Goal: Transaction & Acquisition: Book appointment/travel/reservation

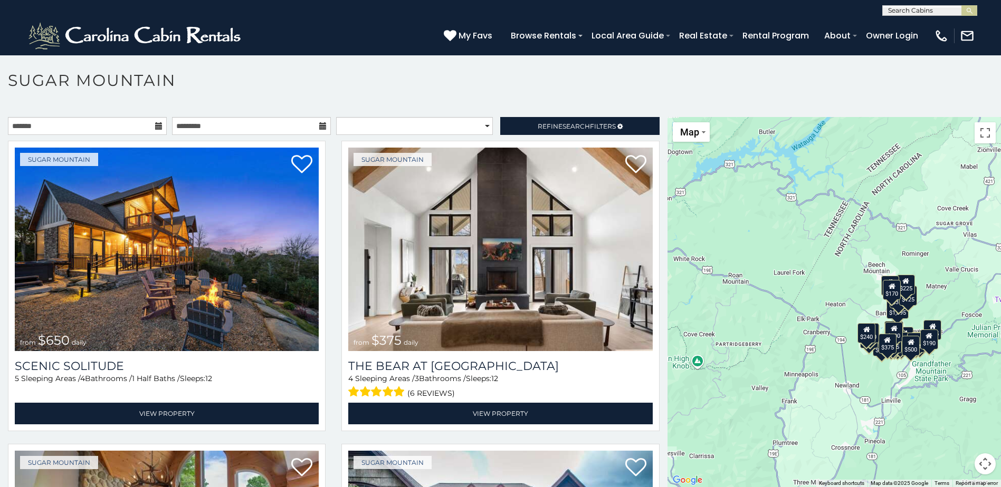
scroll to position [31, 0]
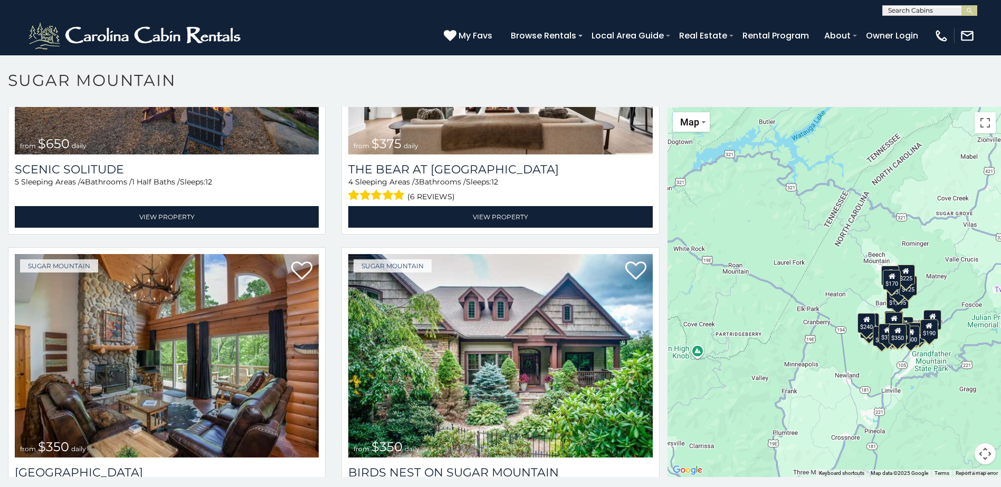
scroll to position [211, 0]
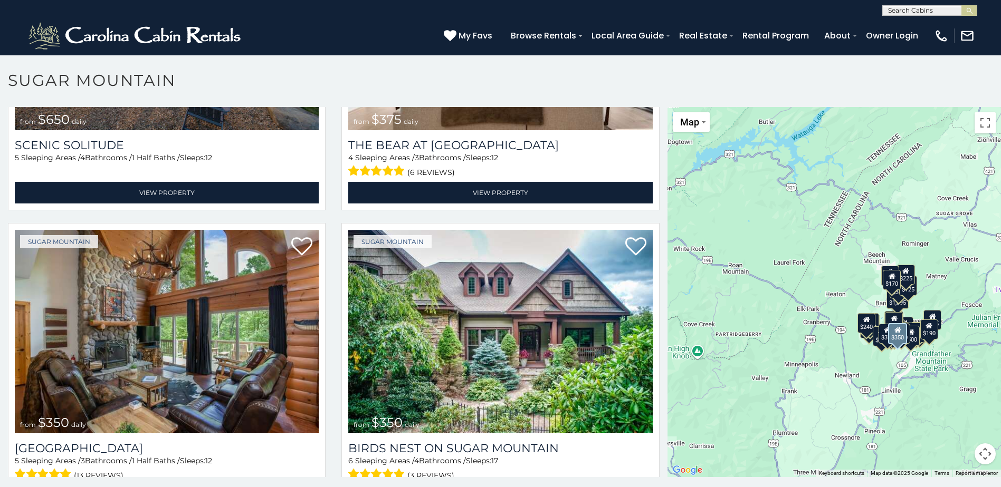
click at [333, 414] on div "Sugar Mountain from $350 daily Birds Nest On Sugar Mountain 6 Sleeping Areas / …" at bounding box center [499, 371] width 333 height 297
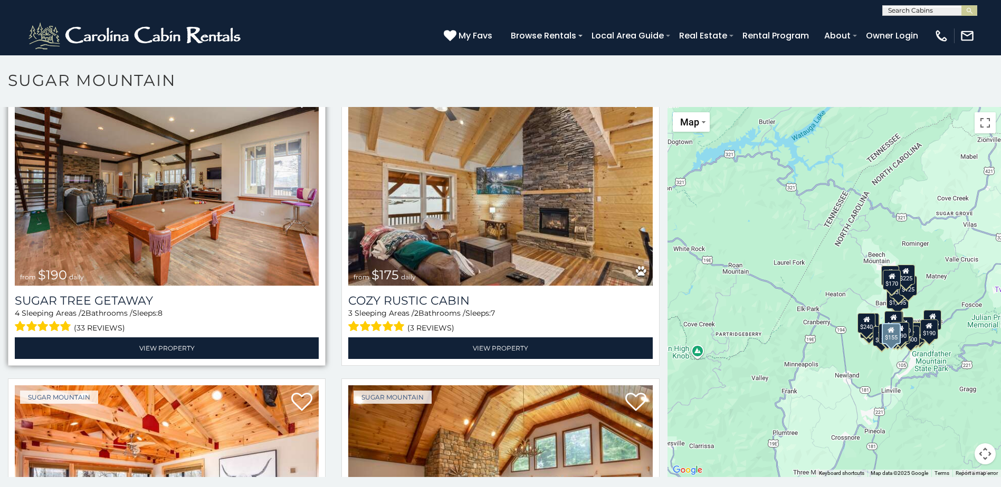
scroll to position [1266, 0]
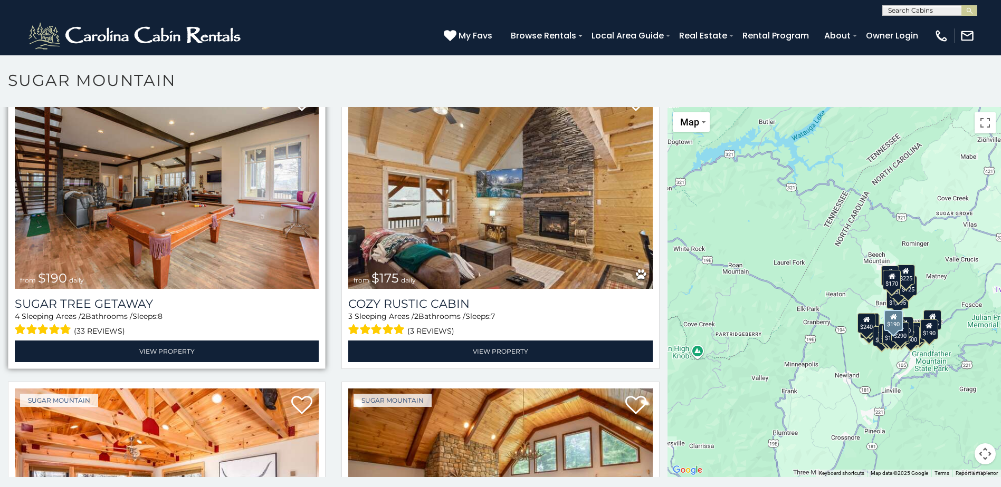
click at [277, 255] on img at bounding box center [167, 187] width 304 height 204
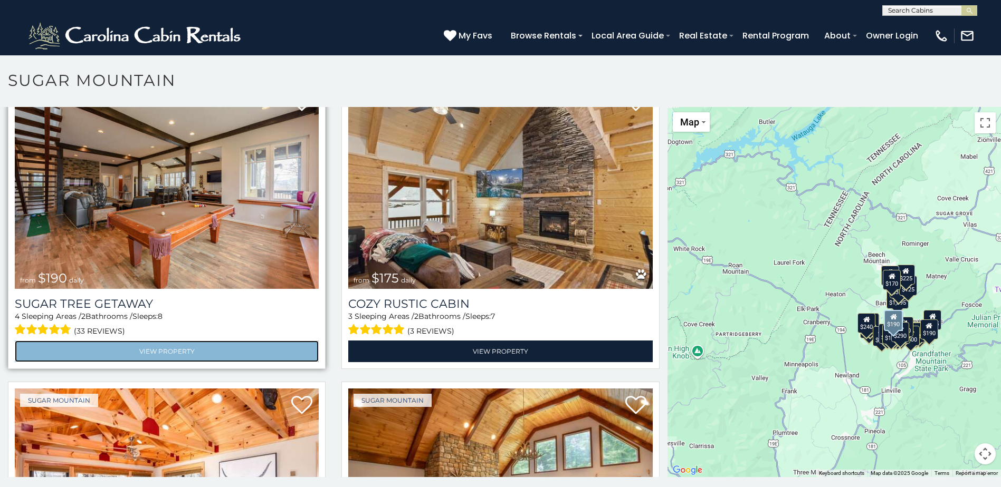
click at [206, 341] on link "View Property" at bounding box center [167, 352] width 304 height 22
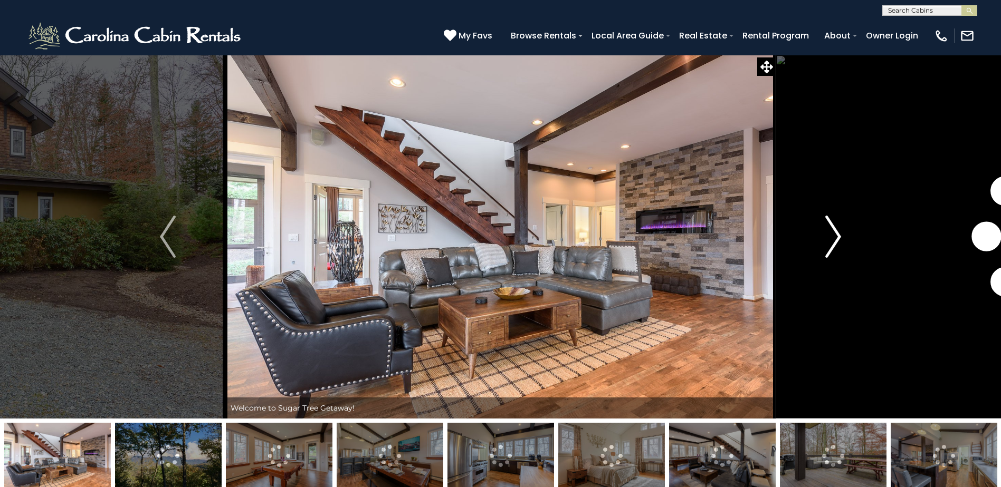
click at [832, 233] on img "Next" at bounding box center [833, 237] width 16 height 42
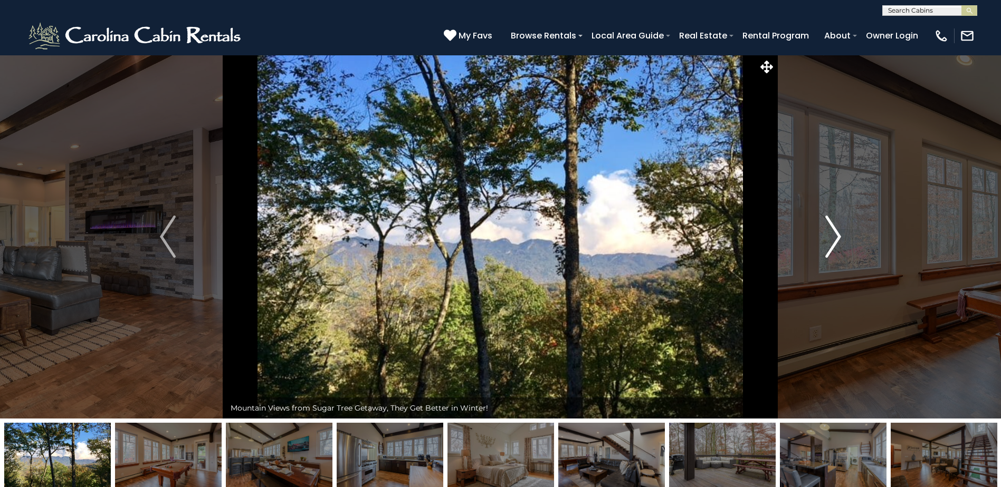
click at [832, 233] on img "Next" at bounding box center [833, 237] width 16 height 42
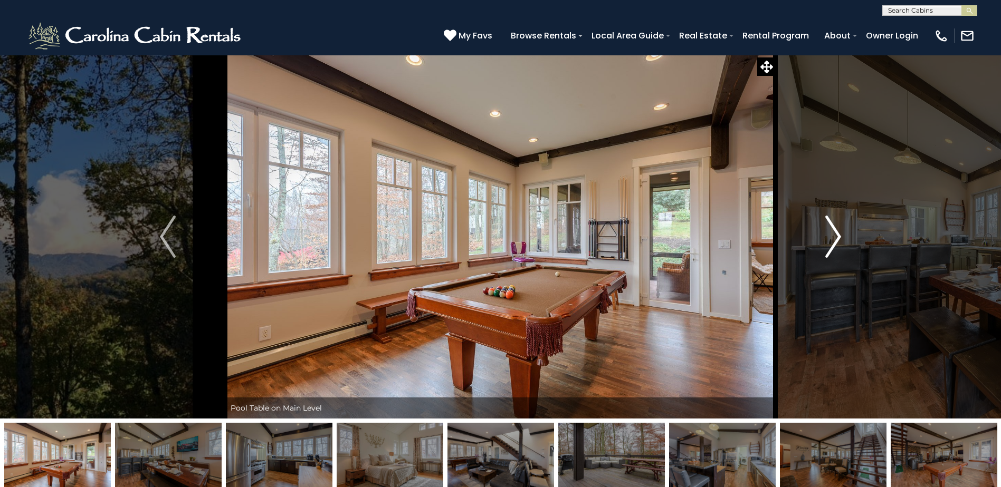
click at [832, 233] on img "Next" at bounding box center [833, 237] width 16 height 42
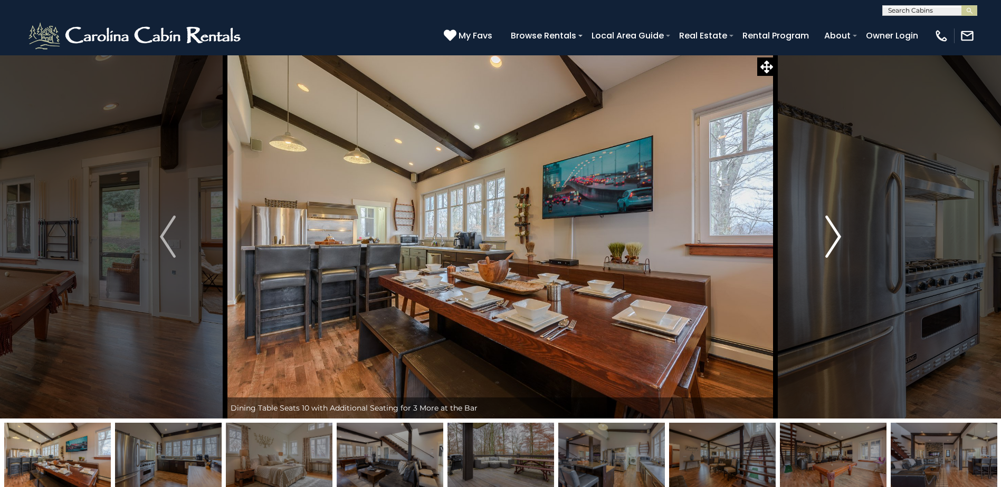
click at [832, 233] on img "Next" at bounding box center [833, 237] width 16 height 42
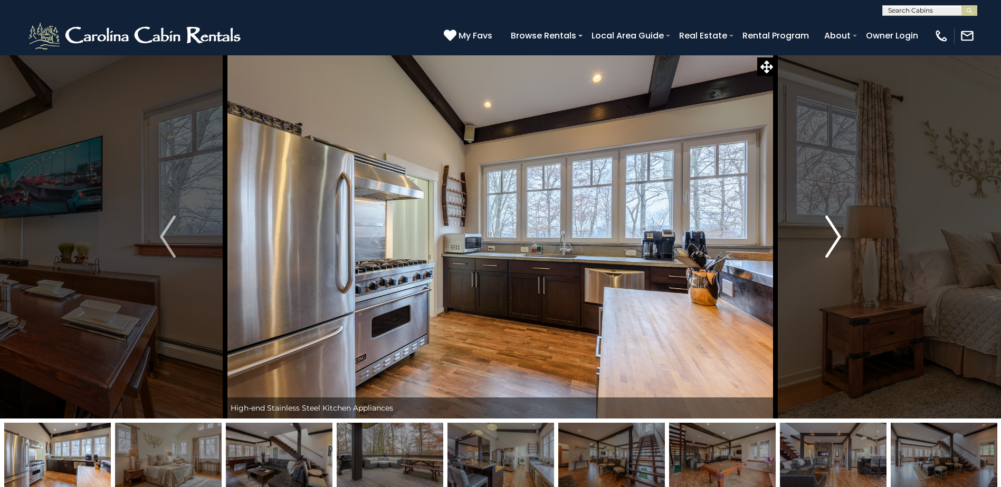
click at [837, 231] on img "Next" at bounding box center [833, 237] width 16 height 42
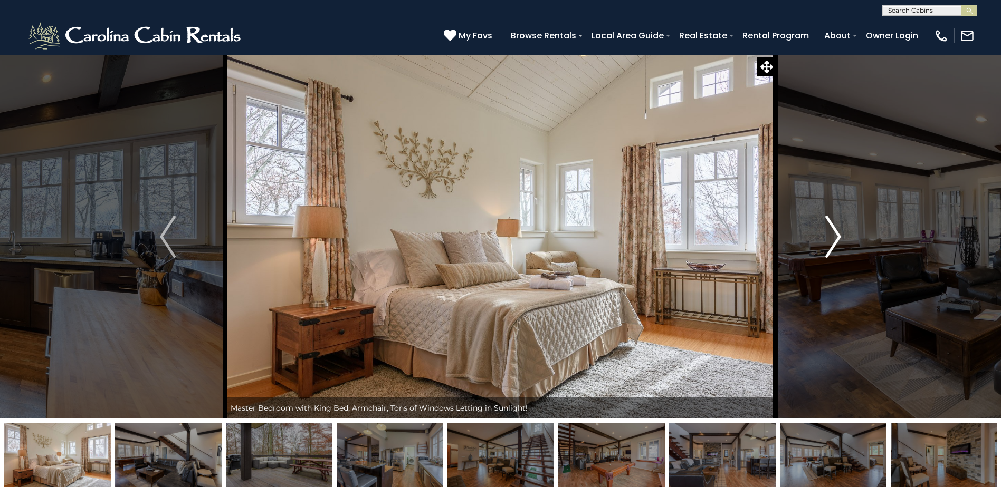
click at [825, 215] on button "Next" at bounding box center [833, 237] width 115 height 364
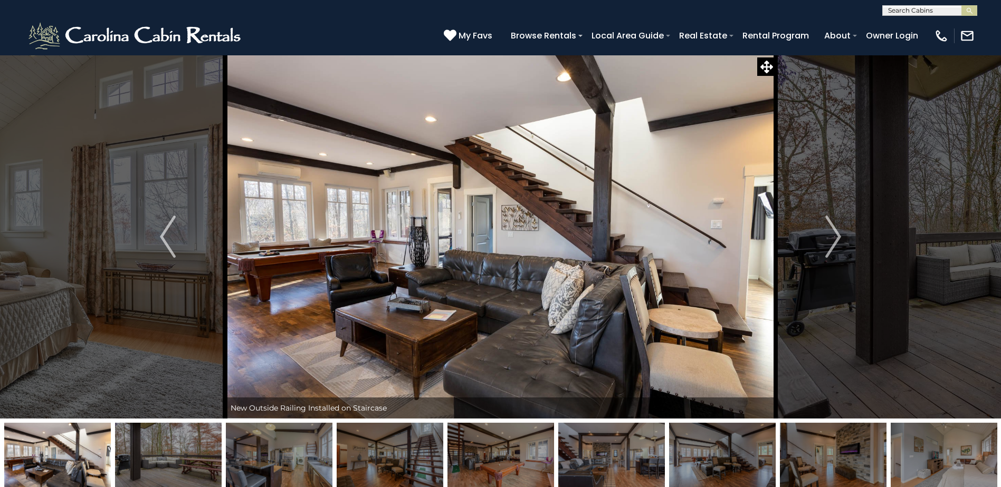
click at [559, 222] on img at bounding box center [500, 237] width 550 height 364
click at [591, 245] on img at bounding box center [500, 237] width 550 height 364
click at [478, 253] on img at bounding box center [500, 237] width 550 height 364
click at [629, 238] on img at bounding box center [500, 237] width 550 height 364
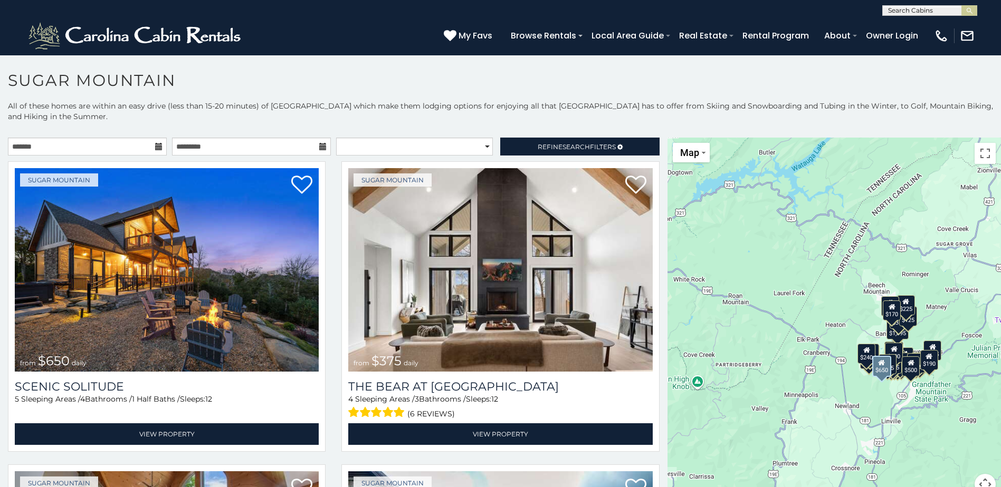
click at [323, 408] on div "Sugar Mountain from $650 daily Scenic Solitude 5 Sleeping Areas / 4 Bathrooms /…" at bounding box center [166, 309] width 333 height 297
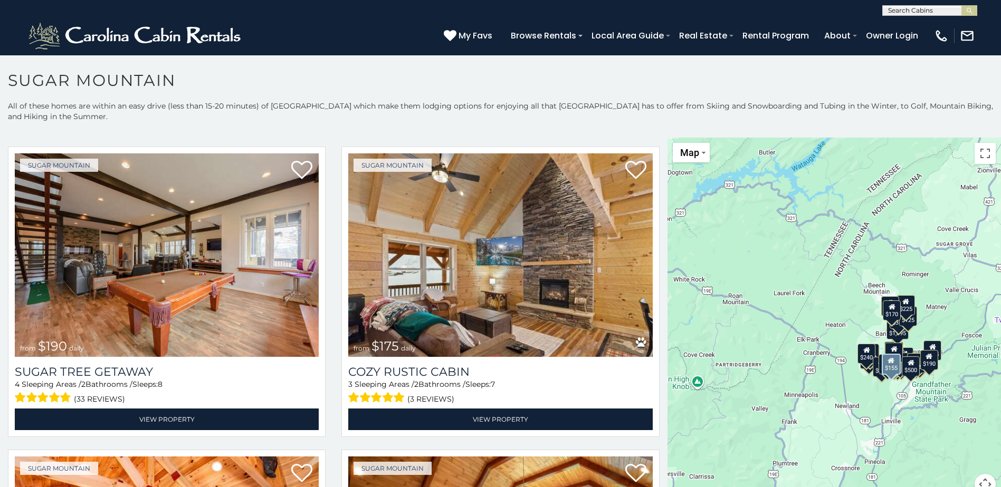
scroll to position [1213, 0]
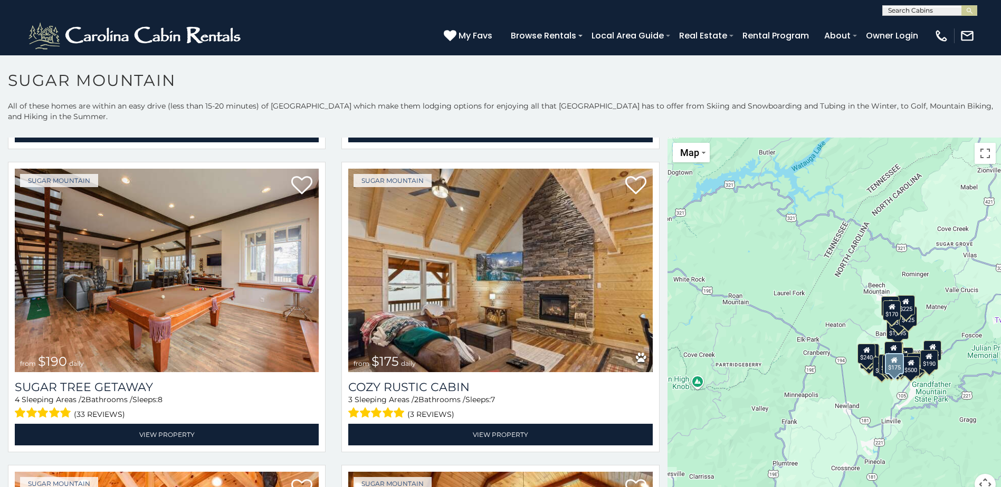
click at [333, 323] on div "Sugar Mountain from $175 daily Cozy Rustic Cabin 3 Sleeping Areas / 2 Bathrooms…" at bounding box center [499, 310] width 333 height 297
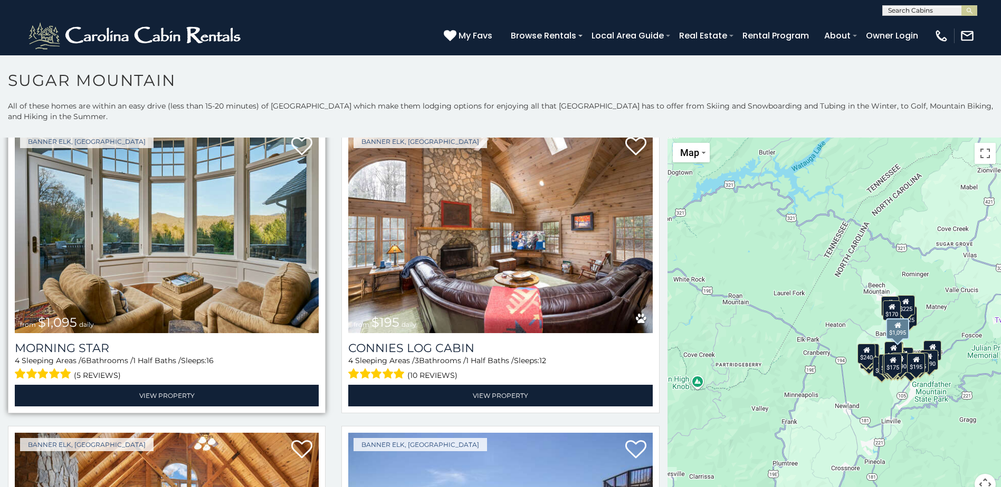
scroll to position [2110, 0]
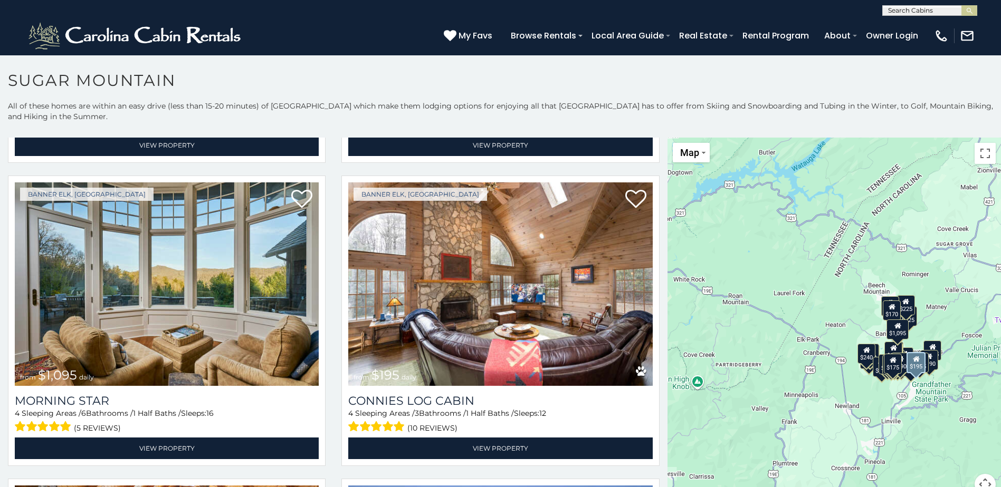
click at [335, 341] on div "Banner Elk, NC from $195 daily Connies Log Cabin 4 Sleeping Areas / 3 Bathrooms…" at bounding box center [499, 324] width 333 height 297
click at [328, 342] on div "Banner Elk, NC from $1,095 daily Morning Star 4 Sleeping Areas / 6 Bathrooms / …" at bounding box center [166, 324] width 333 height 297
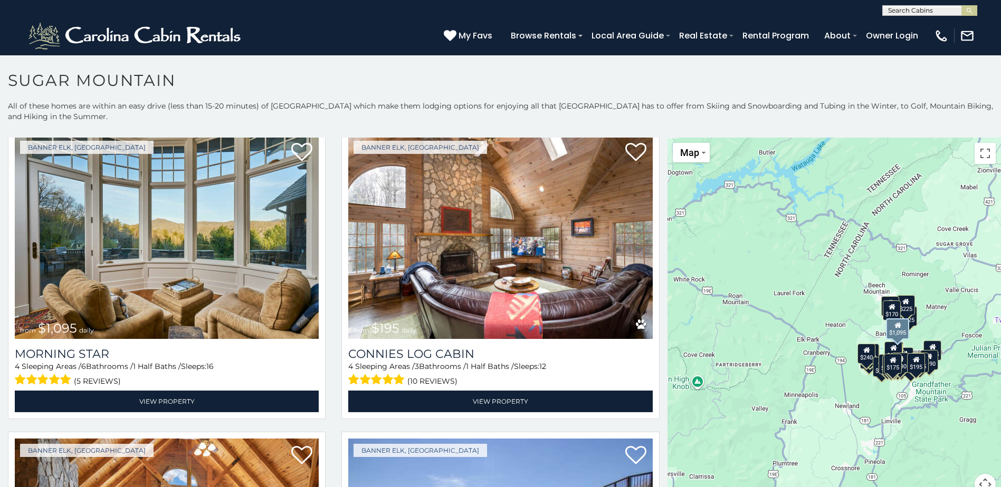
scroll to position [2216, 0]
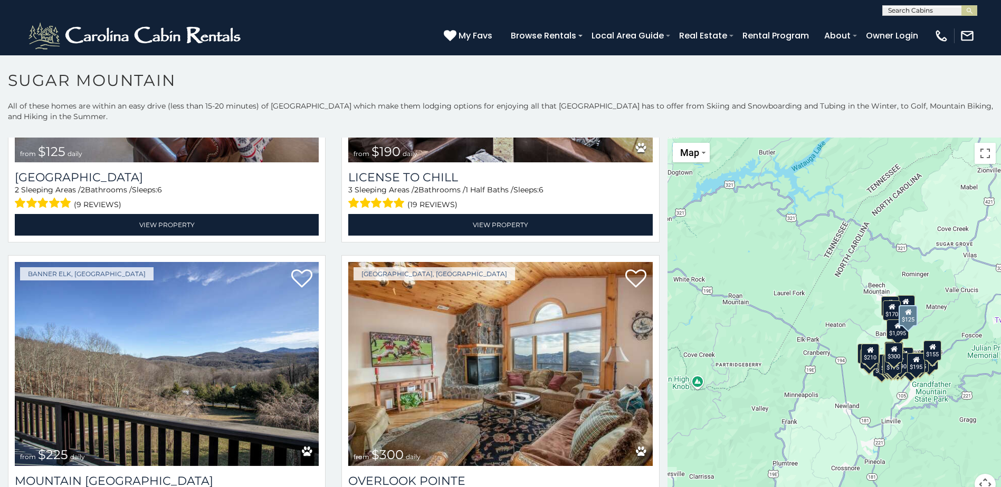
scroll to position [3957, 0]
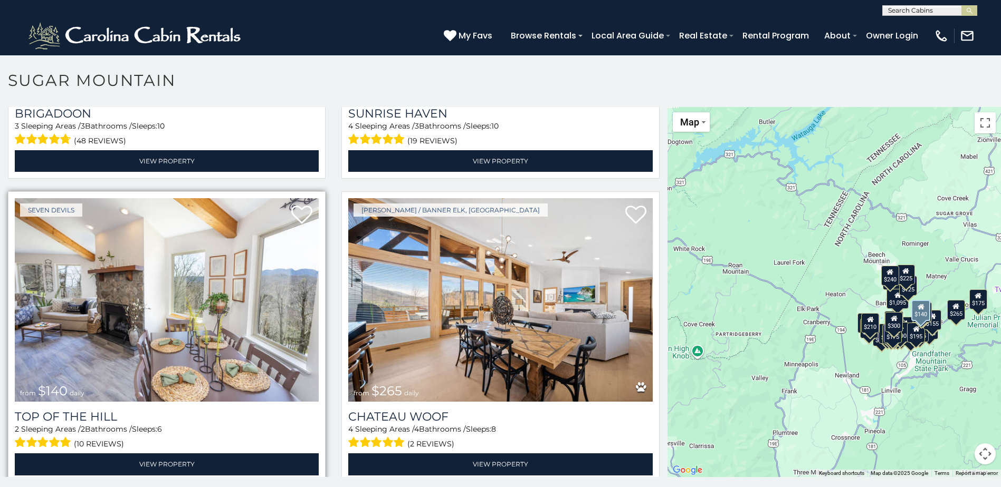
scroll to position [4799, 0]
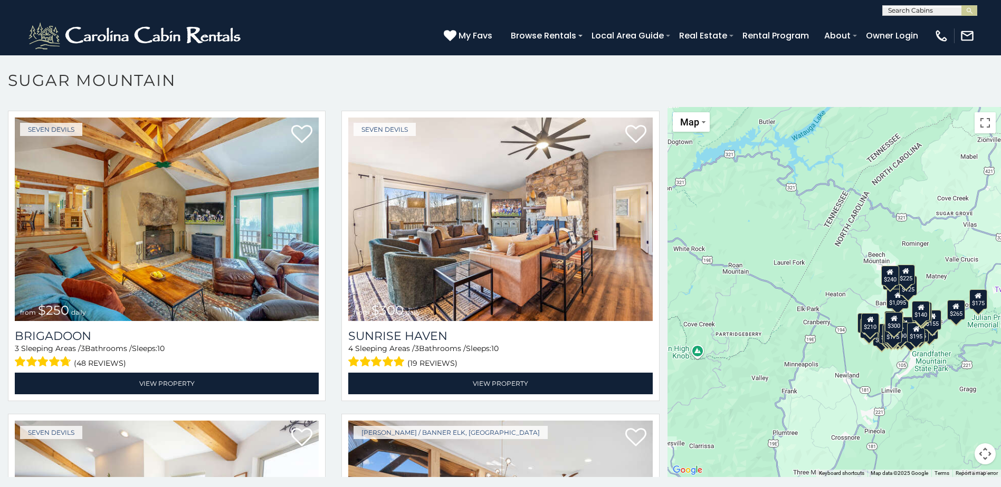
scroll to position [4483, 0]
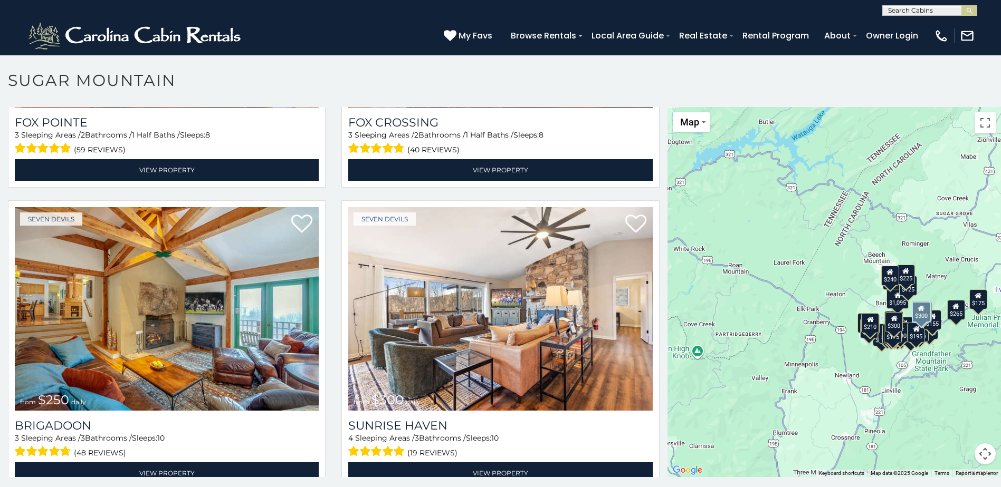
drag, startPoint x: 330, startPoint y: 428, endPoint x: 330, endPoint y: 422, distance: 5.8
click at [333, 426] on div "Seven Devils from $300 daily Sunrise Haven 4 Sleeping Areas / 3 Bathrooms / Sle…" at bounding box center [499, 348] width 333 height 297
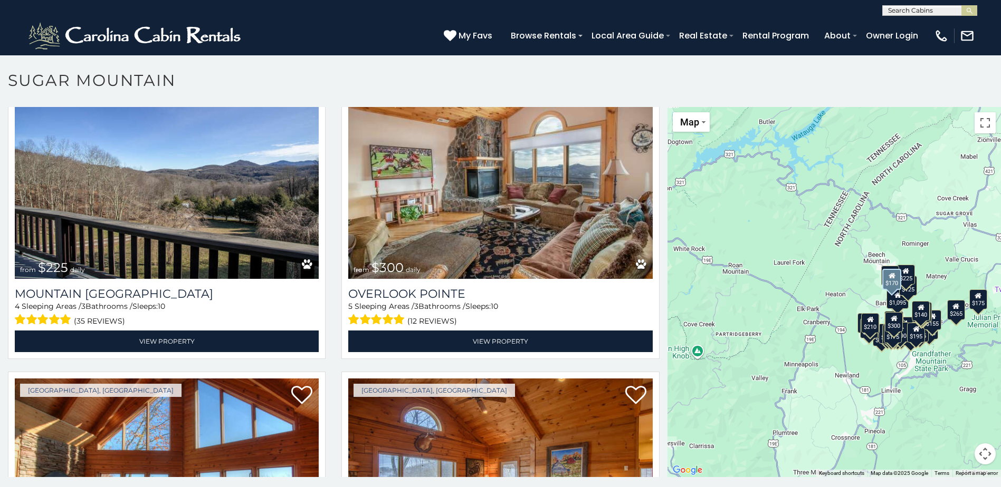
scroll to position [4219, 0]
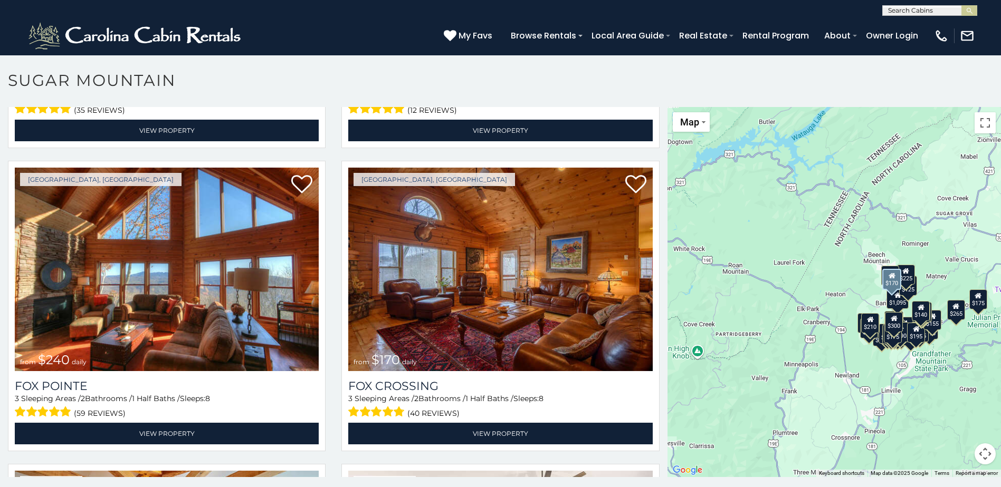
click at [337, 410] on div "Beech Mountain, NC from $170 daily Fox Crossing 3 Sleeping Areas / 2 Bathrooms …" at bounding box center [499, 309] width 333 height 297
click at [333, 414] on div "Beech Mountain, NC from $170 daily Fox Crossing 3 Sleeping Areas / 2 Bathrooms …" at bounding box center [499, 309] width 333 height 297
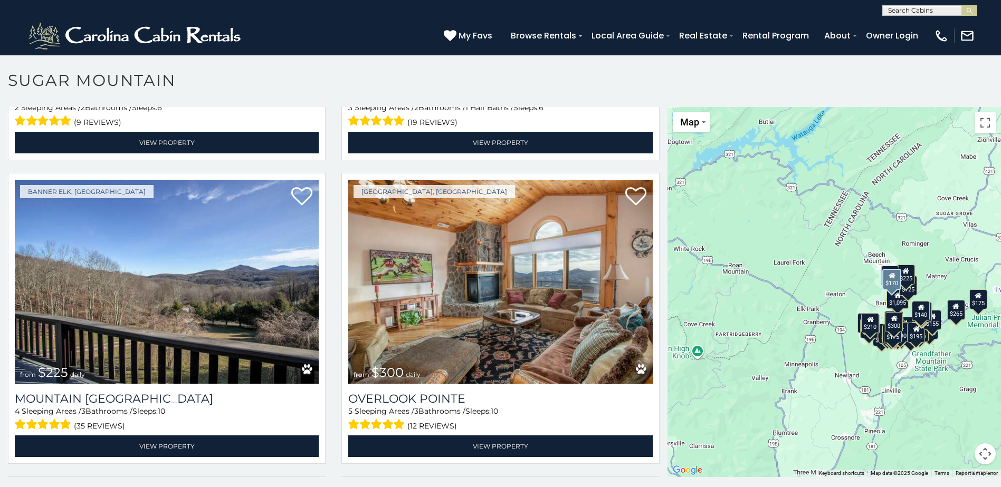
scroll to position [3902, 0]
click at [335, 367] on div "Beech Mountain, NC from $300 daily Overlook Pointe 5 Sleeping Areas / 3 Bathroo…" at bounding box center [499, 322] width 333 height 297
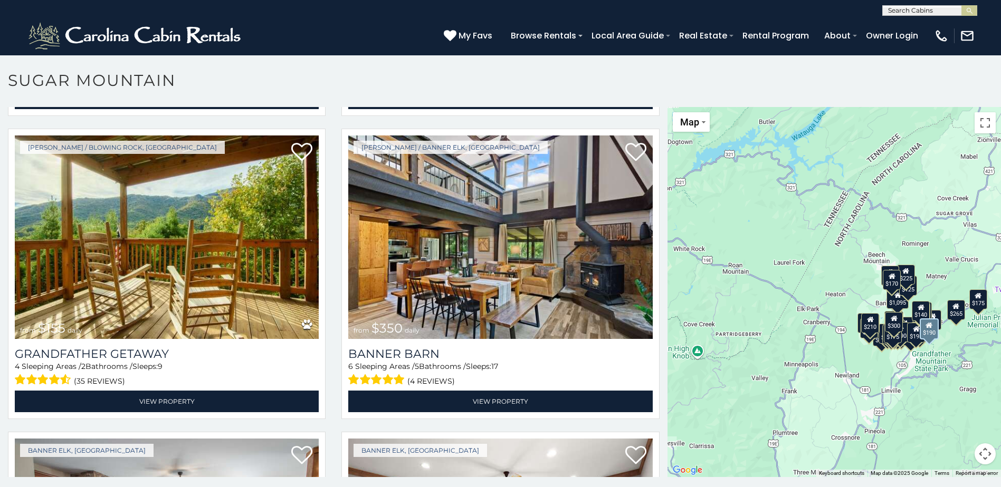
scroll to position [3322, 0]
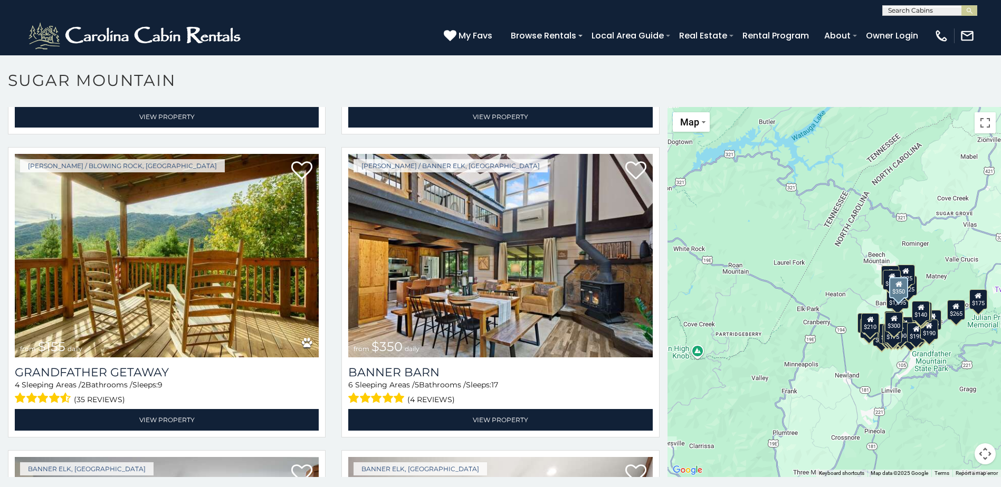
click at [333, 408] on div "Boone / Banner Elk, NC from $350 daily Banner Barn 6 Sleeping Areas / 5 Bathroo…" at bounding box center [499, 295] width 333 height 297
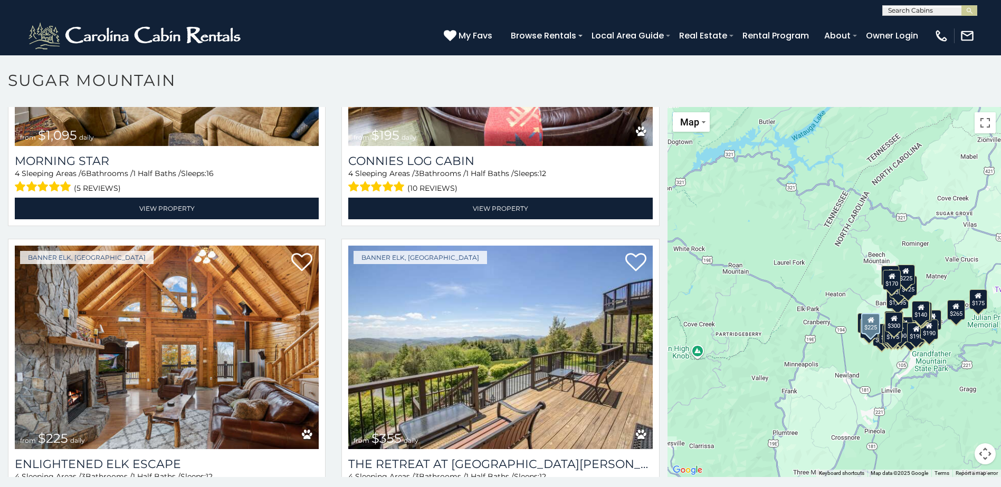
scroll to position [2372, 0]
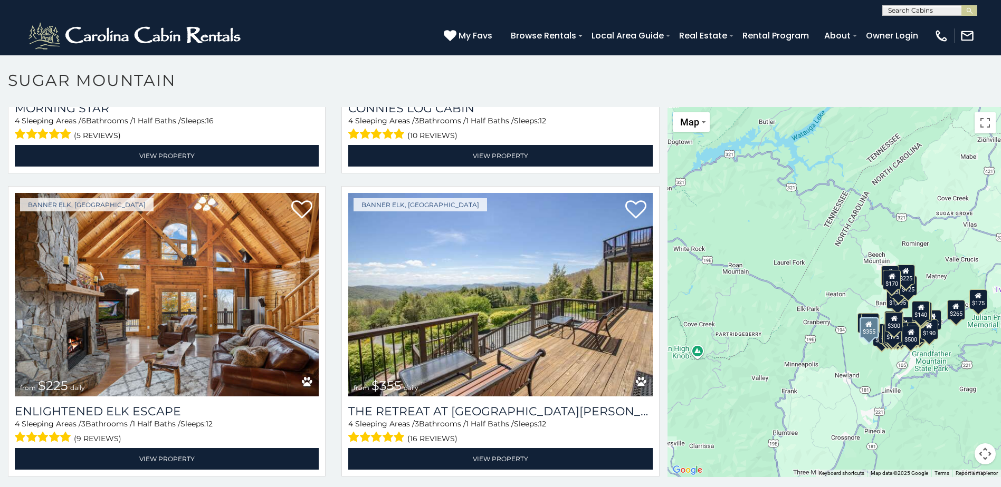
click at [333, 455] on div "Banner Elk, NC from $355 daily The Retreat at Mountain Meadows 4 Sleeping Areas…" at bounding box center [499, 334] width 333 height 297
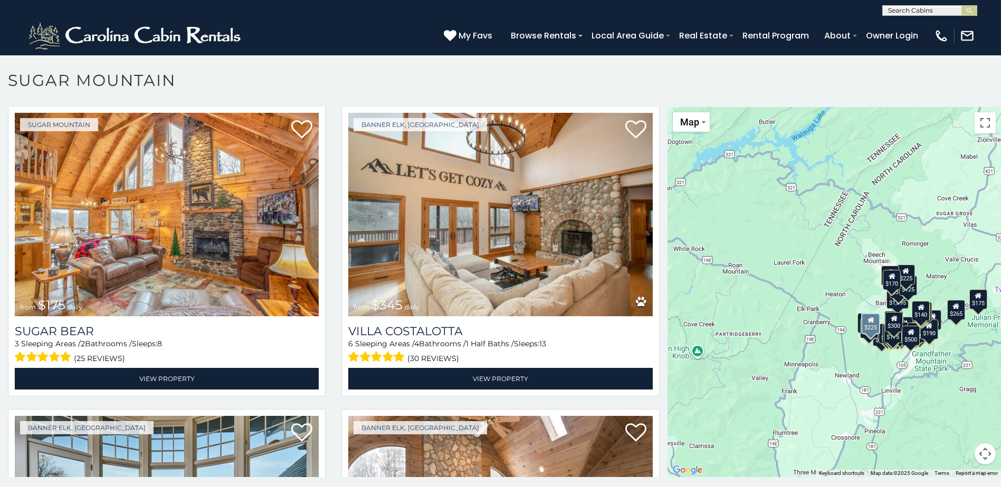
scroll to position [1845, 0]
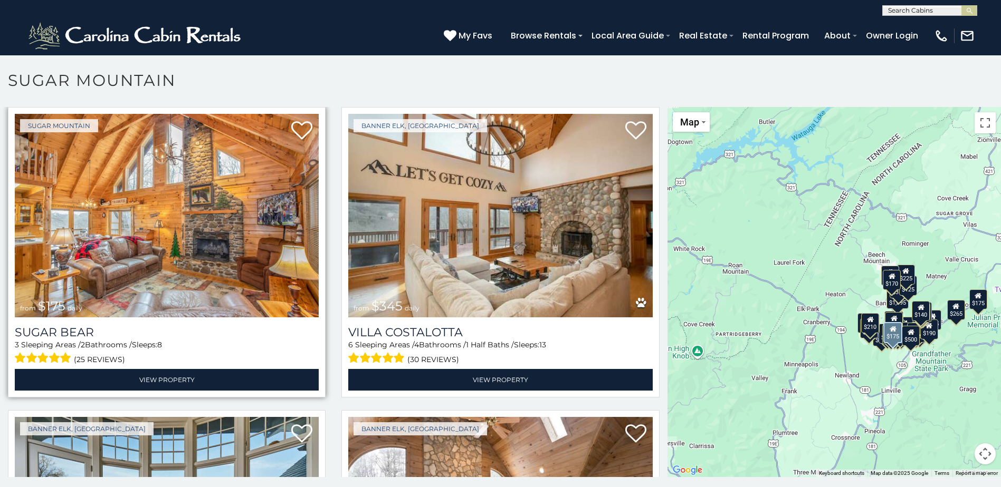
click at [122, 259] on img at bounding box center [167, 216] width 304 height 204
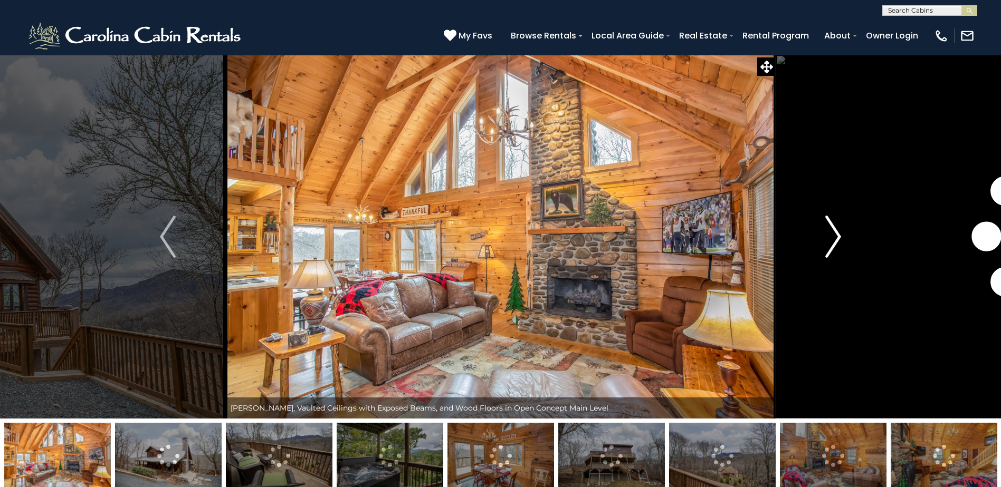
click at [837, 231] on img "Next" at bounding box center [833, 237] width 16 height 42
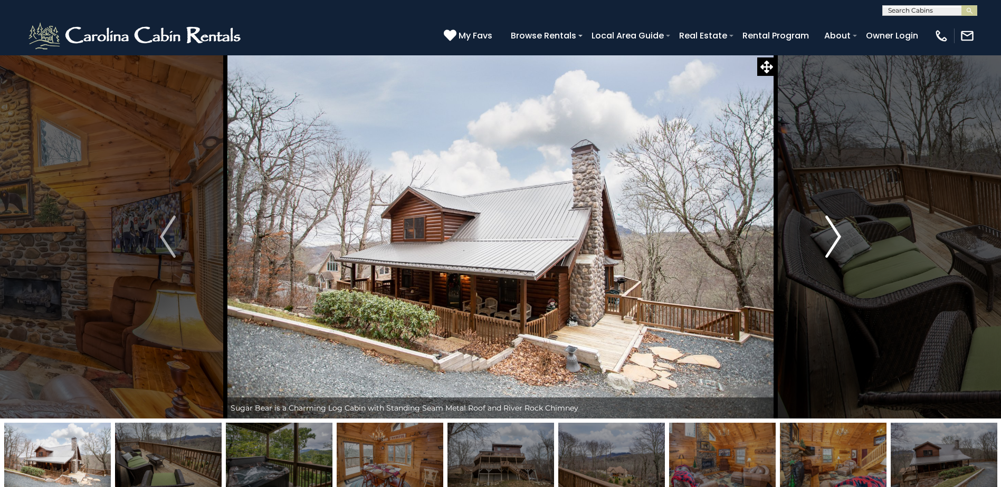
click at [836, 236] on img "Next" at bounding box center [833, 237] width 16 height 42
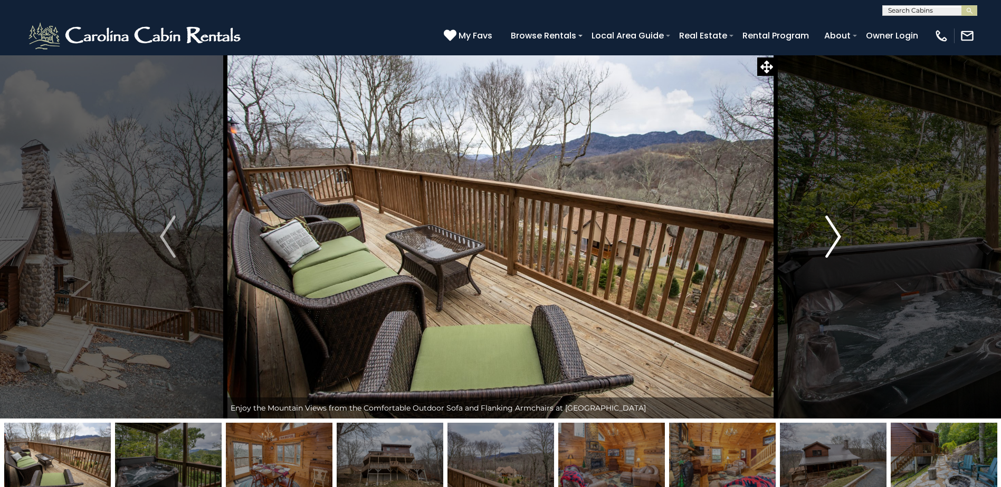
click at [837, 235] on img "Next" at bounding box center [833, 237] width 16 height 42
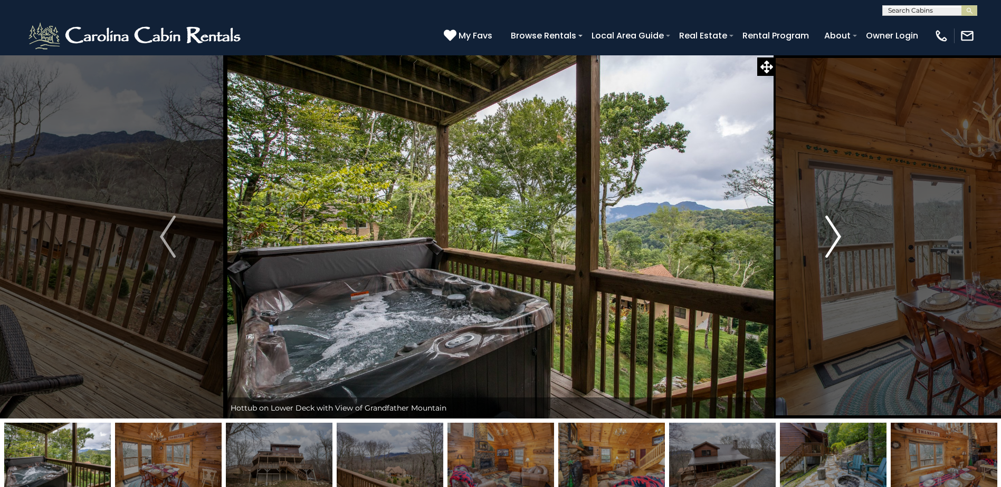
click at [837, 235] on img "Next" at bounding box center [833, 237] width 16 height 42
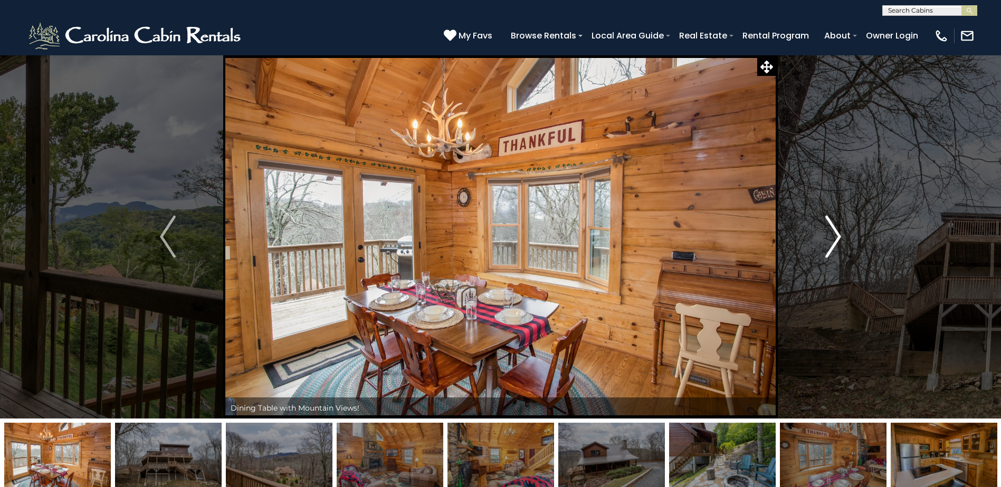
click at [837, 235] on img "Next" at bounding box center [833, 237] width 16 height 42
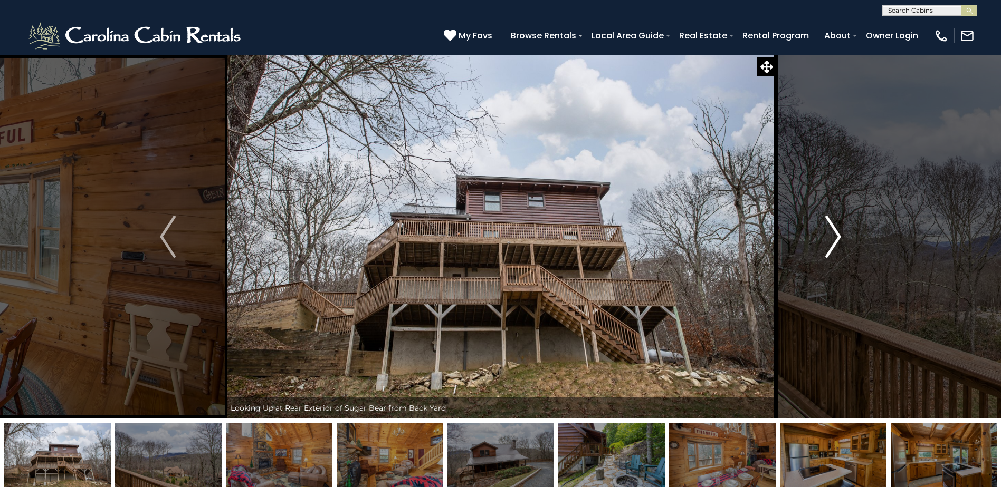
click at [829, 233] on img "Next" at bounding box center [833, 237] width 16 height 42
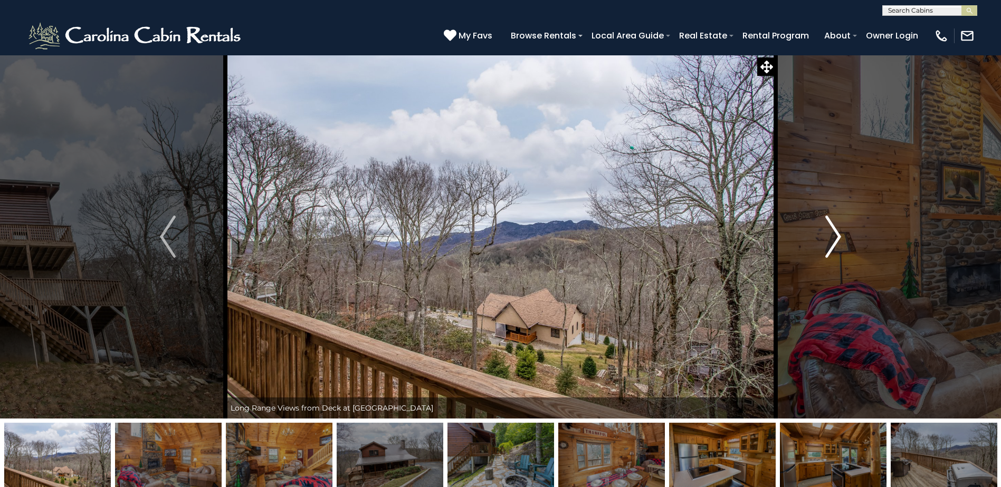
click at [829, 211] on button "Next" at bounding box center [833, 237] width 115 height 364
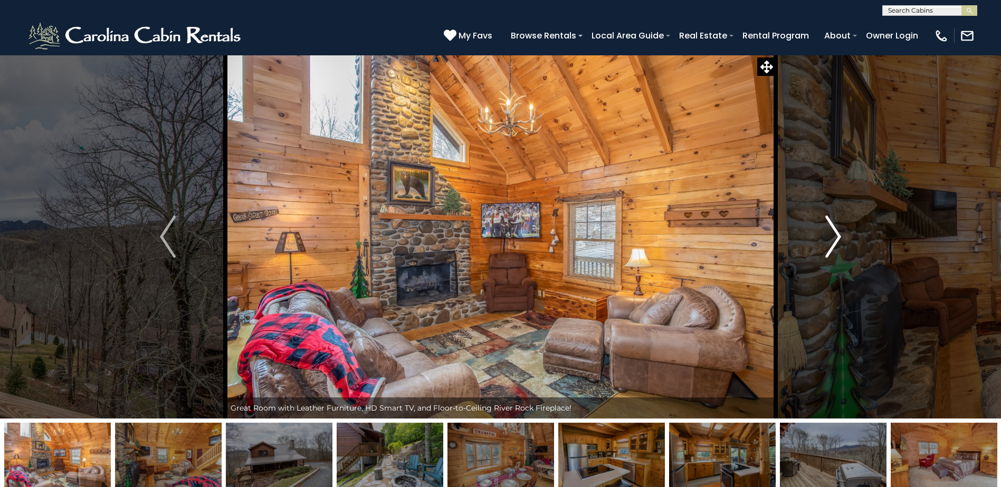
click at [829, 211] on button "Next" at bounding box center [833, 237] width 115 height 364
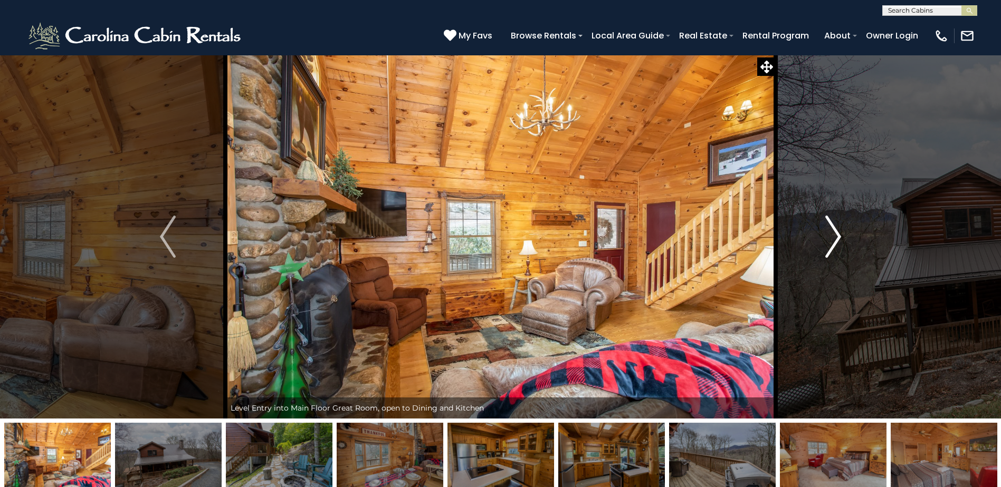
click at [833, 246] on img "Next" at bounding box center [833, 237] width 16 height 42
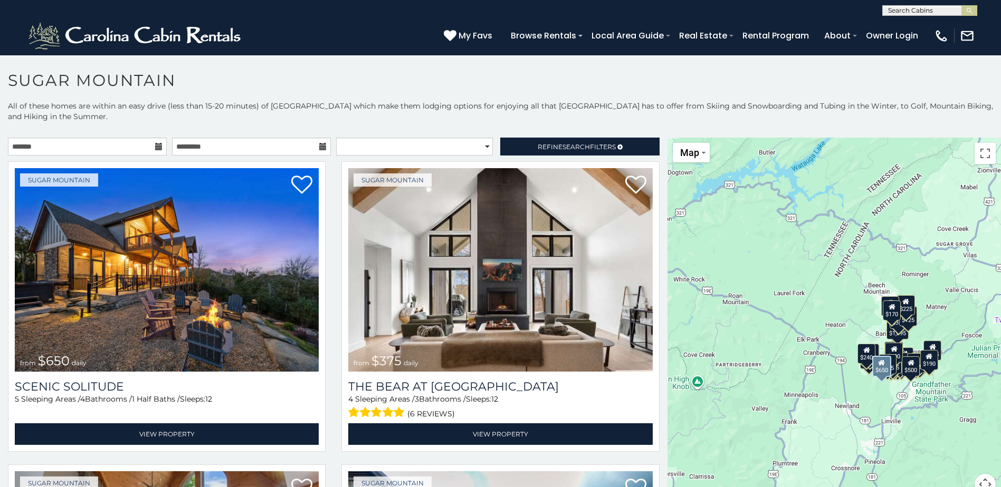
click at [328, 312] on div "Sugar Mountain from $650 daily Scenic Solitude 5 Sleeping Areas / 4 Bathrooms /…" at bounding box center [166, 309] width 333 height 297
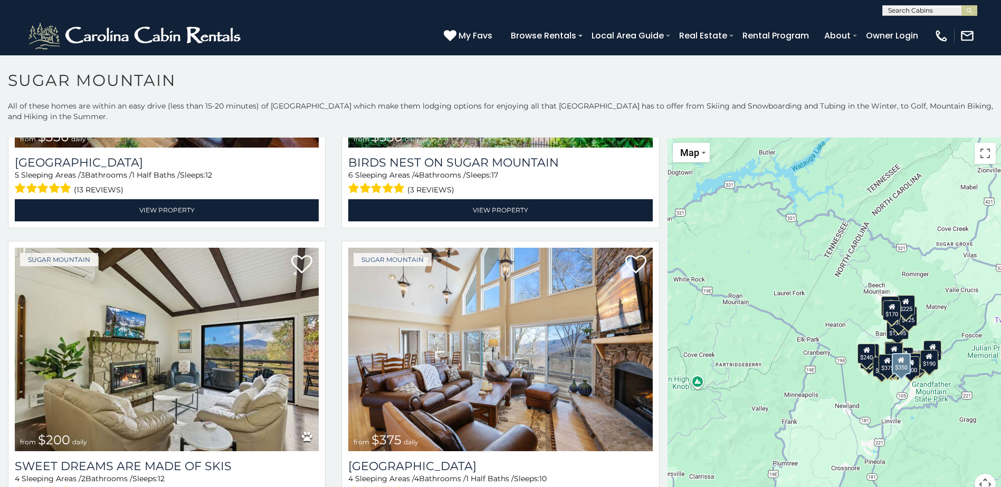
scroll to position [580, 0]
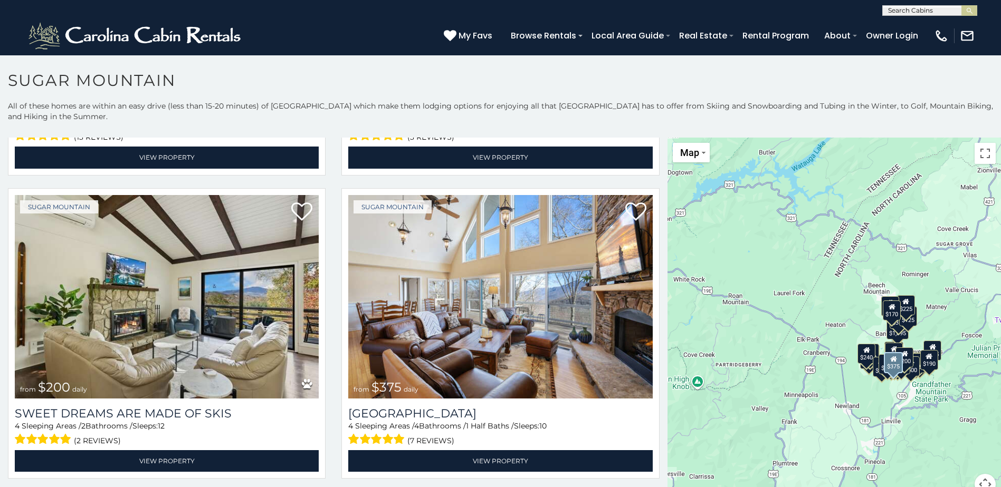
click at [333, 392] on div "Sugar Mountain from $375 daily Little Sugar Haven 4 Sleeping Areas / 4 Bathroom…" at bounding box center [499, 336] width 333 height 297
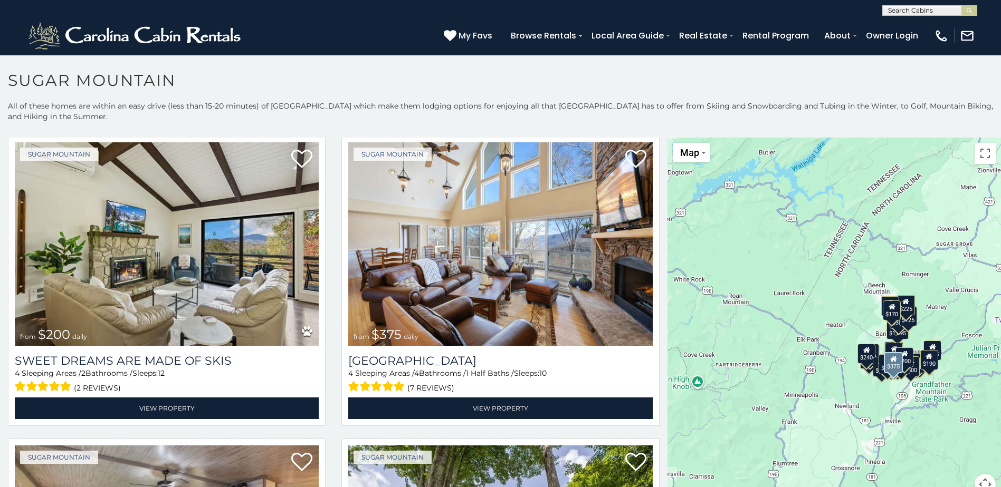
click at [333, 318] on div "Sugar Mountain from $375 daily Little Sugar Haven 4 Sleeping Areas / 4 Bathroom…" at bounding box center [499, 284] width 333 height 297
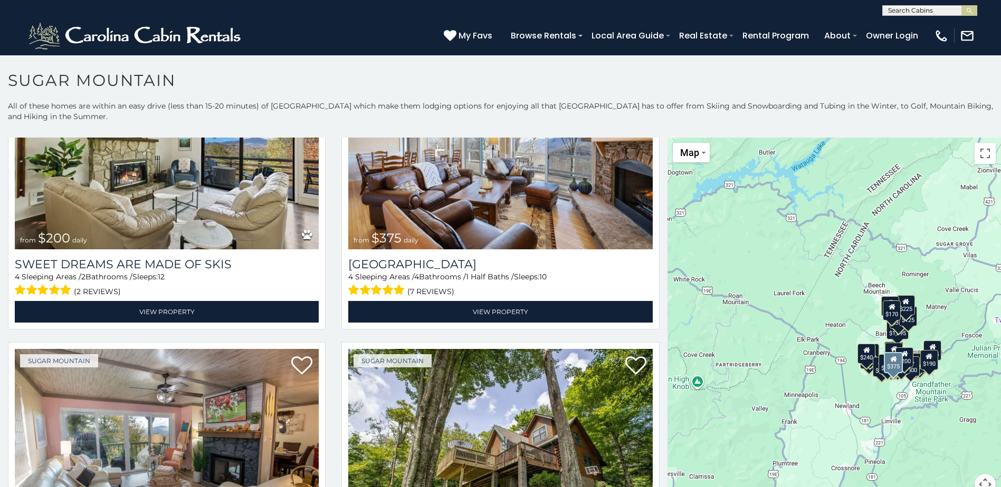
scroll to position [739, 0]
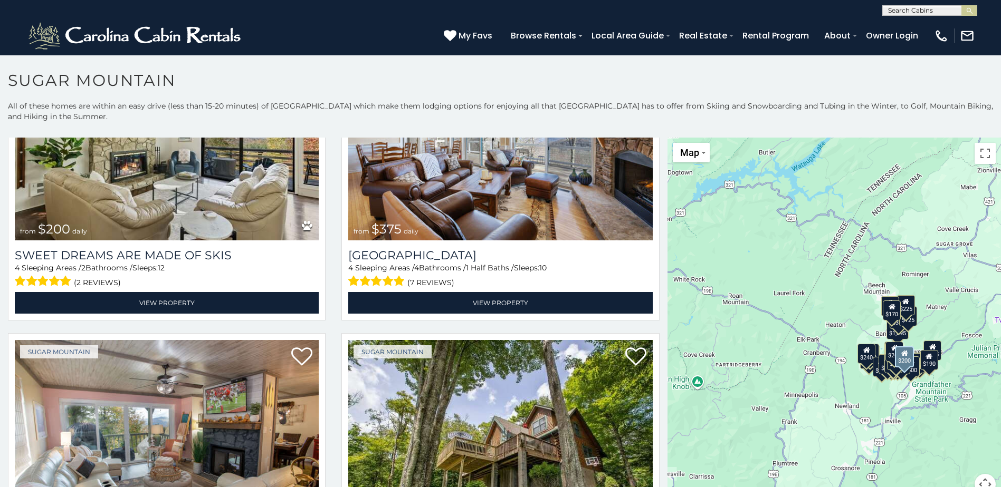
click at [327, 317] on div "Sugar Mountain from $200 daily Sweet Dreams Are Made Of Skis 4 Sleeping Areas /…" at bounding box center [166, 178] width 333 height 297
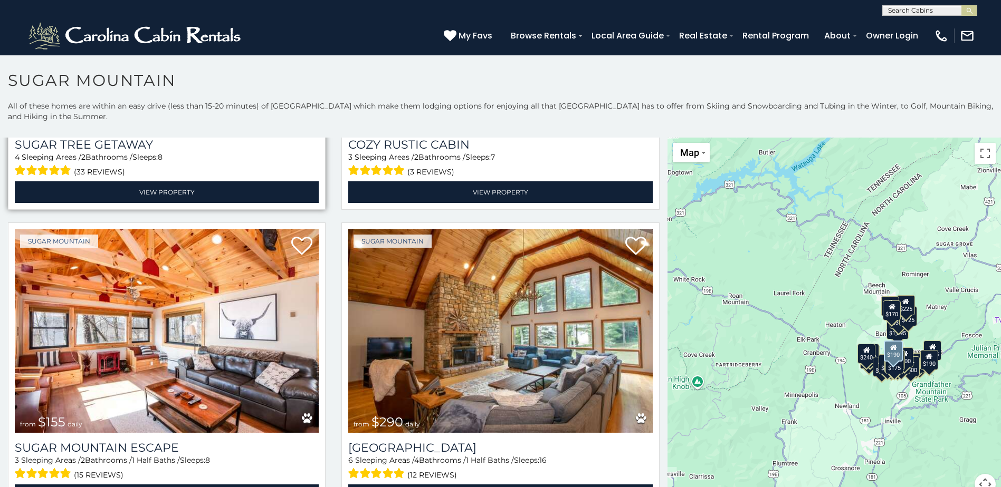
scroll to position [1477, 0]
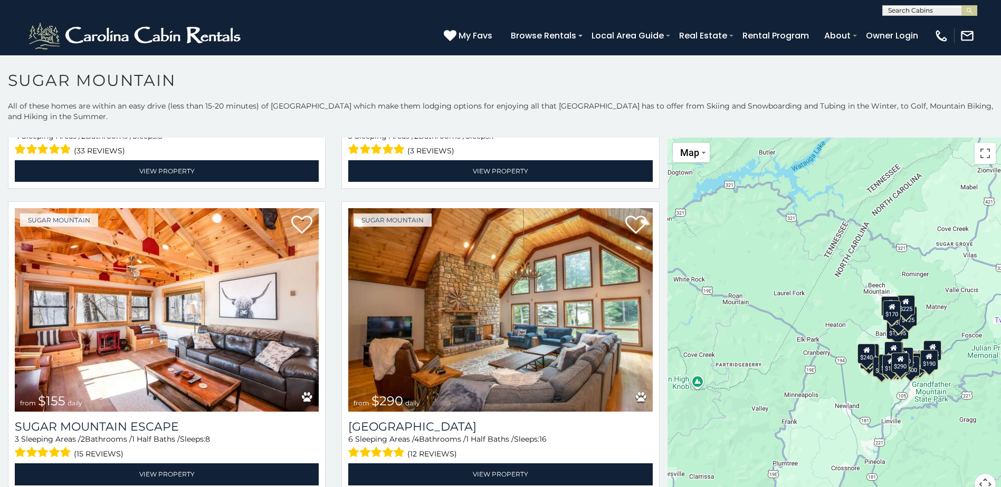
click at [930, 331] on div "$650 $375 $350 $350 $200 $375 $195 $265 $190 $175 $155 $290 $175 $345 $1,095 $1…" at bounding box center [833, 323] width 333 height 370
drag, startPoint x: 930, startPoint y: 331, endPoint x: 931, endPoint y: 325, distance: 5.9
click at [931, 325] on div "$650 $375 $350 $350 $200 $375 $195 $265 $190 $175 $155 $290 $175 $345 $1,095 $1…" at bounding box center [833, 323] width 333 height 370
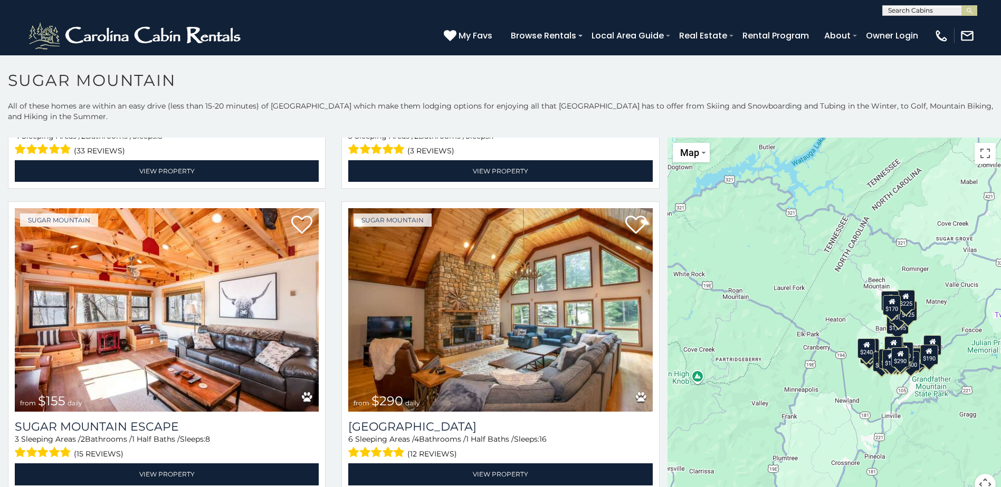
click at [930, 328] on div "$650 $375 $350 $350 $200 $375 $195 $265 $190 $175 $155 $290 $175 $345 $1,095 $1…" at bounding box center [833, 323] width 333 height 370
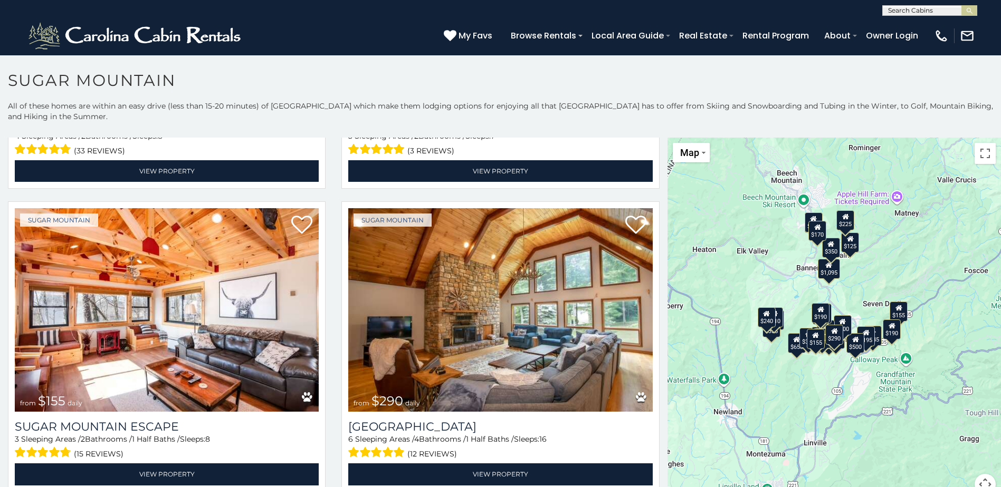
drag, startPoint x: 910, startPoint y: 344, endPoint x: 879, endPoint y: 272, distance: 78.2
click at [879, 272] on div "$650 $375 $350 $350 $200 $375 $195 $265 $190 $175 $155 $290 $175 $345 $1,095 $1…" at bounding box center [833, 323] width 333 height 370
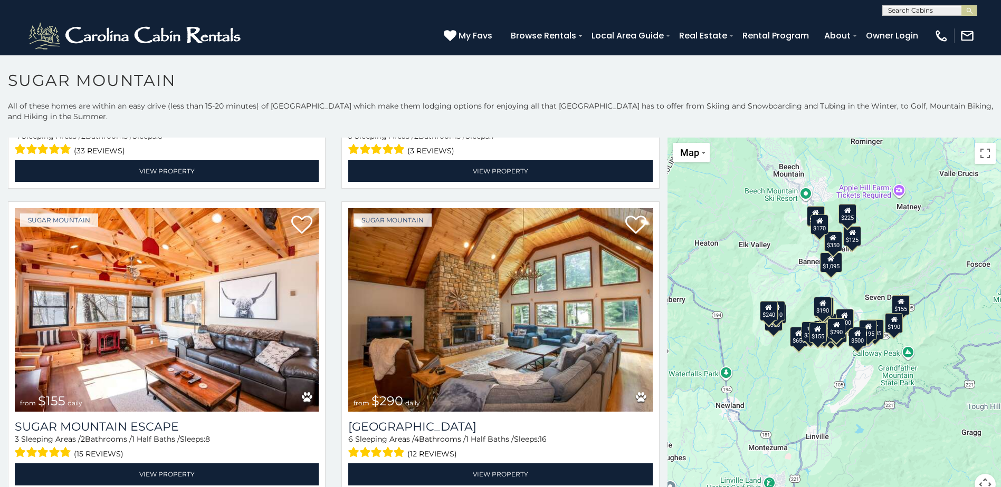
click at [850, 283] on div "$650 $375 $350 $350 $200 $375 $195 $265 $190 $175 $155 $290 $175 $345 $1,095 $1…" at bounding box center [833, 323] width 333 height 370
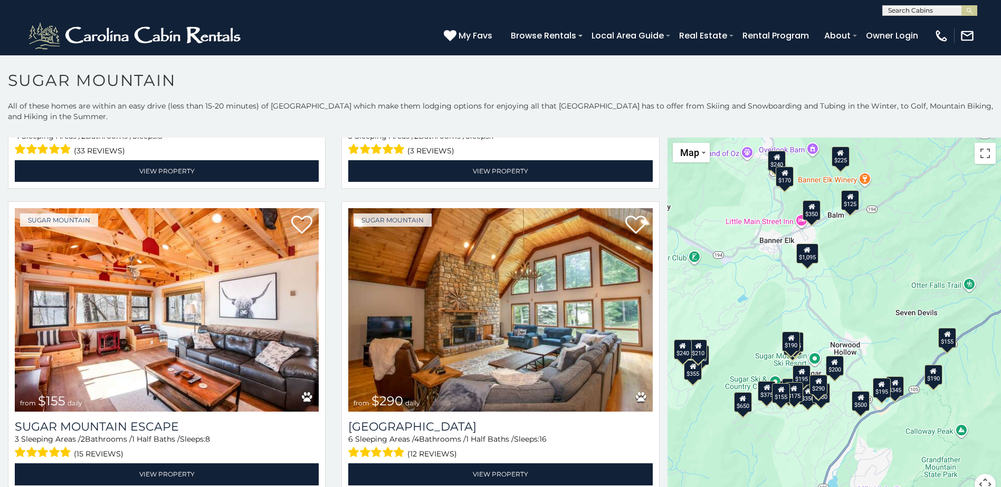
click at [845, 205] on div "$125" at bounding box center [850, 200] width 18 height 20
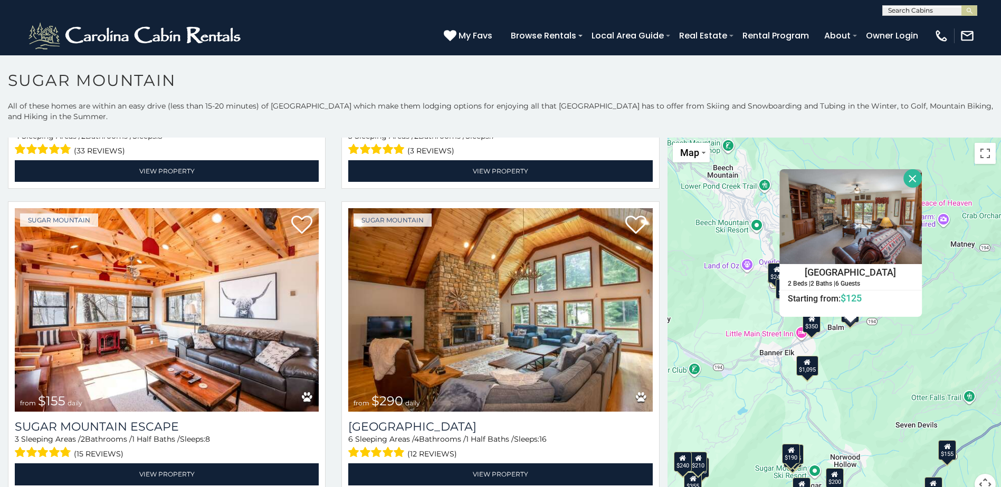
click at [853, 397] on div "$650 $375 $350 $350 $200 $375 $195 $265 $190 $175 $155 $290 $175 $345 $1,095 $1…" at bounding box center [833, 323] width 333 height 370
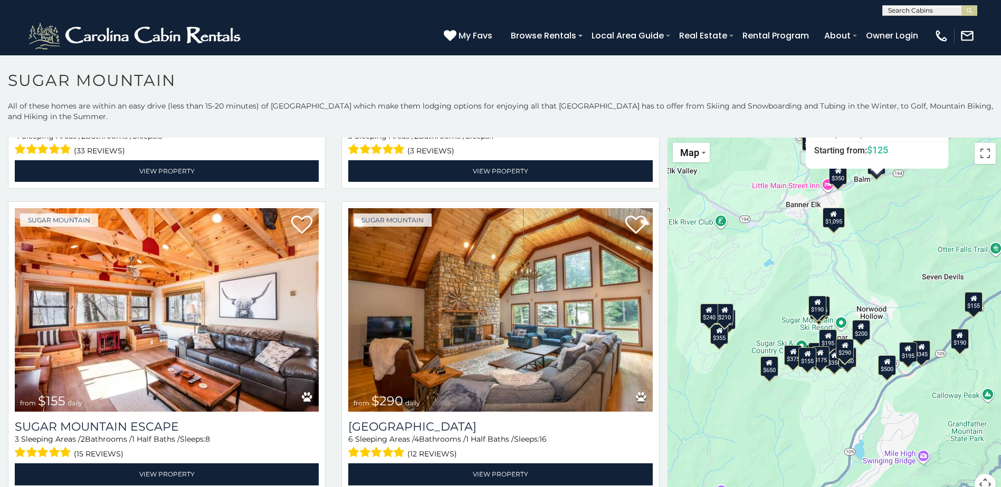
drag, startPoint x: 863, startPoint y: 420, endPoint x: 890, endPoint y: 272, distance: 151.3
click at [890, 272] on div "$650 $375 $350 $350 $200 $375 $195 $265 $190 $175 $155 $290 $175 $345 $1,095 $1…" at bounding box center [833, 323] width 333 height 370
click at [805, 362] on div "$155" at bounding box center [807, 358] width 18 height 20
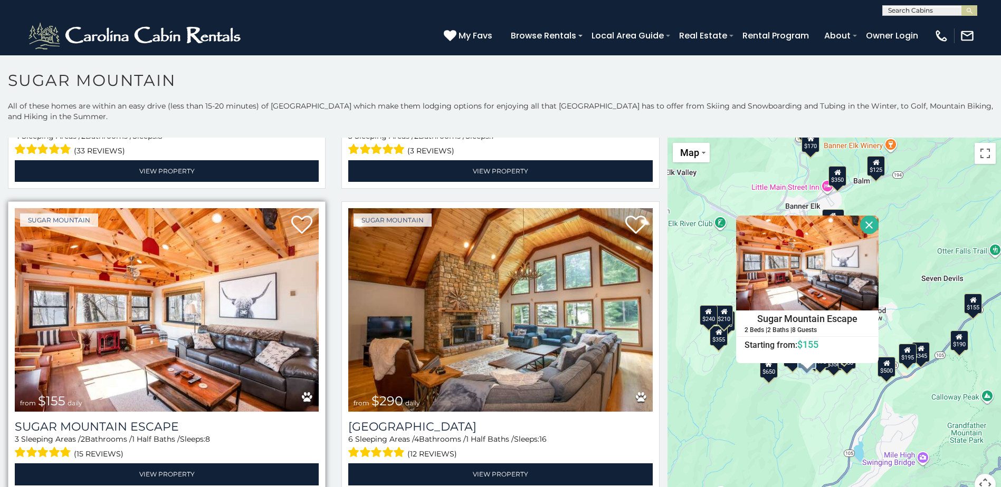
click at [199, 281] on img at bounding box center [167, 310] width 304 height 204
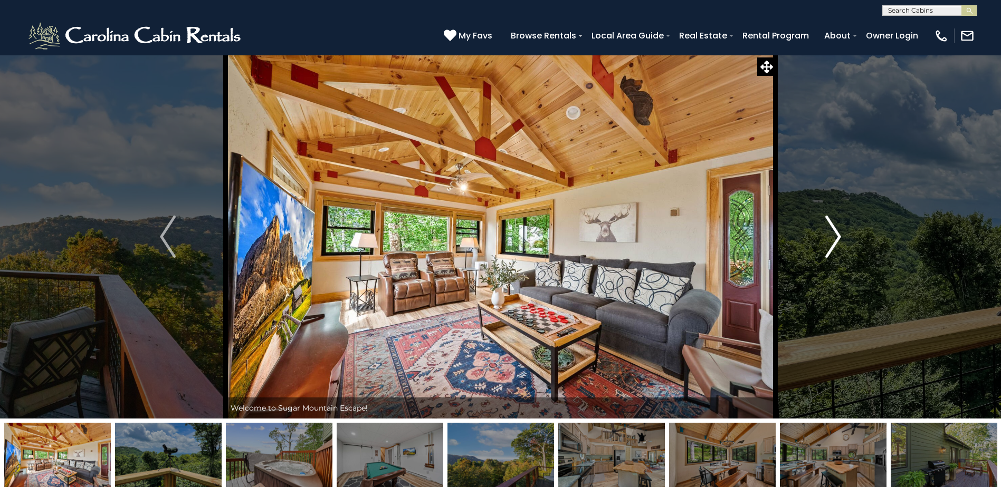
click at [834, 238] on img "Next" at bounding box center [833, 237] width 16 height 42
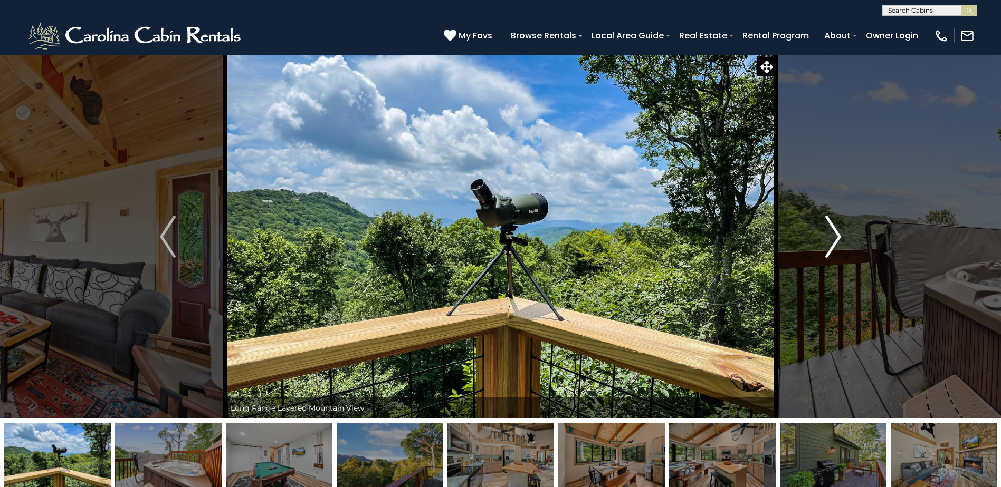
click at [834, 238] on img "Next" at bounding box center [833, 237] width 16 height 42
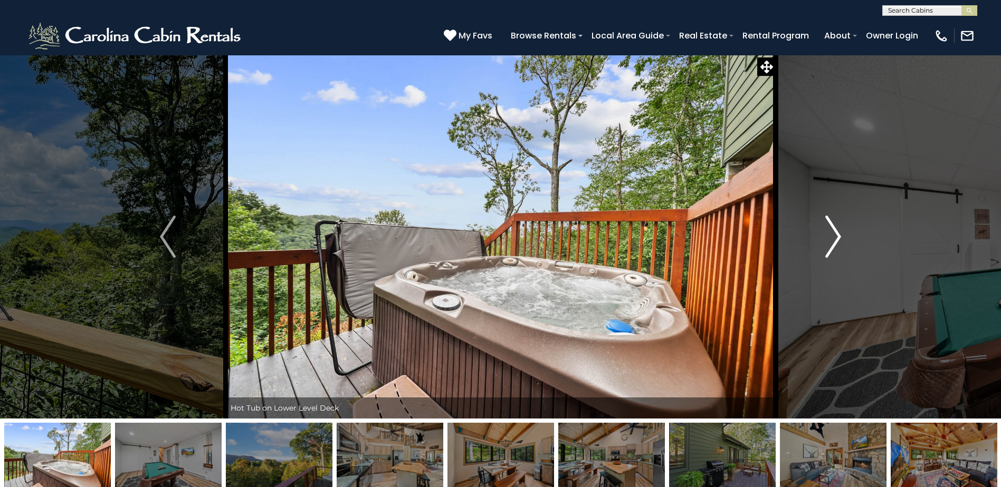
click at [834, 238] on img "Next" at bounding box center [833, 237] width 16 height 42
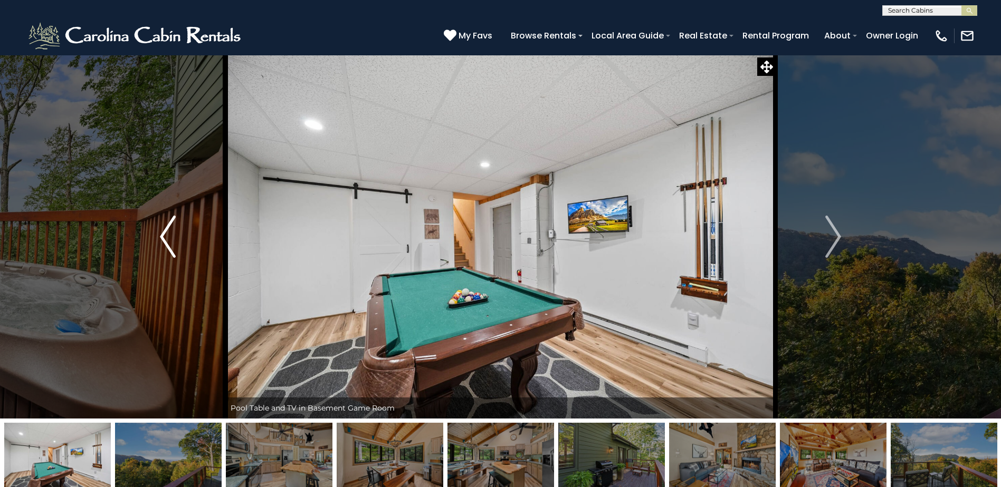
click at [181, 246] on button "Previous" at bounding box center [167, 237] width 115 height 364
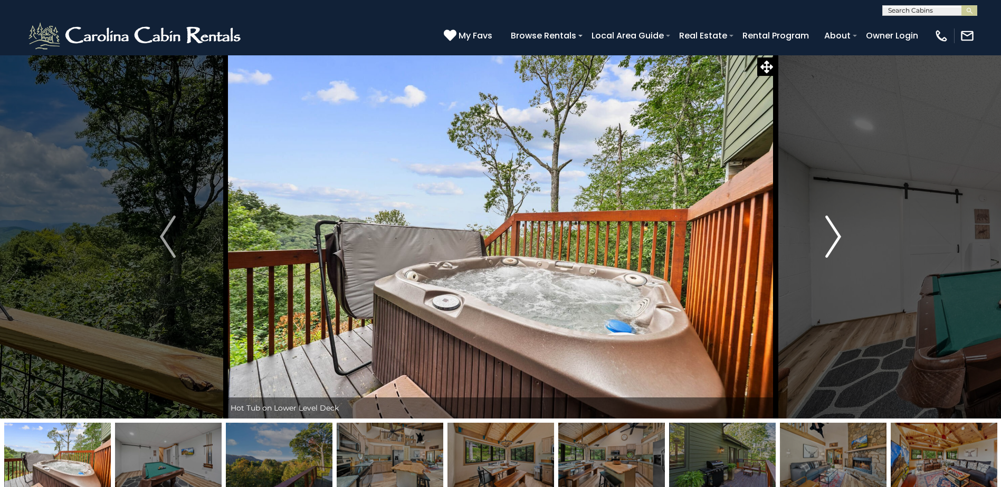
click at [829, 235] on img "Next" at bounding box center [833, 237] width 16 height 42
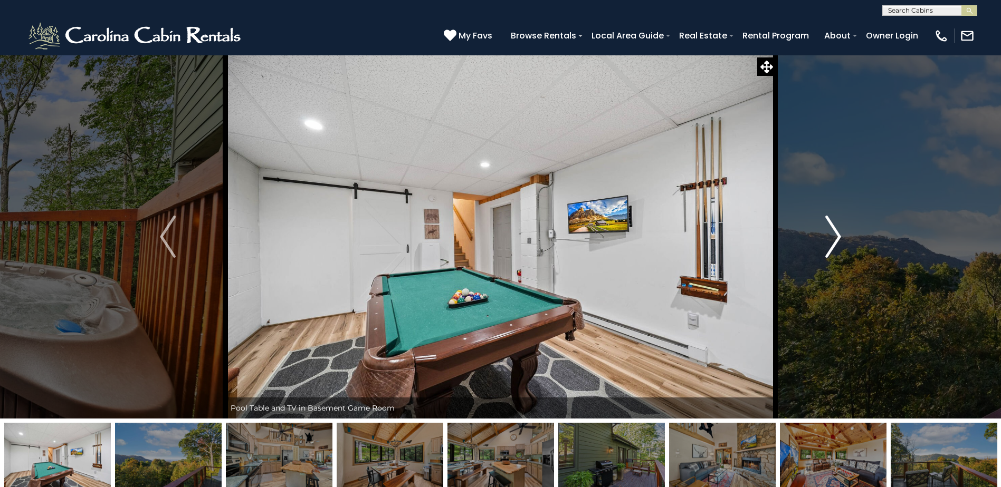
click at [829, 235] on img "Next" at bounding box center [833, 237] width 16 height 42
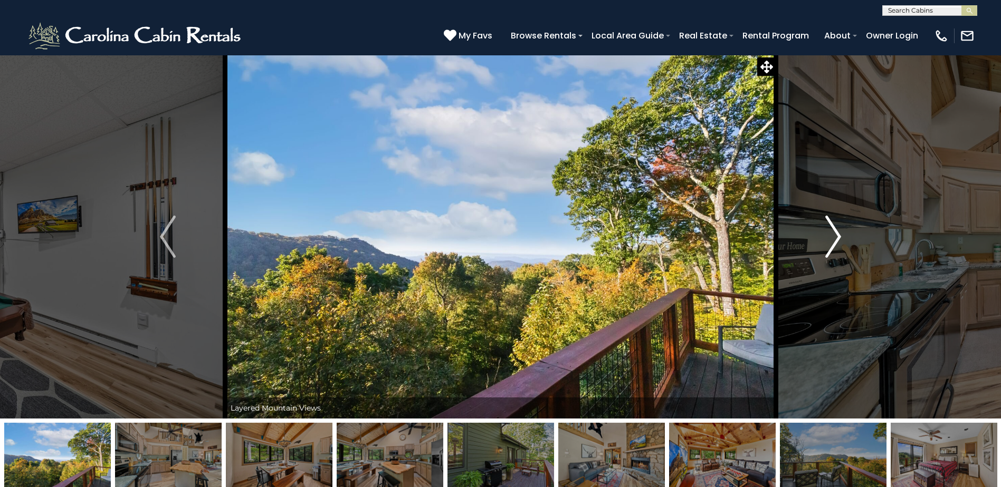
click at [829, 235] on img "Next" at bounding box center [833, 237] width 16 height 42
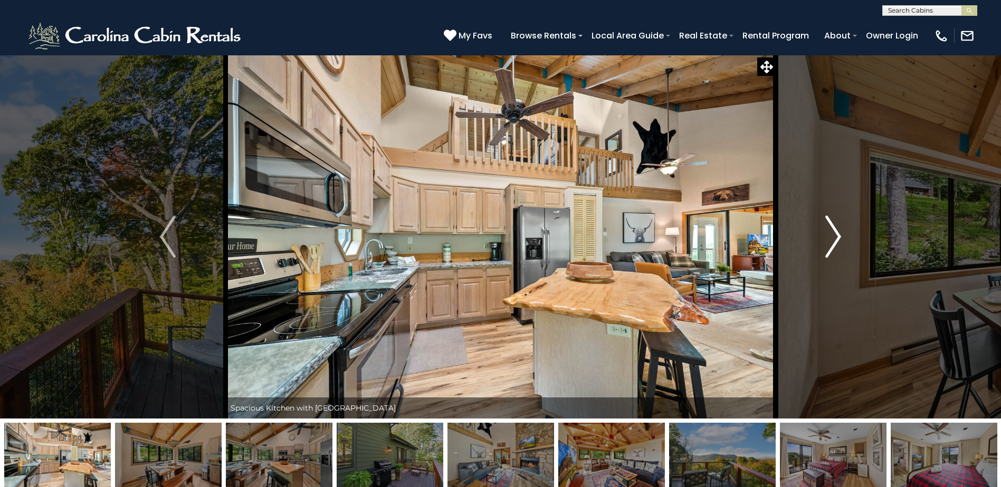
click at [829, 235] on img "Next" at bounding box center [833, 237] width 16 height 42
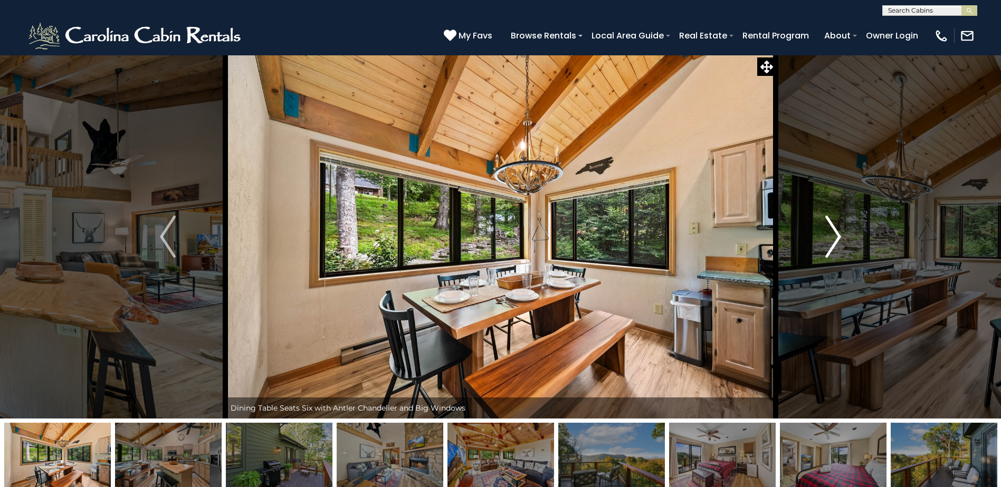
click at [829, 235] on img "Next" at bounding box center [833, 237] width 16 height 42
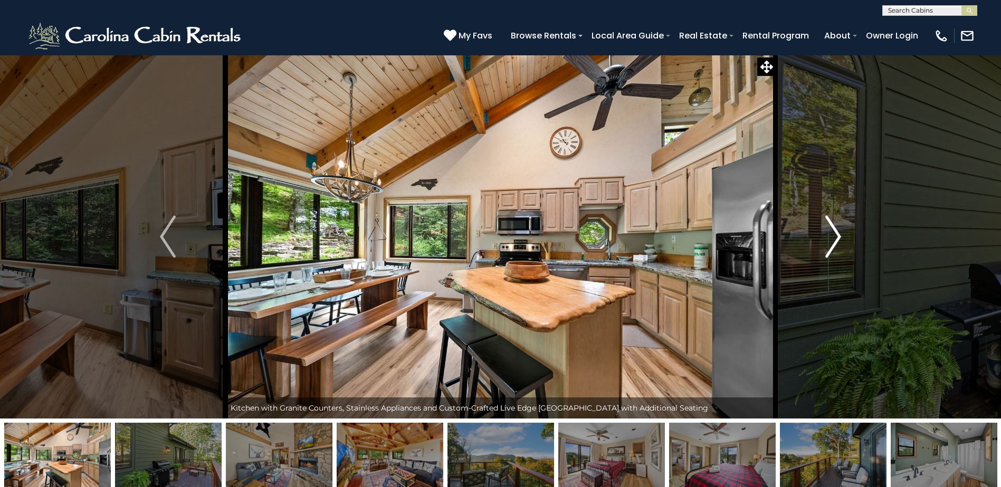
click at [829, 235] on img "Next" at bounding box center [833, 237] width 16 height 42
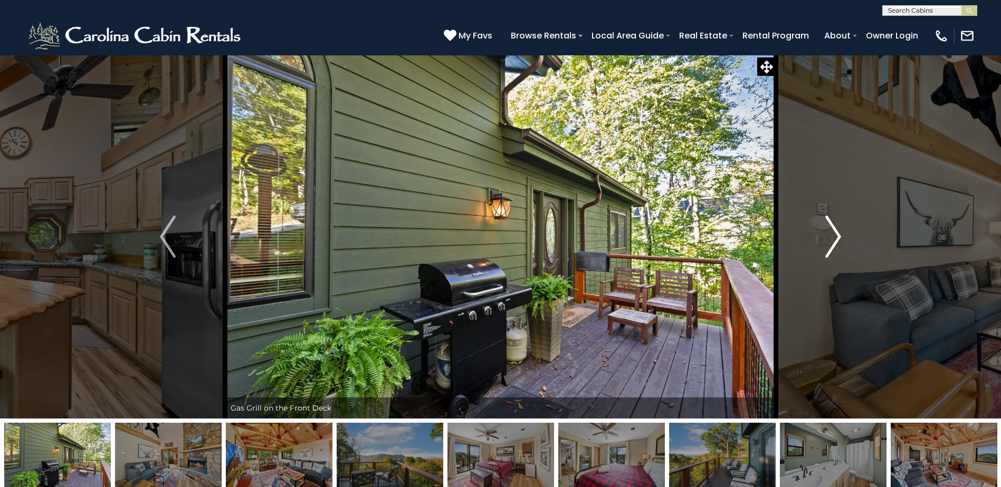
click at [829, 235] on img "Next" at bounding box center [833, 237] width 16 height 42
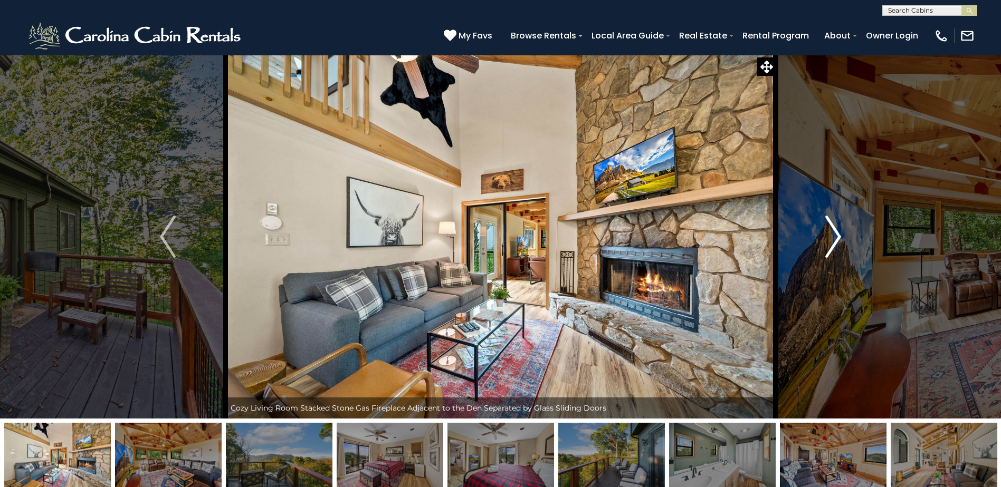
click at [829, 235] on img "Next" at bounding box center [833, 237] width 16 height 42
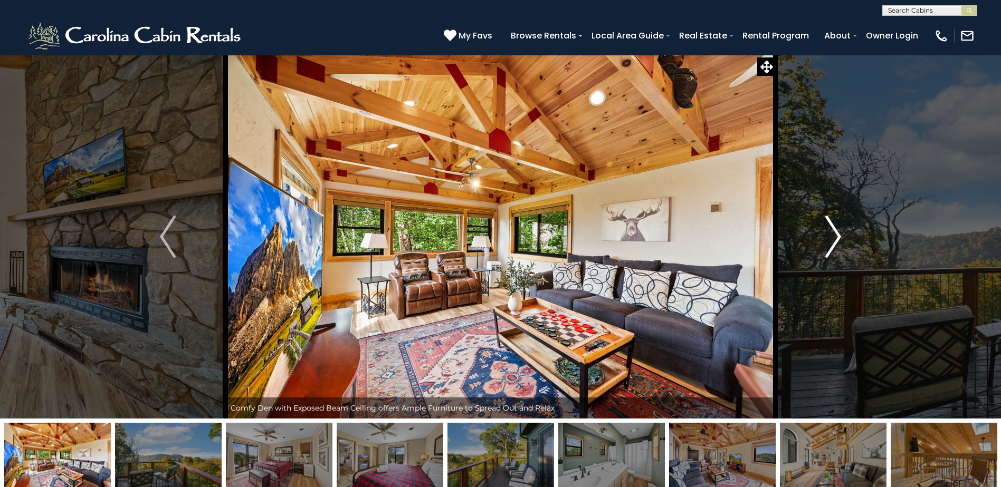
click at [829, 235] on img "Next" at bounding box center [833, 237] width 16 height 42
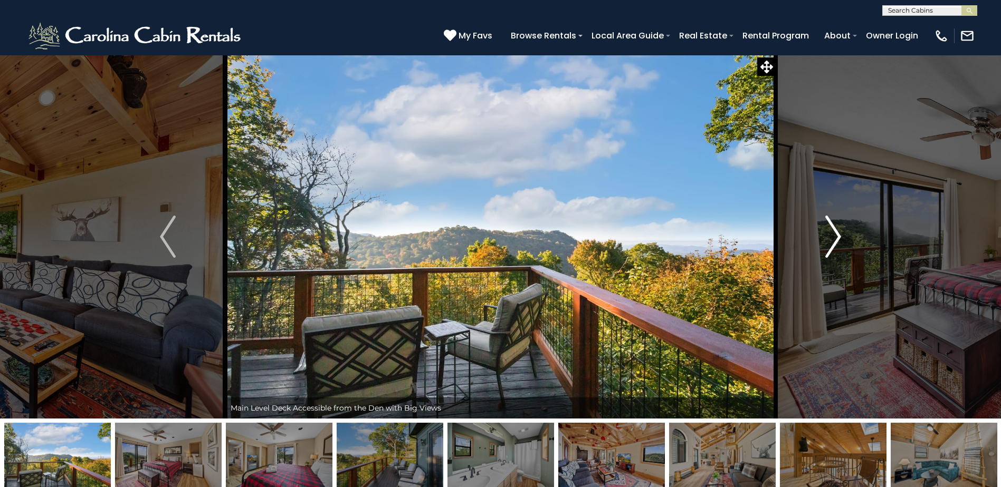
click at [829, 235] on img "Next" at bounding box center [833, 237] width 16 height 42
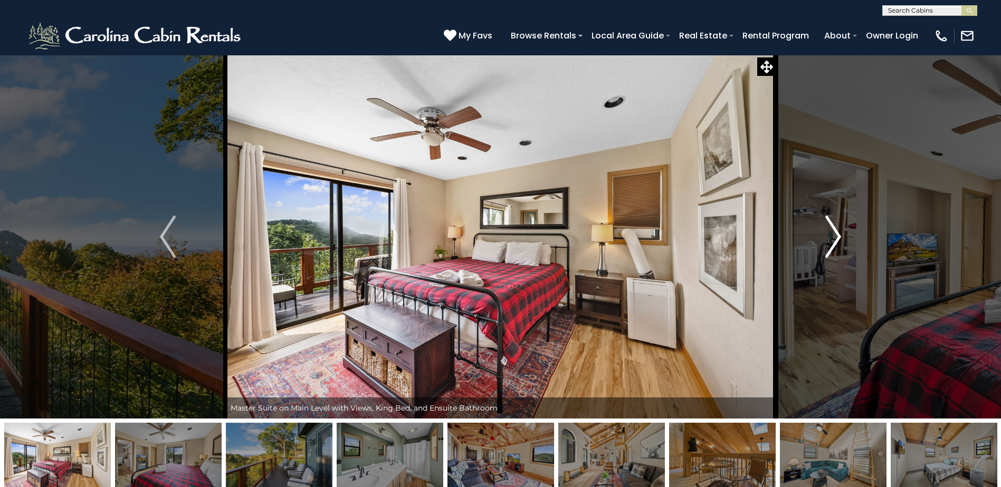
click at [829, 235] on img "Next" at bounding box center [833, 237] width 16 height 42
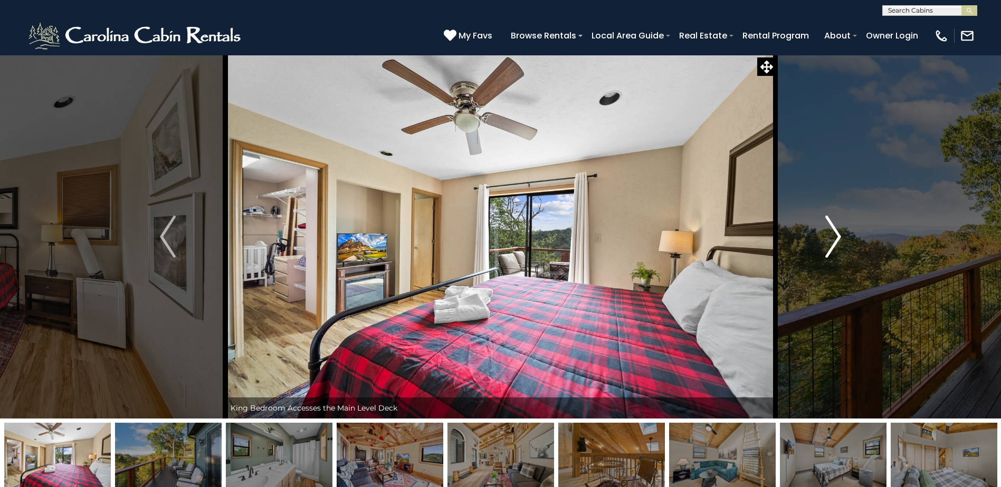
click at [829, 235] on img "Next" at bounding box center [833, 237] width 16 height 42
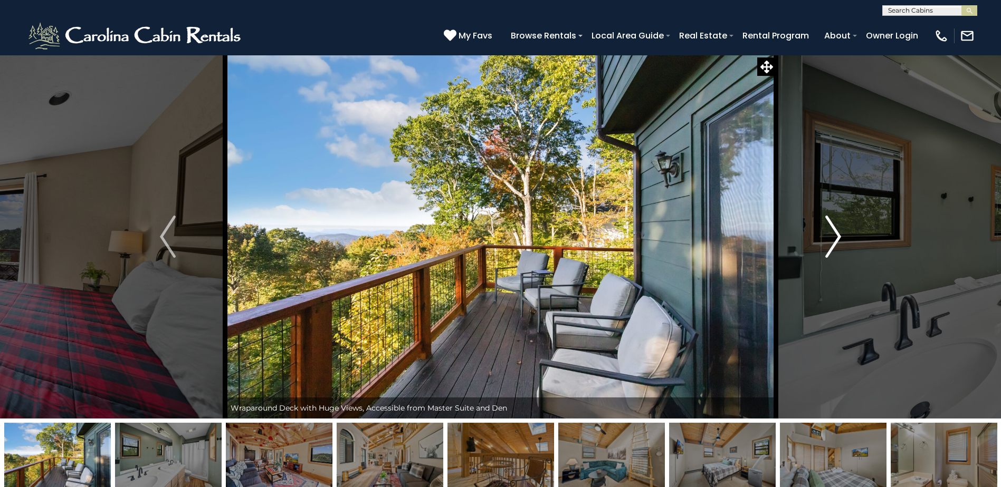
click at [829, 235] on img "Next" at bounding box center [833, 237] width 16 height 42
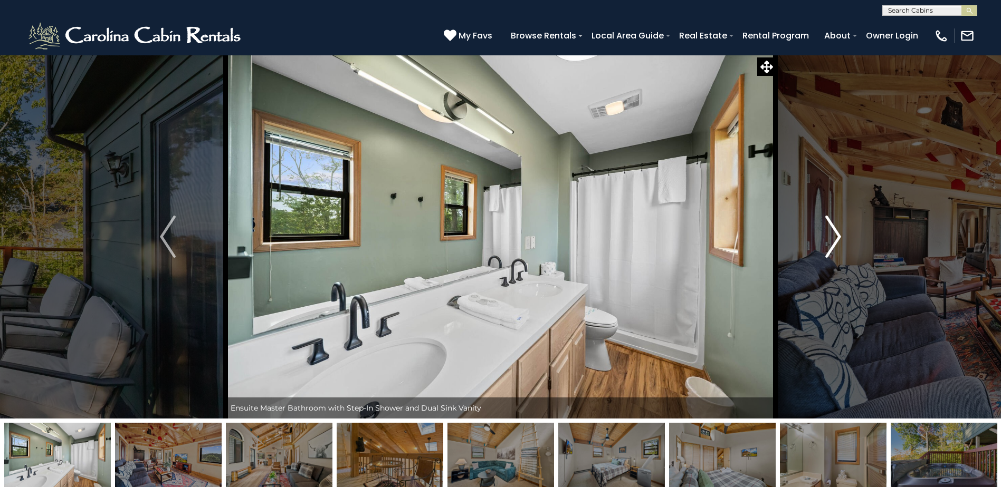
click at [829, 235] on img "Next" at bounding box center [833, 237] width 16 height 42
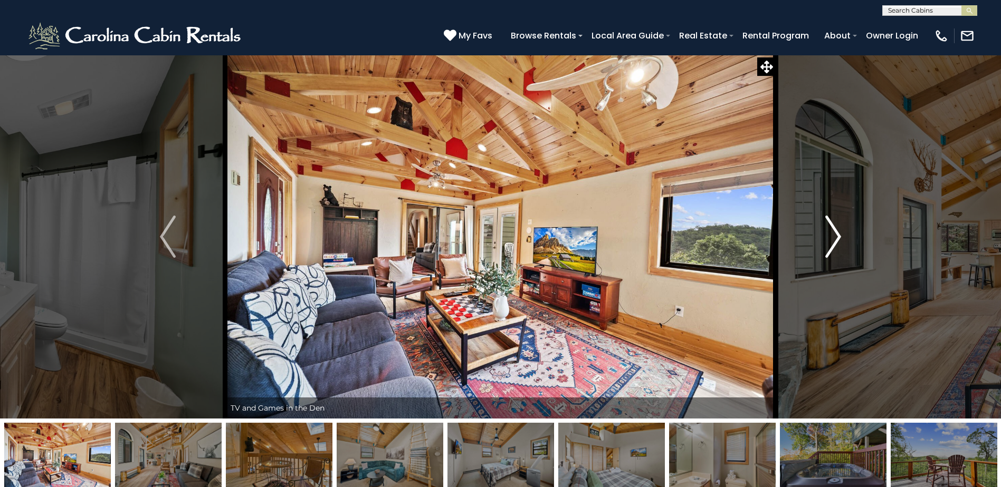
click at [829, 235] on img "Next" at bounding box center [833, 237] width 16 height 42
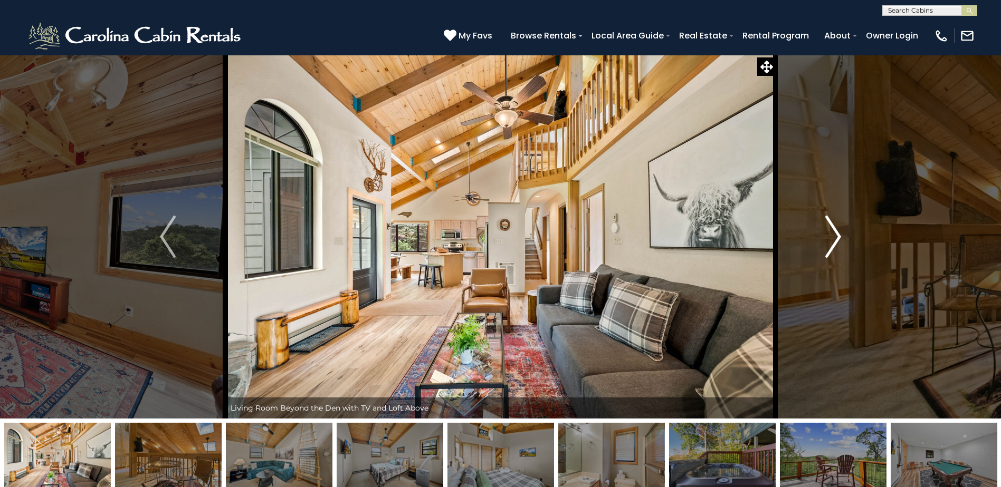
click at [829, 235] on img "Next" at bounding box center [833, 237] width 16 height 42
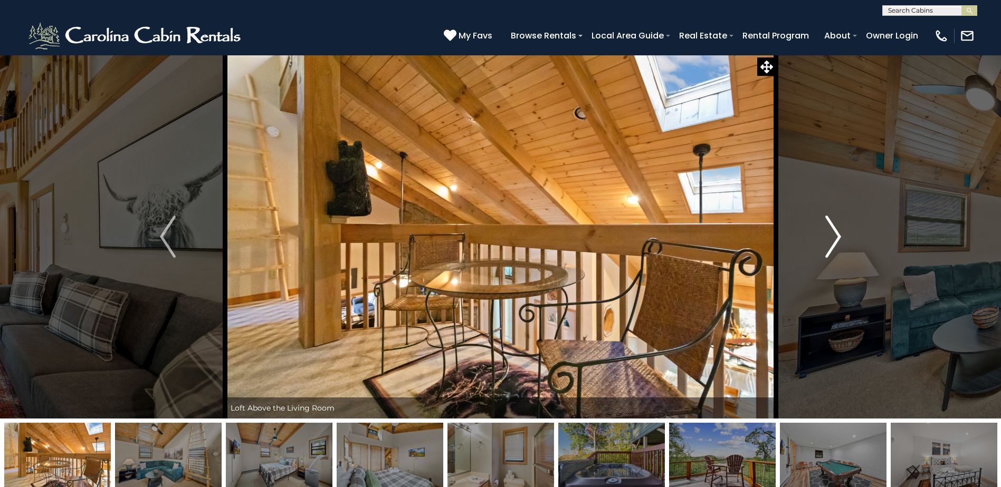
click at [829, 235] on img "Next" at bounding box center [833, 237] width 16 height 42
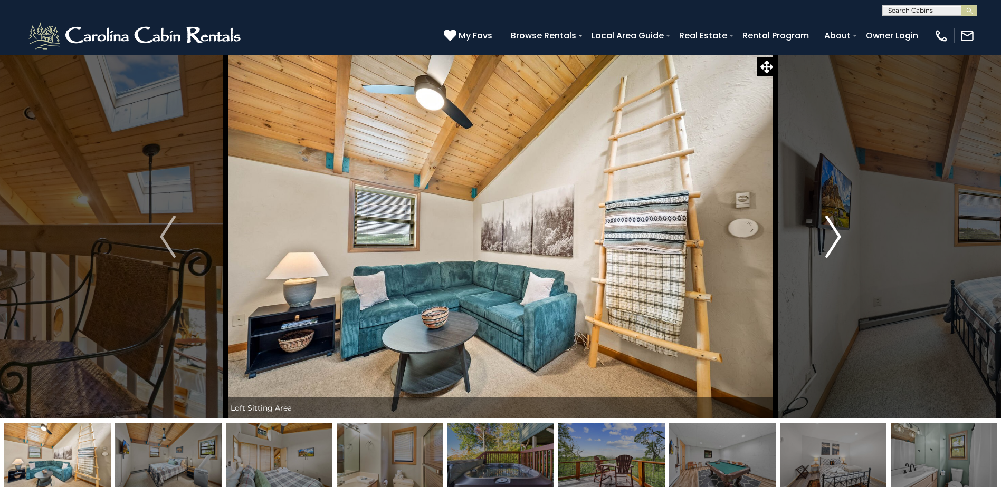
click at [829, 235] on img "Next" at bounding box center [833, 237] width 16 height 42
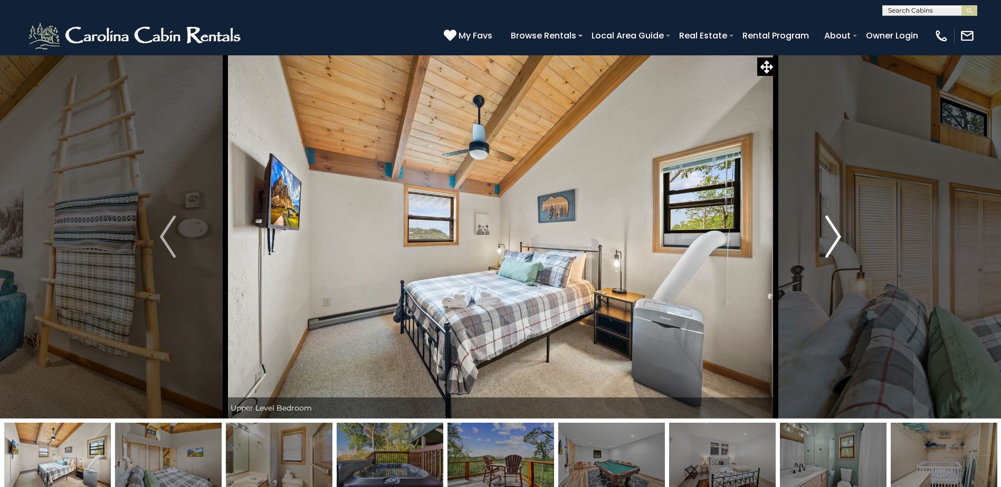
click at [829, 235] on img "Next" at bounding box center [833, 237] width 16 height 42
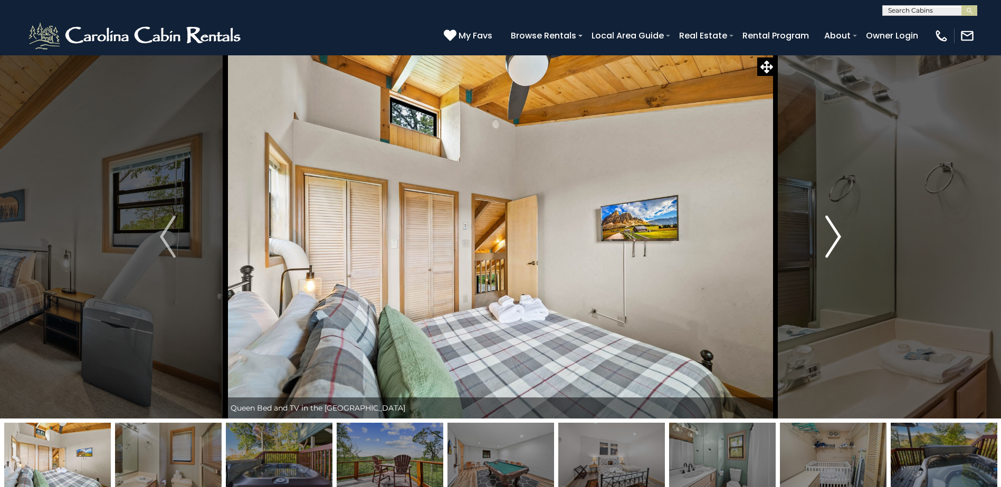
click at [829, 235] on img "Next" at bounding box center [833, 237] width 16 height 42
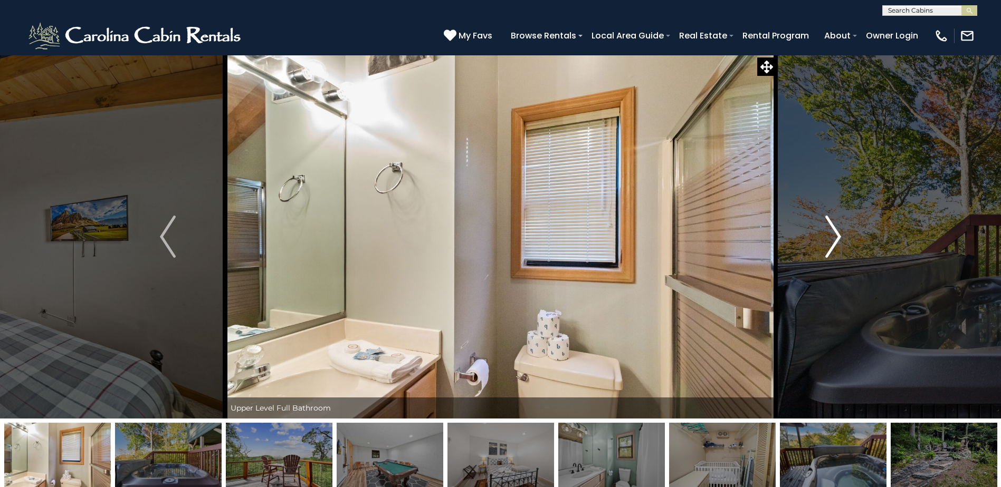
click at [829, 235] on img "Next" at bounding box center [833, 237] width 16 height 42
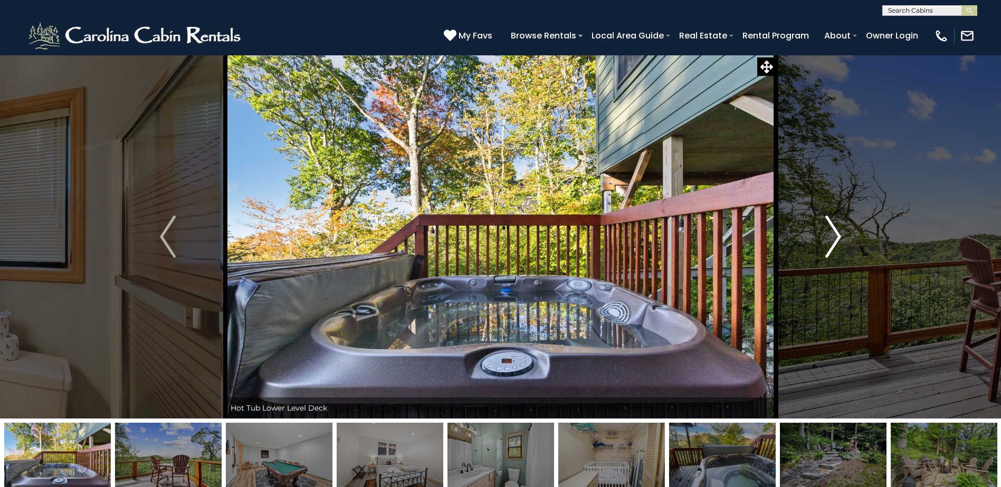
click at [829, 235] on img "Next" at bounding box center [833, 237] width 16 height 42
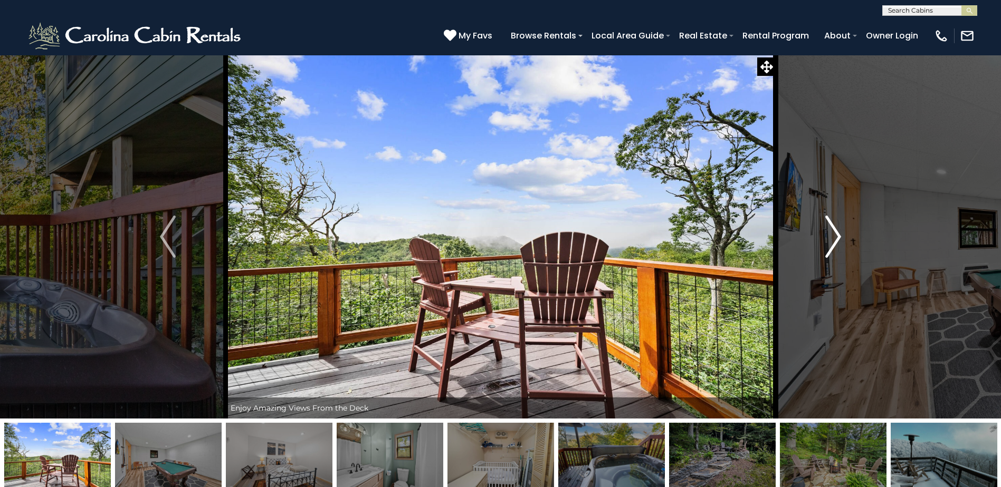
click at [829, 235] on img "Next" at bounding box center [833, 237] width 16 height 42
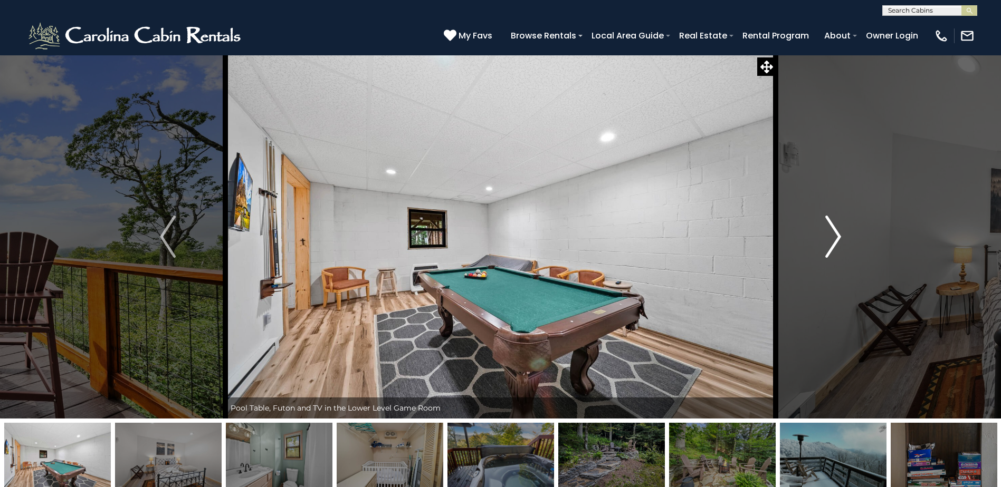
click at [829, 235] on img "Next" at bounding box center [833, 237] width 16 height 42
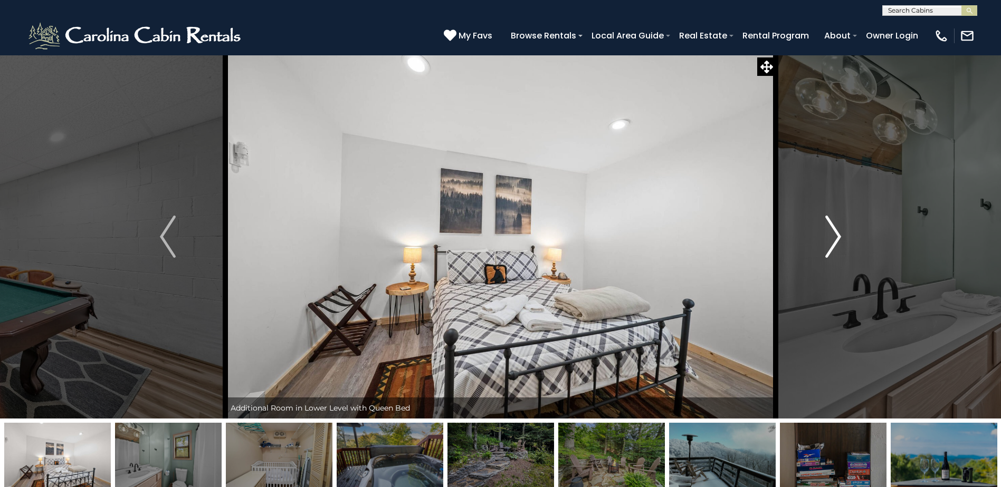
click at [829, 235] on img "Next" at bounding box center [833, 237] width 16 height 42
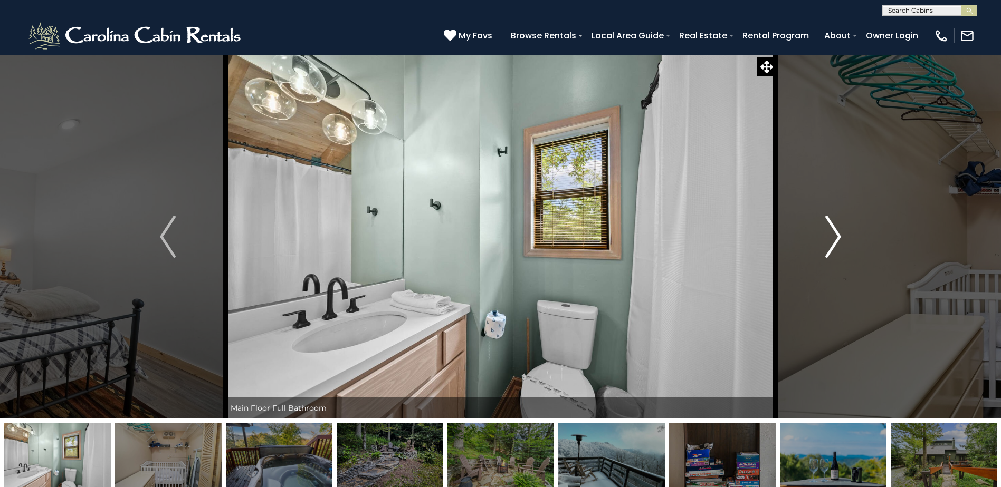
click at [829, 235] on img "Next" at bounding box center [833, 237] width 16 height 42
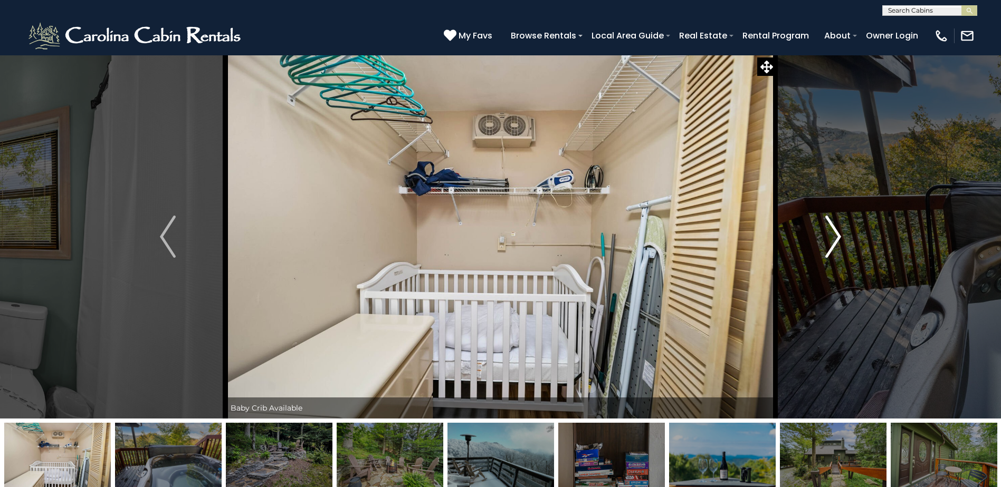
click at [829, 235] on img "Next" at bounding box center [833, 237] width 16 height 42
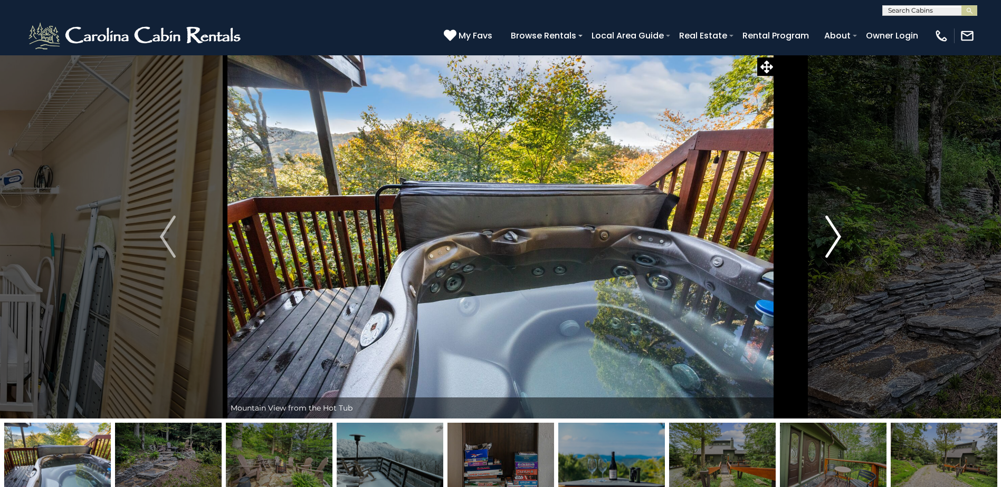
click at [829, 235] on img "Next" at bounding box center [833, 237] width 16 height 42
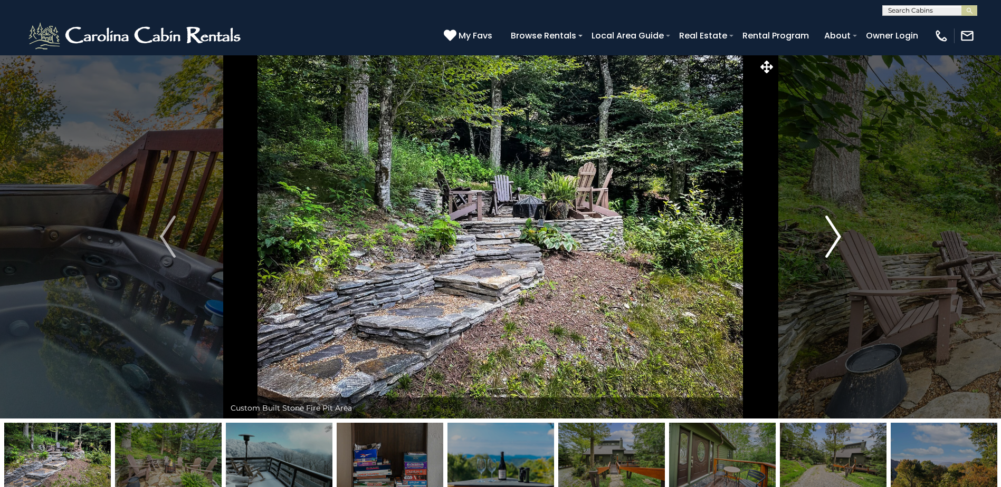
click at [829, 235] on img "Next" at bounding box center [833, 237] width 16 height 42
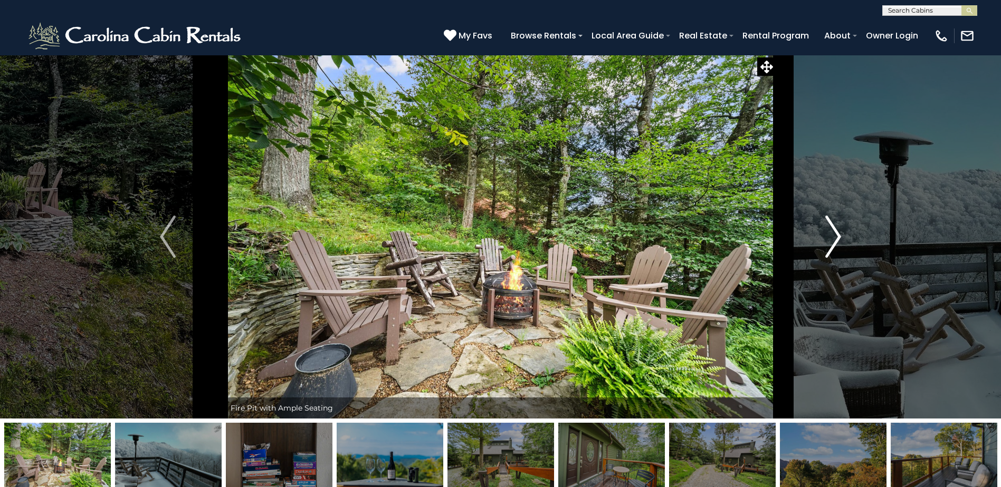
click at [829, 235] on img "Next" at bounding box center [833, 237] width 16 height 42
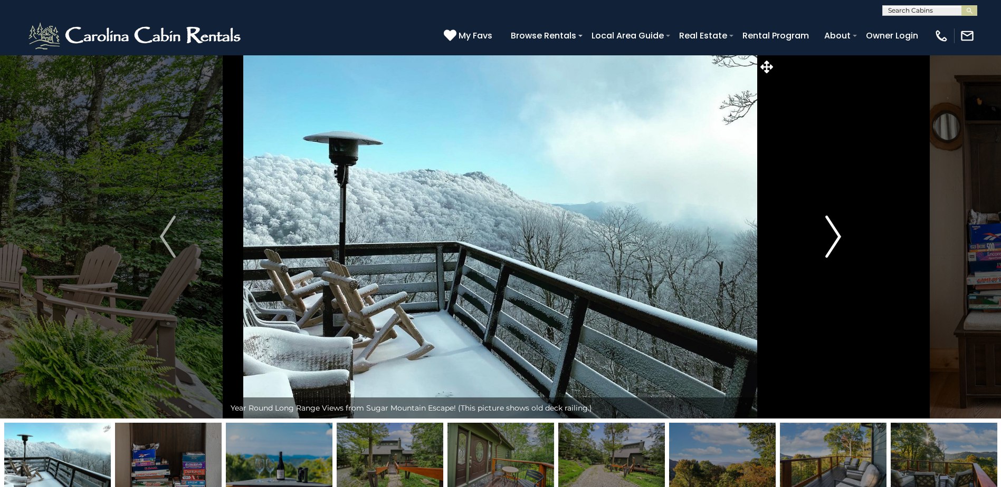
click at [840, 236] on img "Next" at bounding box center [833, 237] width 16 height 42
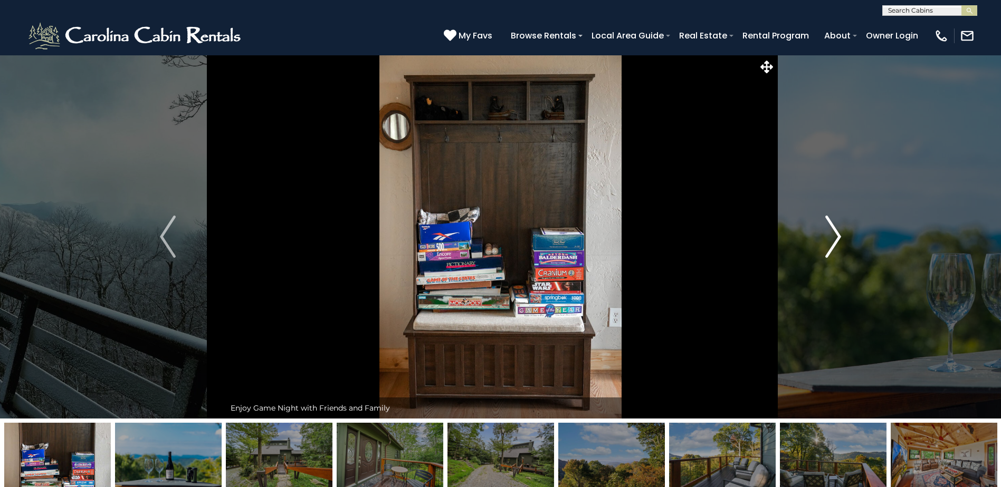
click at [840, 236] on img "Next" at bounding box center [833, 237] width 16 height 42
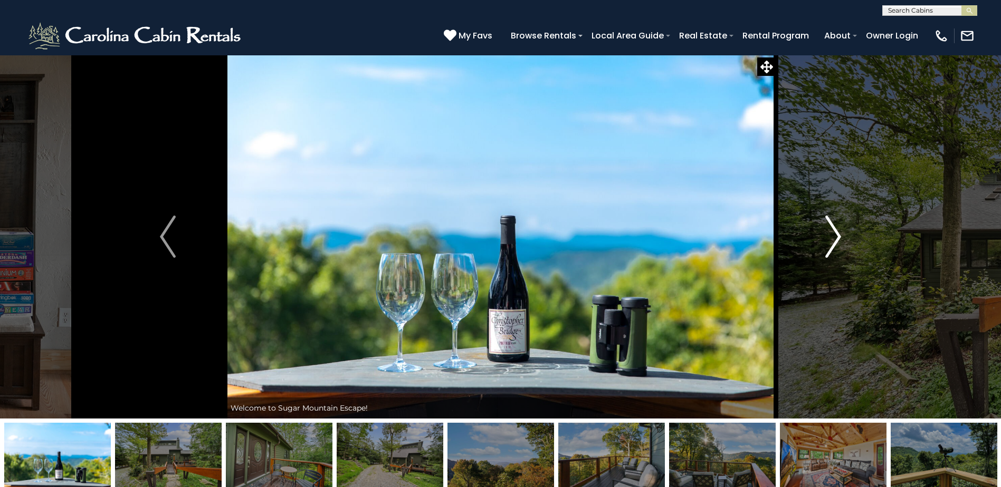
click at [840, 236] on img "Next" at bounding box center [833, 237] width 16 height 42
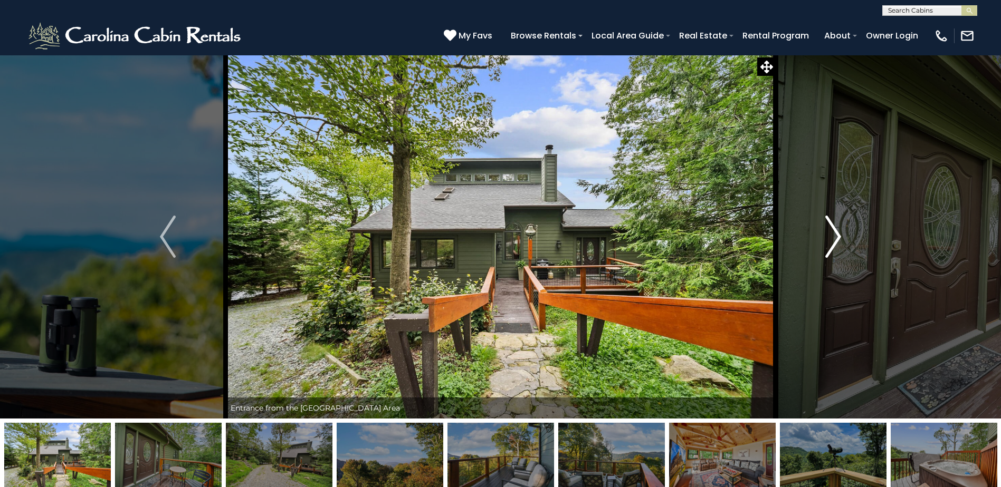
click at [840, 236] on img "Next" at bounding box center [833, 237] width 16 height 42
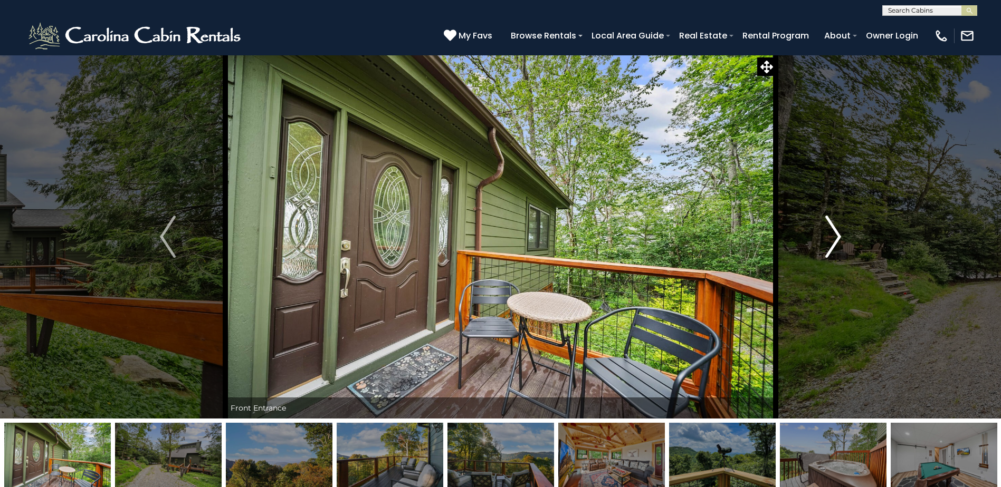
click at [840, 236] on img "Next" at bounding box center [833, 237] width 16 height 42
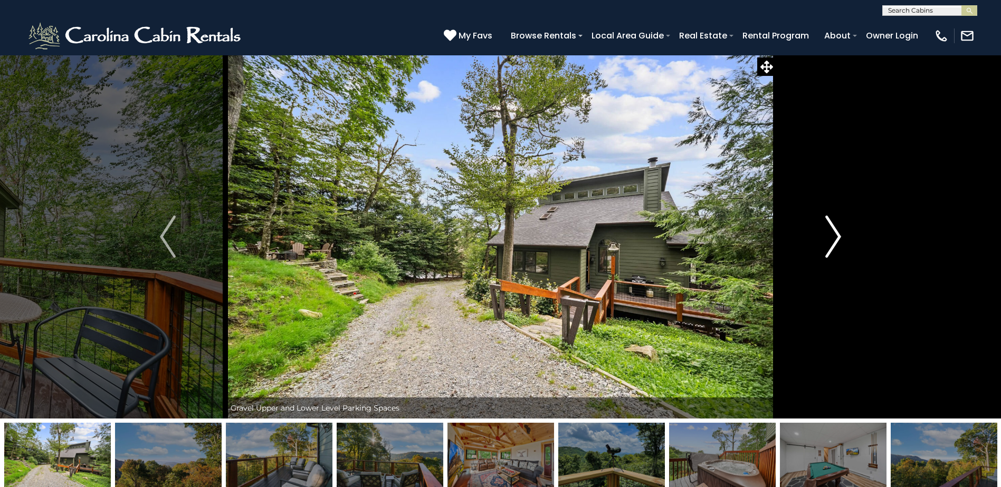
click at [840, 236] on img "Next" at bounding box center [833, 237] width 16 height 42
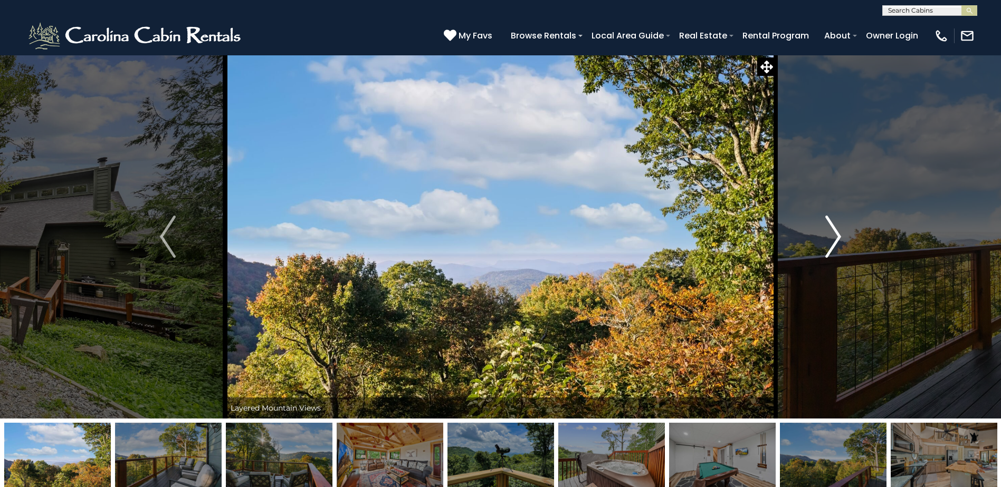
click at [840, 236] on img "Next" at bounding box center [833, 237] width 16 height 42
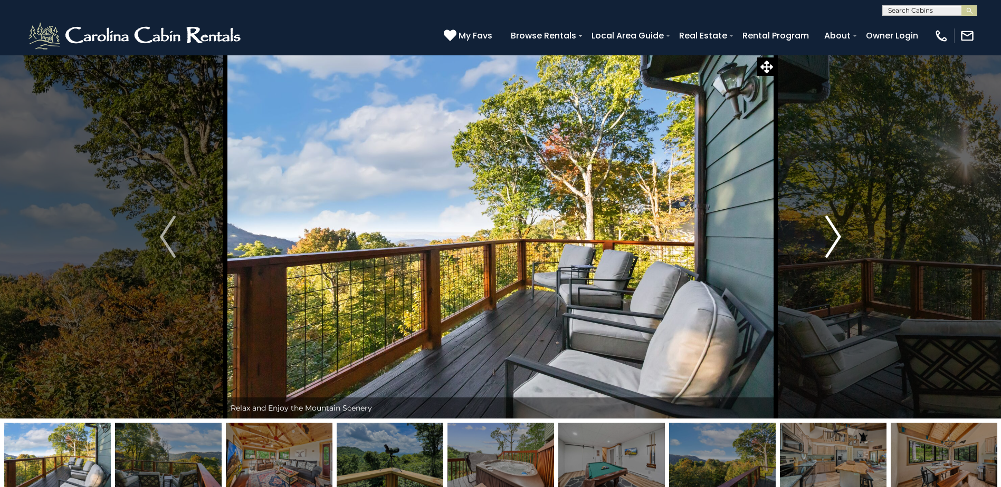
click at [840, 236] on img "Next" at bounding box center [833, 237] width 16 height 42
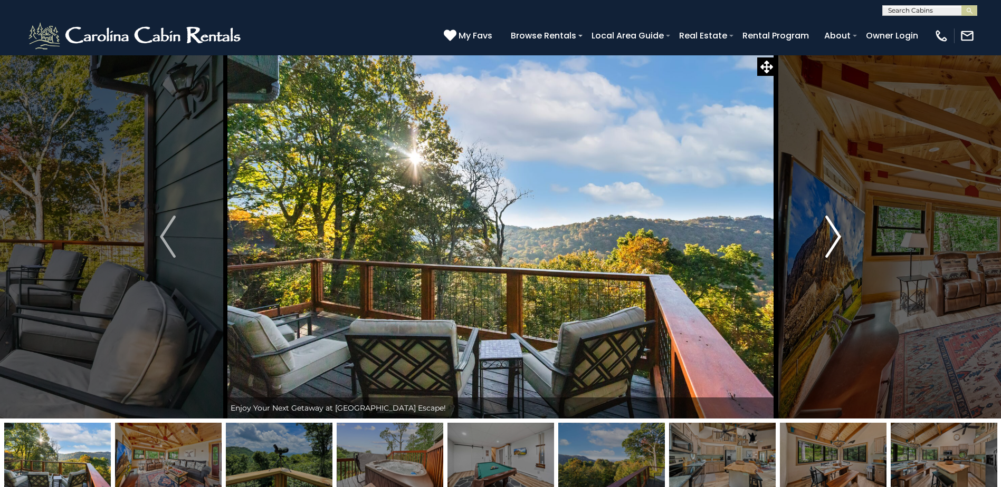
click at [839, 232] on img "Next" at bounding box center [833, 237] width 16 height 42
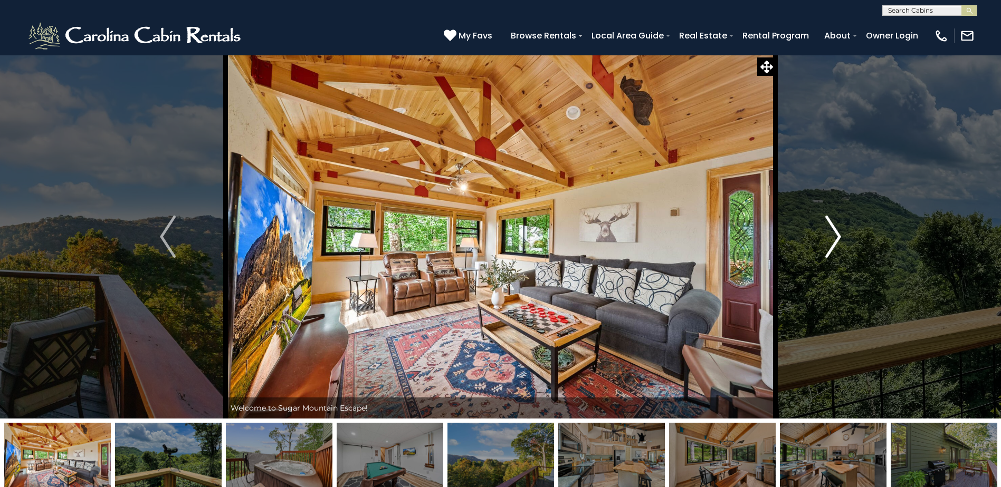
click at [839, 232] on img "Next" at bounding box center [833, 237] width 16 height 42
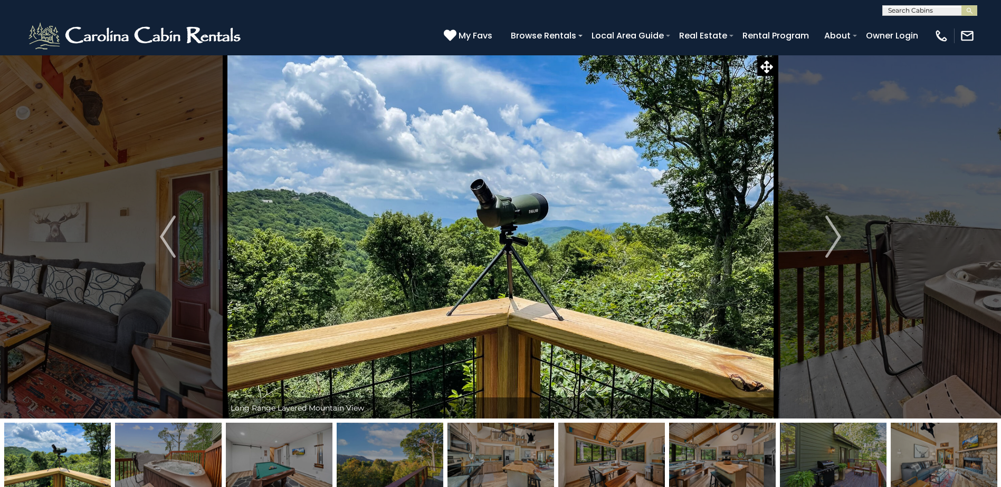
click at [831, 241] on img "Next" at bounding box center [833, 237] width 16 height 42
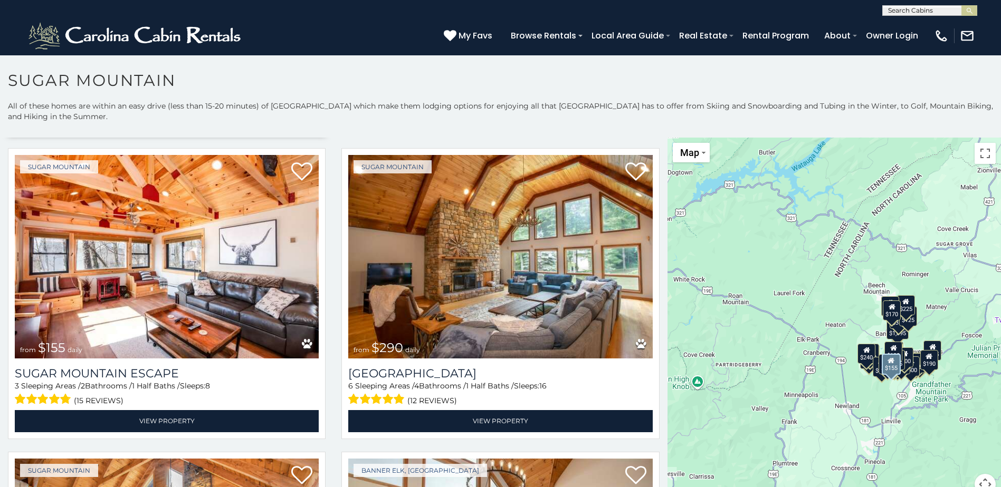
scroll to position [1530, 0]
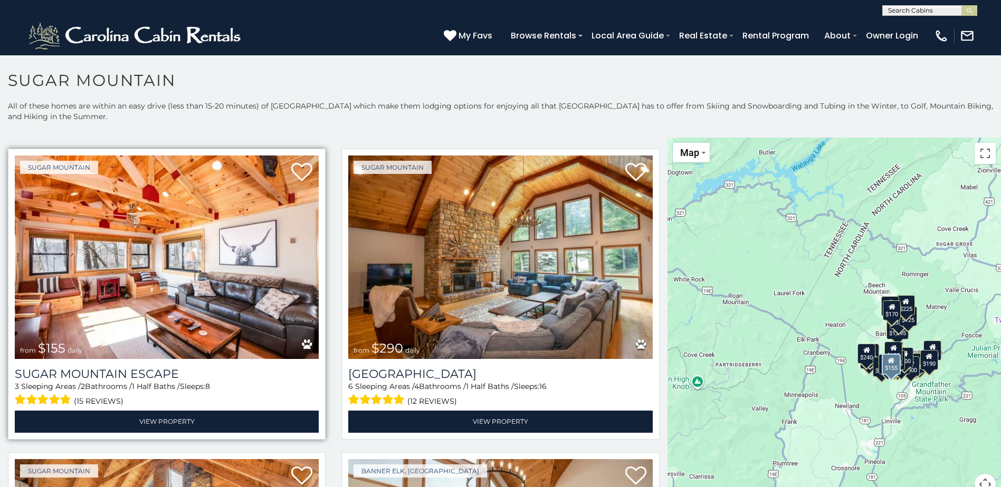
click at [221, 280] on img at bounding box center [167, 258] width 304 height 204
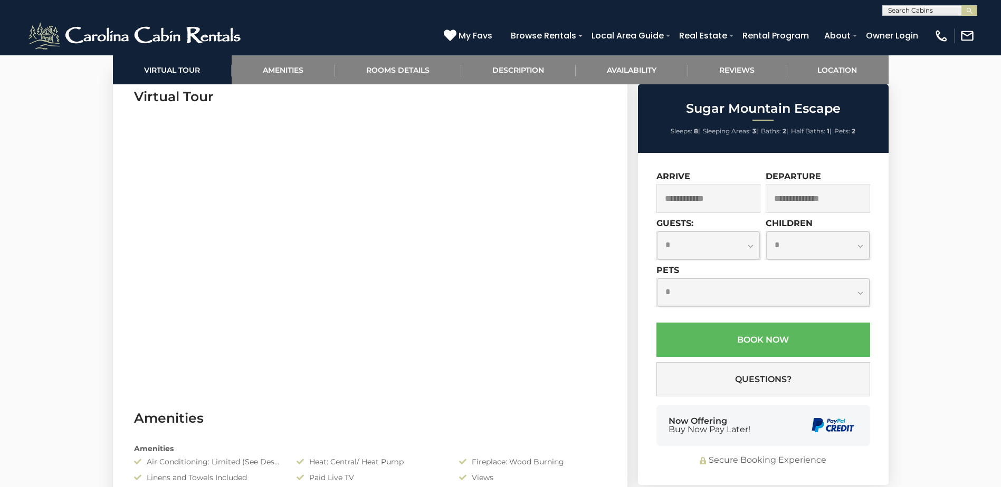
scroll to position [528, 0]
click at [413, 73] on link "Rooms Details" at bounding box center [398, 69] width 126 height 29
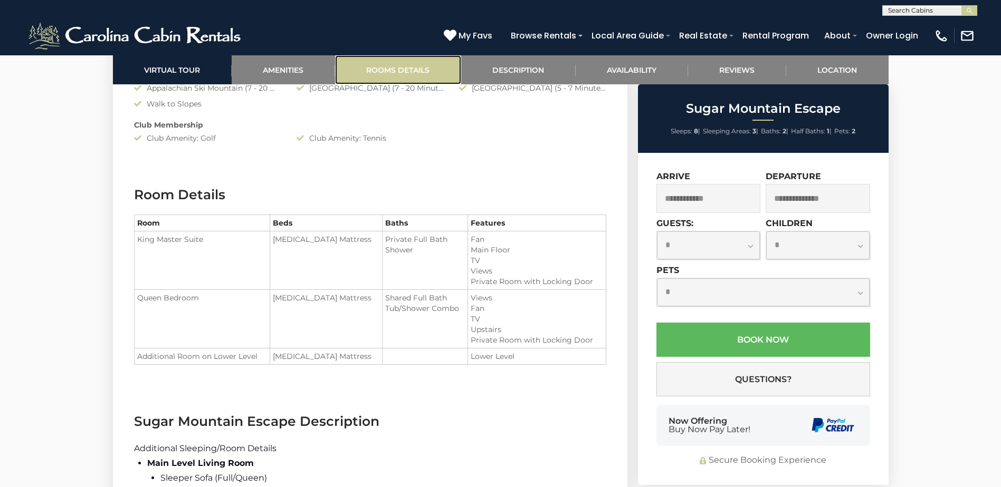
scroll to position [1324, 0]
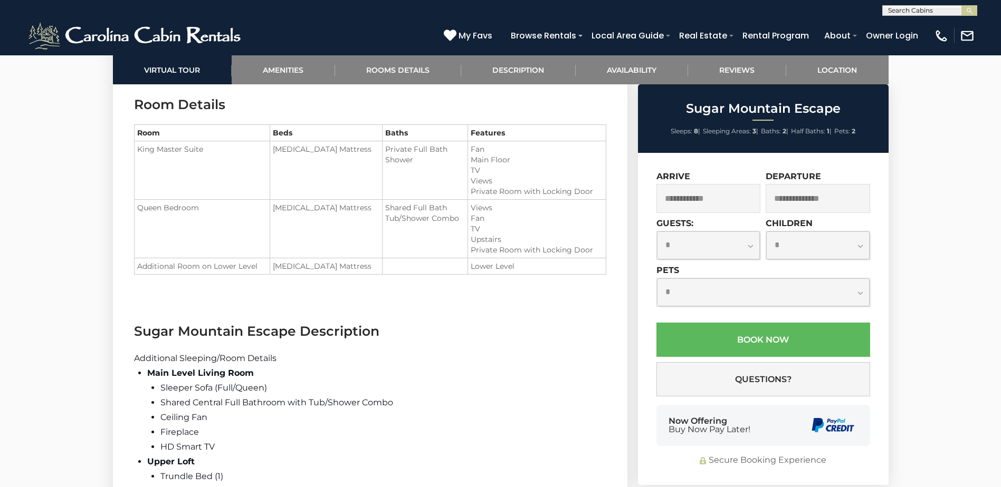
click at [666, 250] on select "**********" at bounding box center [708, 246] width 103 height 28
select select "*"
click at [657, 232] on select "**********" at bounding box center [708, 246] width 103 height 28
click at [801, 253] on select "**********" at bounding box center [817, 246] width 103 height 28
select select "*"
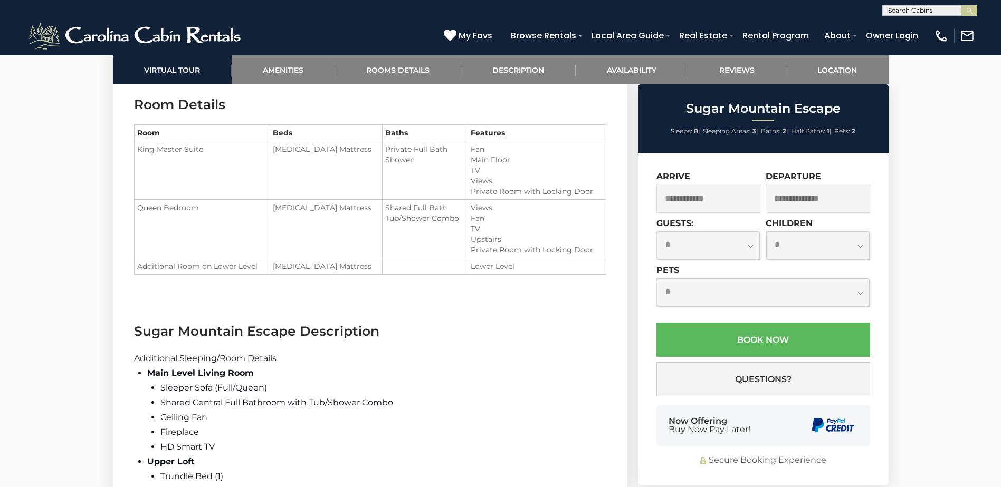
click at [766, 232] on select "**********" at bounding box center [817, 246] width 103 height 28
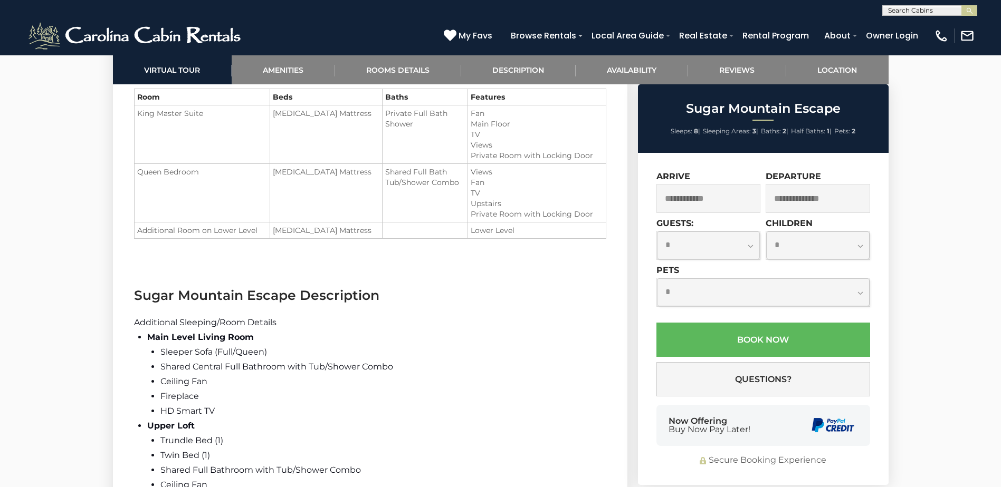
scroll to position [1377, 0]
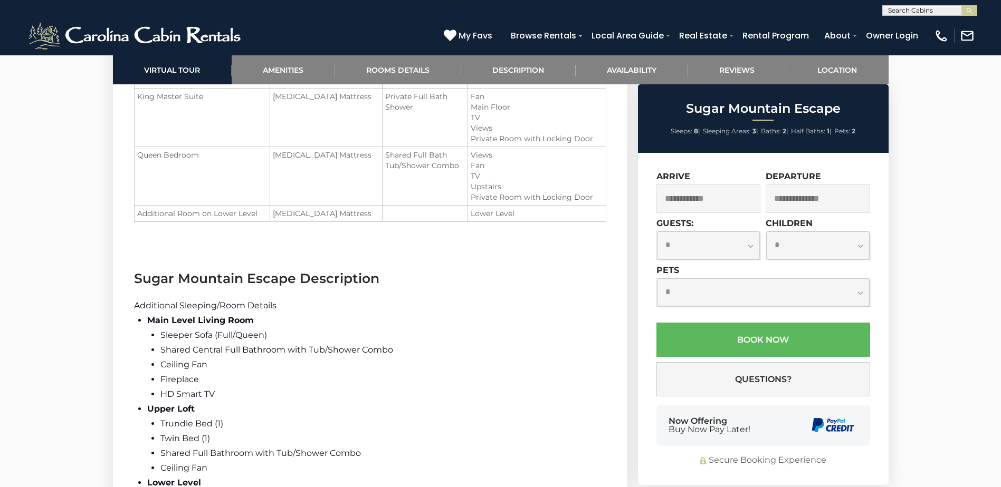
click at [716, 200] on input "text" at bounding box center [708, 198] width 104 height 29
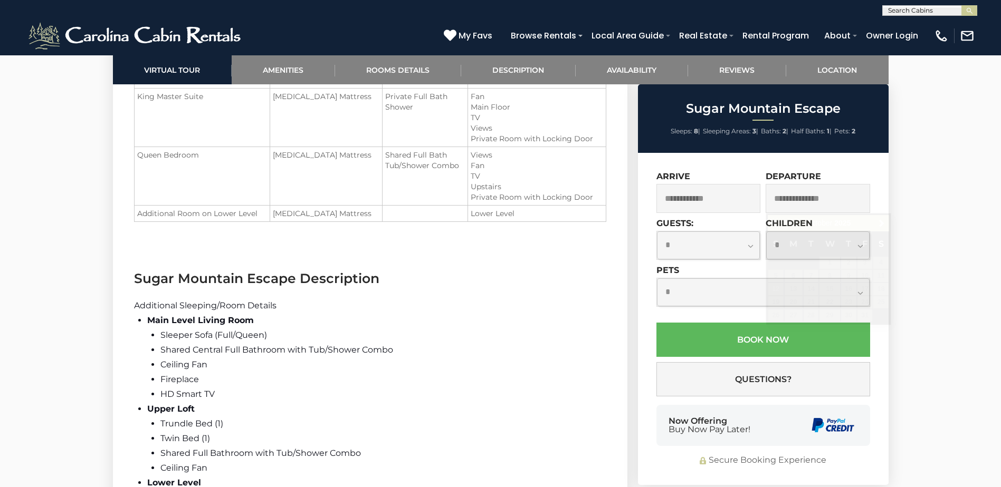
click at [593, 316] on li "Main Level Living Room Sleeper Sofa (Full/Queen) Shared Central Full Bathroom w…" at bounding box center [376, 357] width 459 height 89
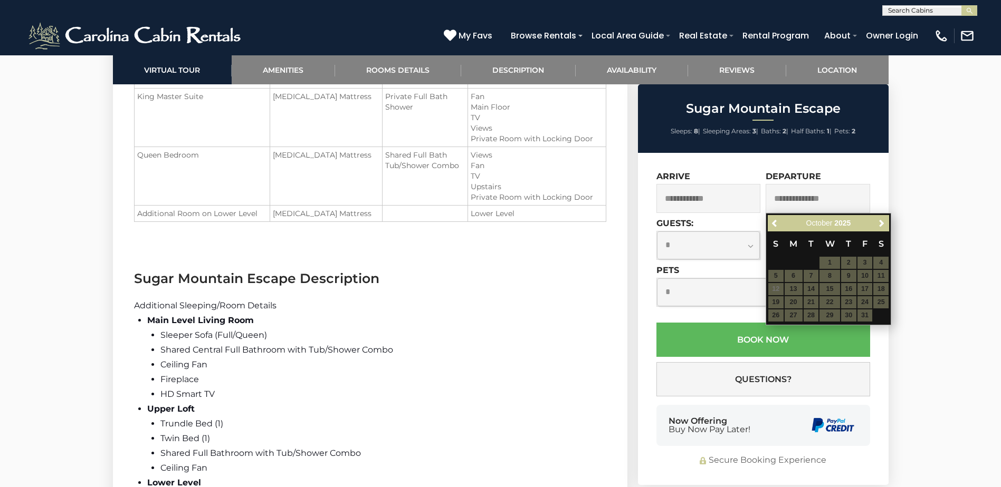
click at [392, 340] on li "Sleeper Sofa (Full/Queen)" at bounding box center [383, 335] width 446 height 15
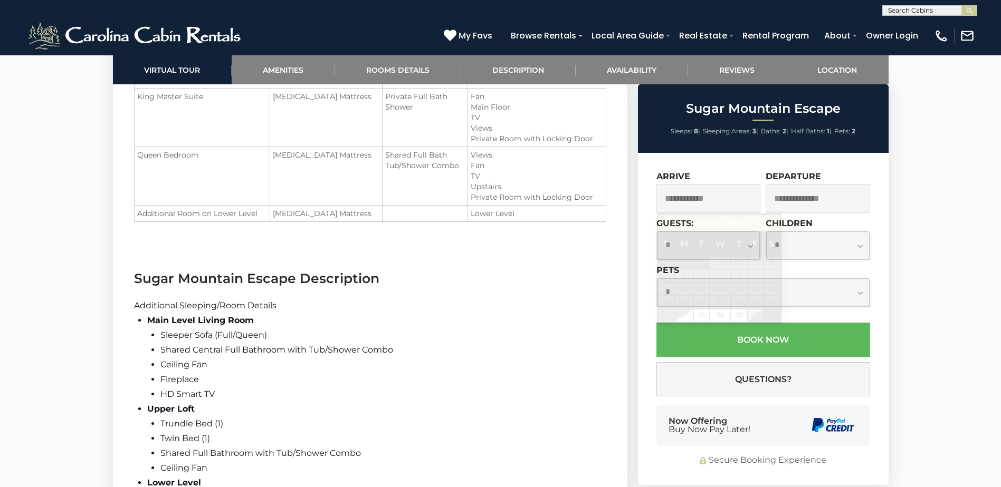
drag, startPoint x: 729, startPoint y: 204, endPoint x: 729, endPoint y: 199, distance: 5.3
click at [729, 199] on input "text" at bounding box center [708, 198] width 104 height 29
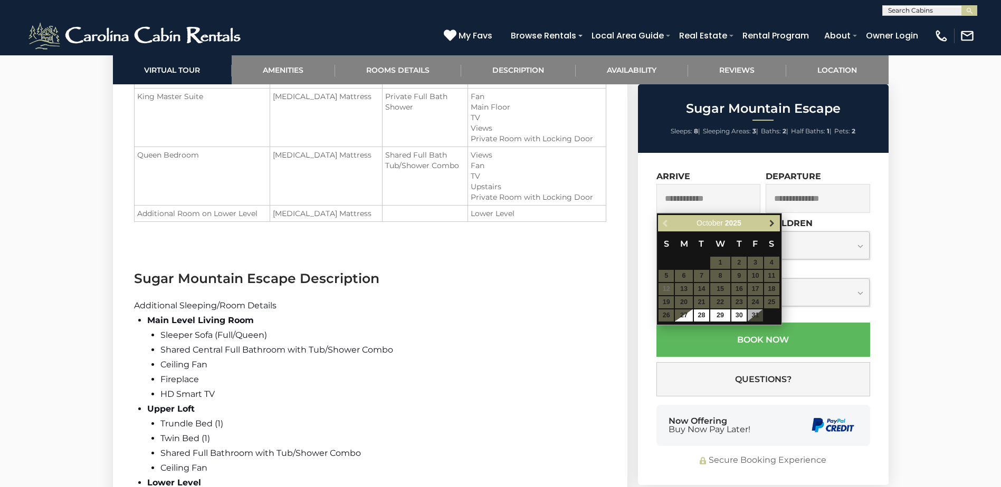
click at [767, 219] on link "Next" at bounding box center [771, 223] width 13 height 13
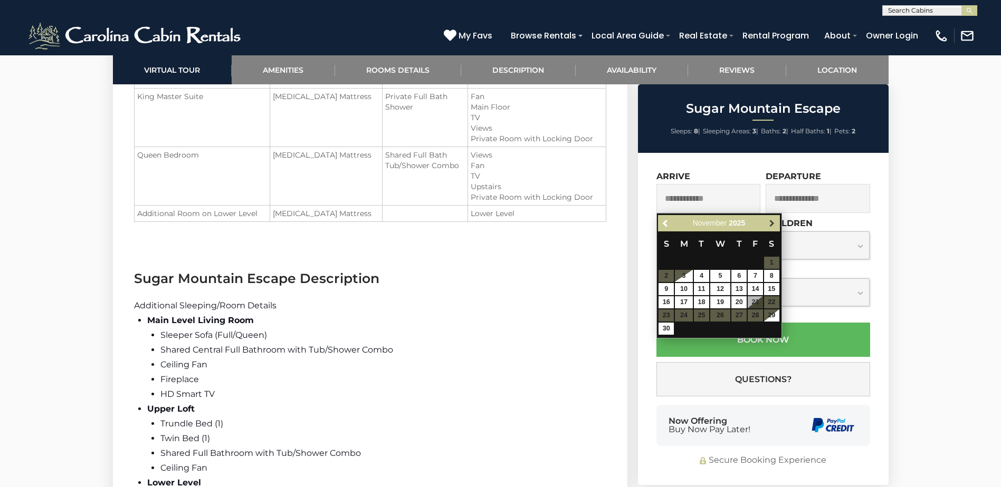
click at [774, 222] on span "Next" at bounding box center [772, 223] width 8 height 8
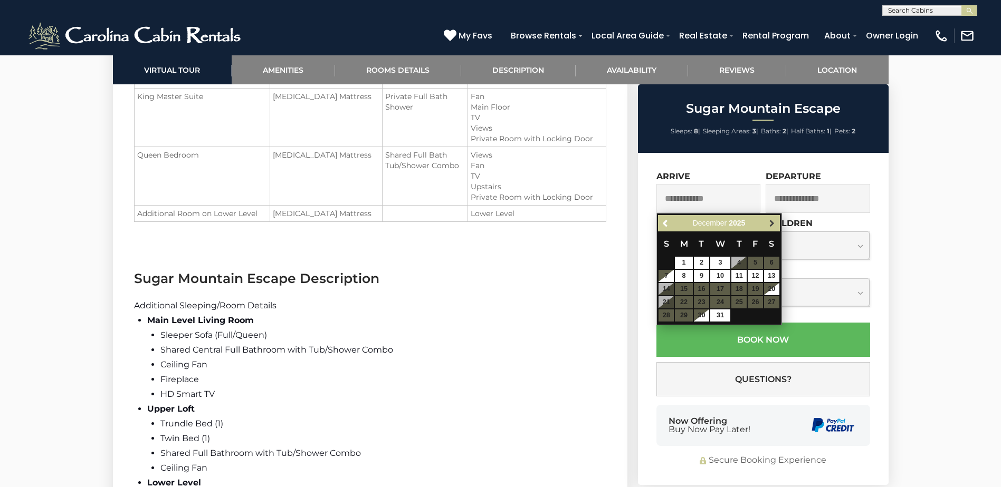
click at [767, 223] on link "Next" at bounding box center [771, 223] width 13 height 13
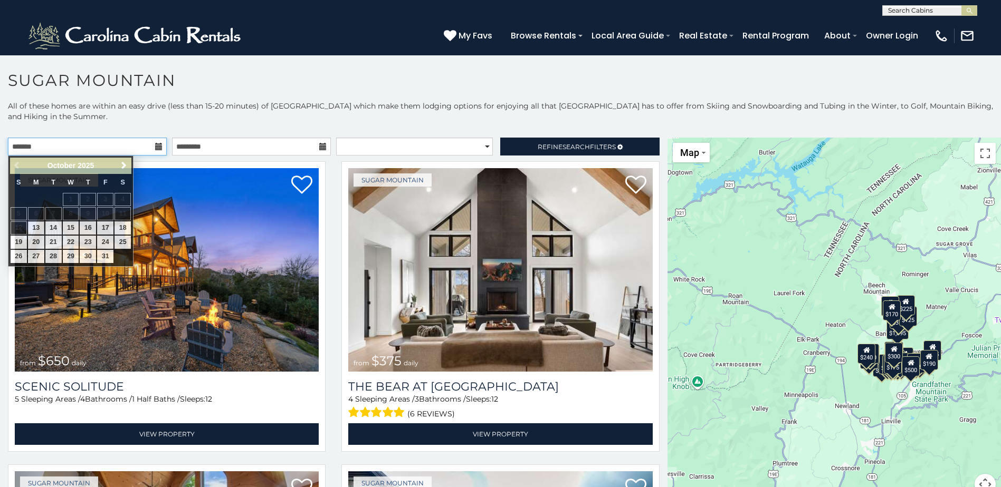
click at [73, 155] on input "text" at bounding box center [87, 147] width 159 height 18
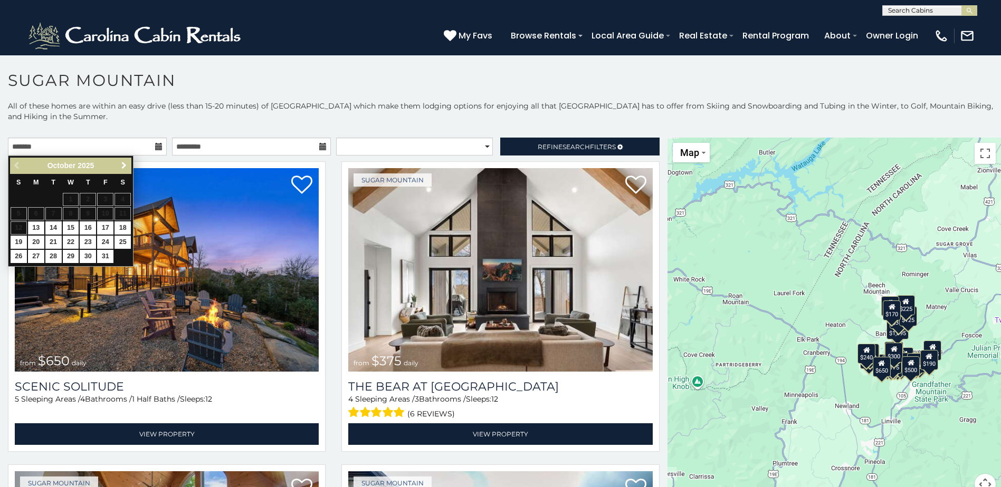
click at [123, 167] on span "Next" at bounding box center [124, 165] width 8 height 8
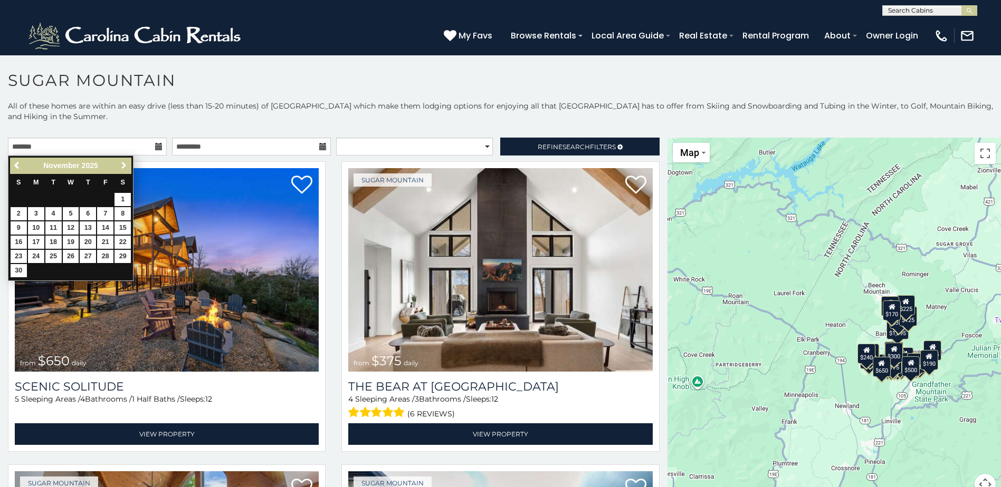
click at [123, 167] on span "Next" at bounding box center [124, 165] width 8 height 8
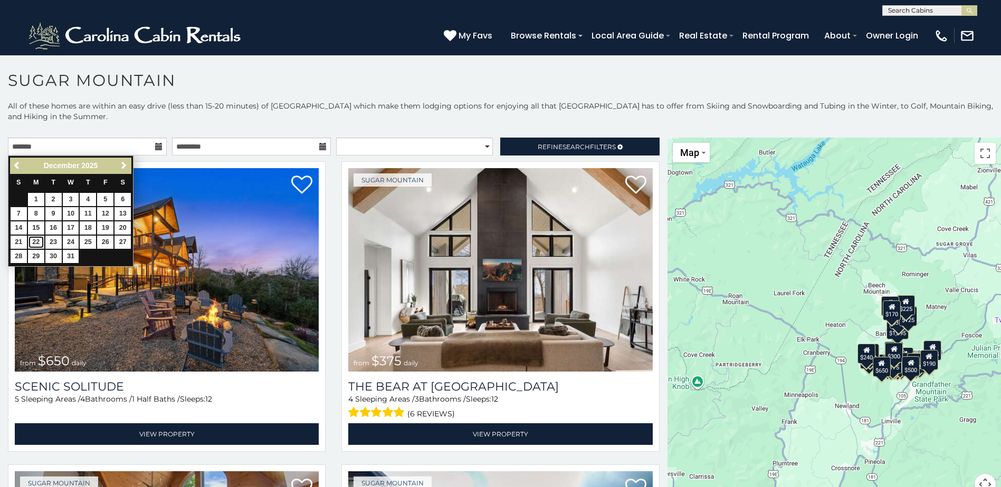
click at [35, 242] on link "22" at bounding box center [36, 242] width 16 height 13
type input "**********"
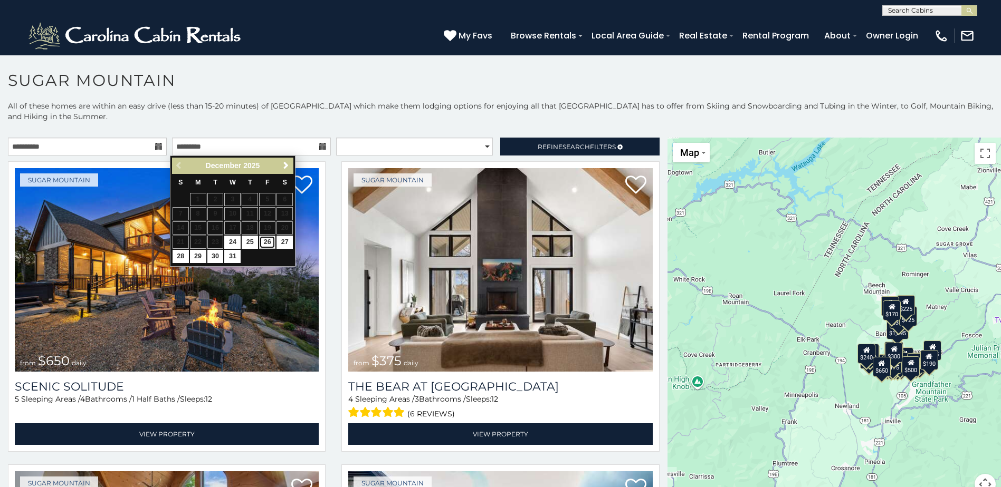
click at [271, 244] on link "26" at bounding box center [267, 242] width 16 height 13
type input "**********"
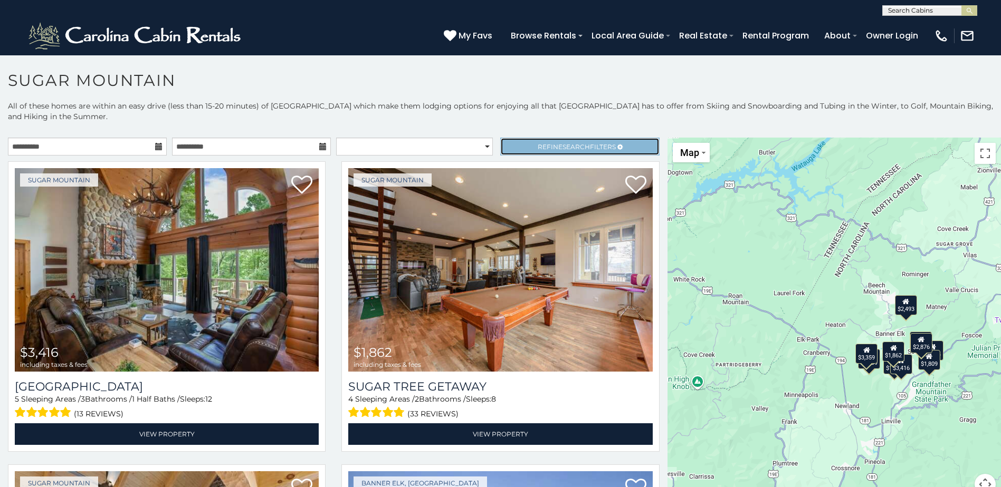
click at [548, 147] on span "Refine Search Filters" at bounding box center [577, 147] width 78 height 8
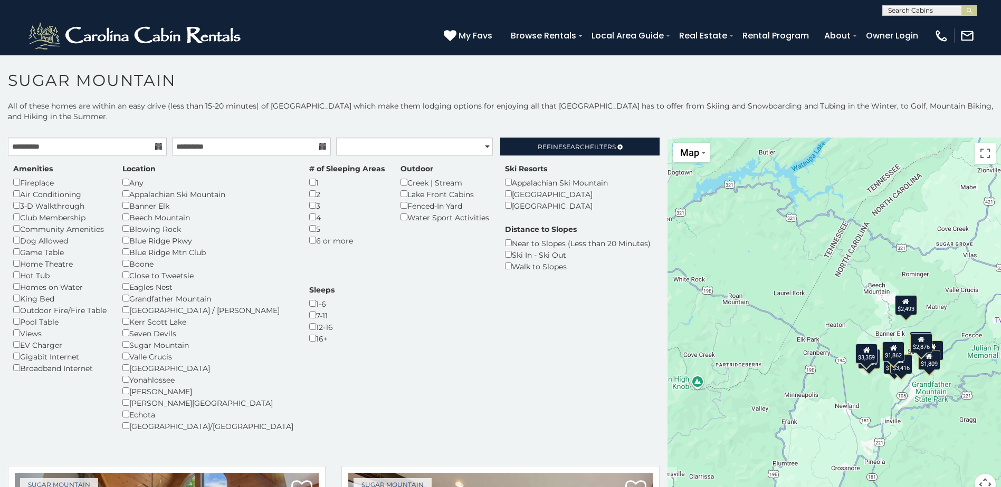
click at [24, 302] on div "King Bed" at bounding box center [59, 299] width 93 height 12
click at [13, 301] on div "Amenities Fireplace Air Conditioning 3-D Walkthrough Club Membership Community …" at bounding box center [59, 269] width 109 height 210
click at [577, 150] on span "Search" at bounding box center [575, 147] width 27 height 8
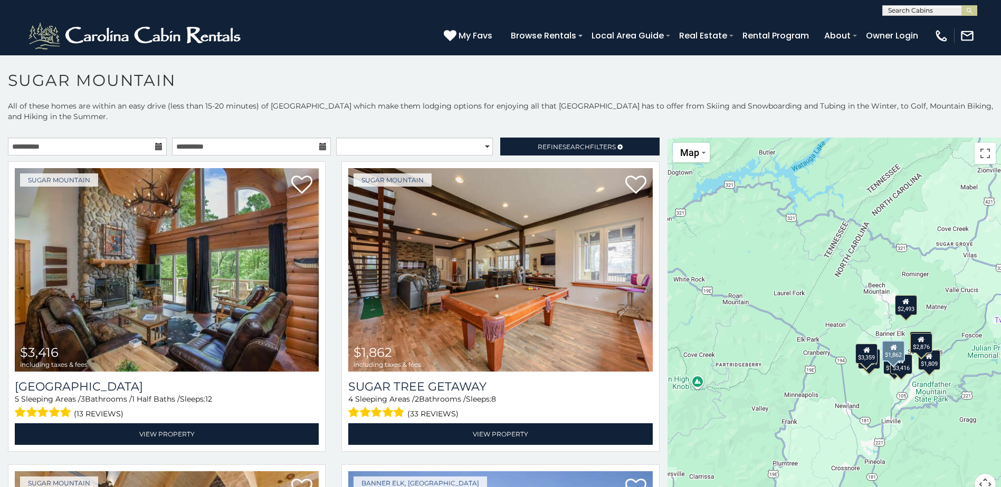
click at [333, 337] on div "Sugar Mountain $1,862 including taxes & fees Sugar Tree Getaway 4 Sleeping Area…" at bounding box center [499, 309] width 333 height 297
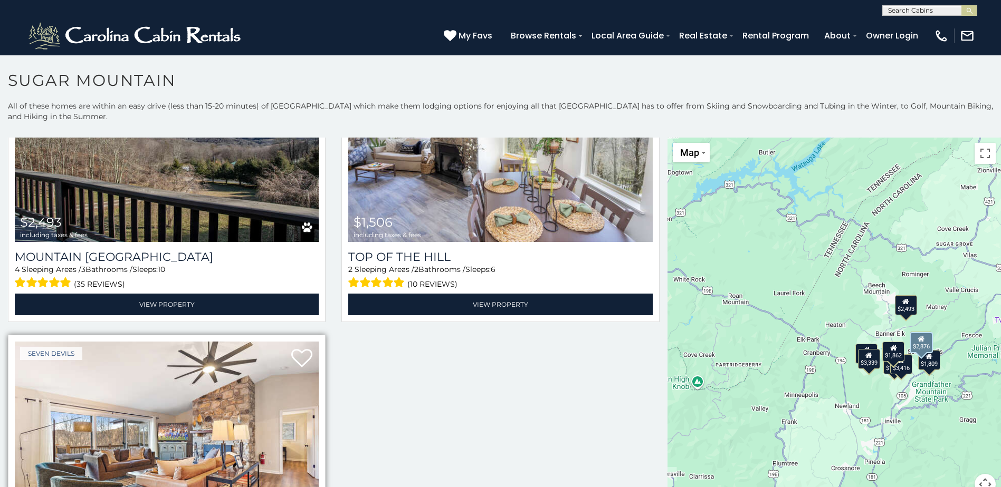
scroll to position [892, 0]
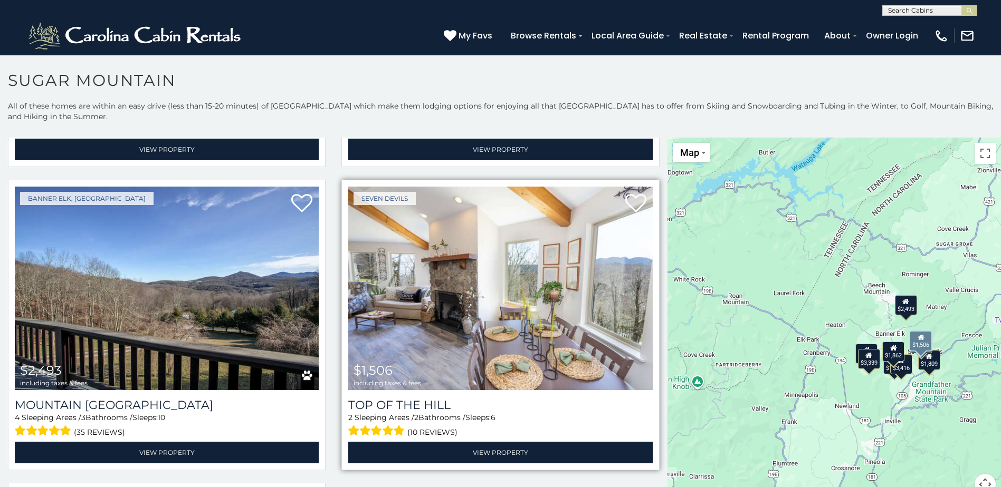
click at [517, 317] on img at bounding box center [500, 289] width 304 height 204
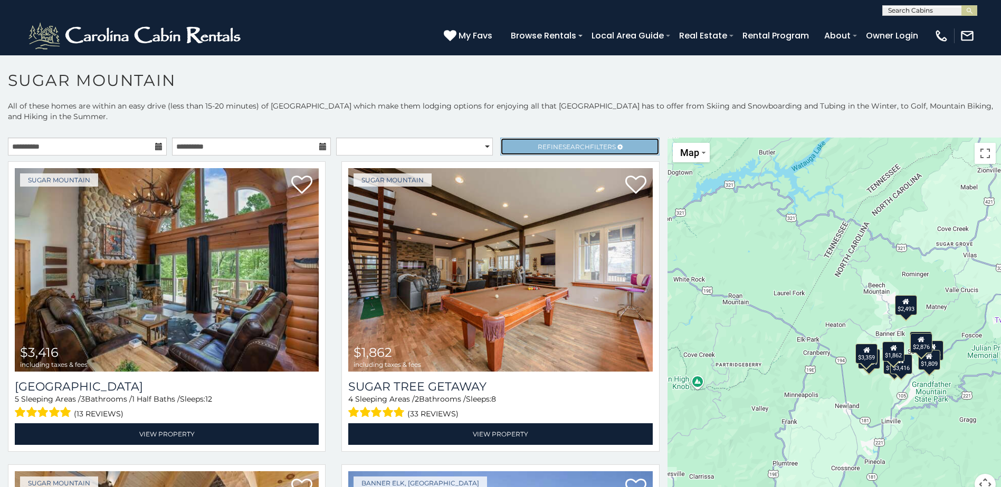
click at [546, 147] on span "Refine Search Filters" at bounding box center [577, 147] width 78 height 8
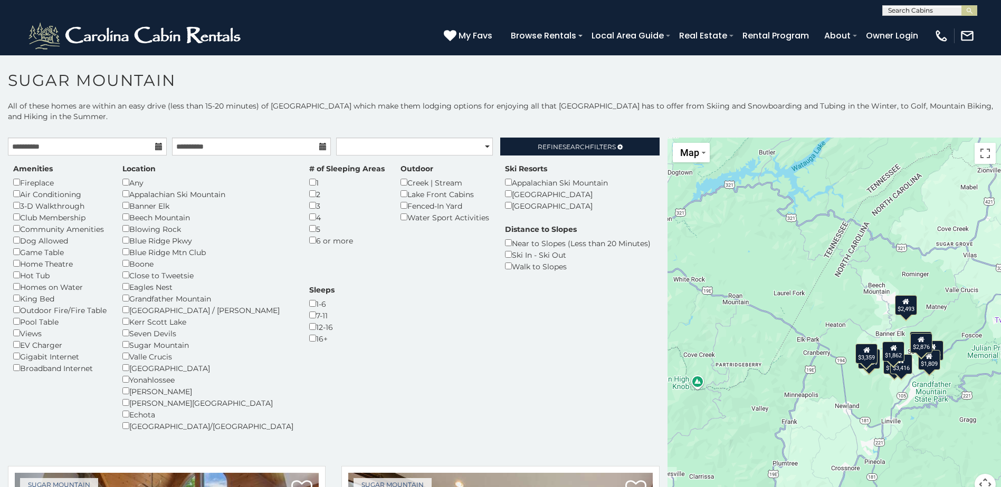
click at [20, 197] on div "Air Conditioning" at bounding box center [59, 194] width 93 height 12
click at [13, 192] on div "Amenities Fireplace Air Conditioning 3-D Walkthrough Club Membership Community …" at bounding box center [59, 269] width 109 height 210
click at [540, 138] on link "Refine Search Filters" at bounding box center [579, 147] width 159 height 18
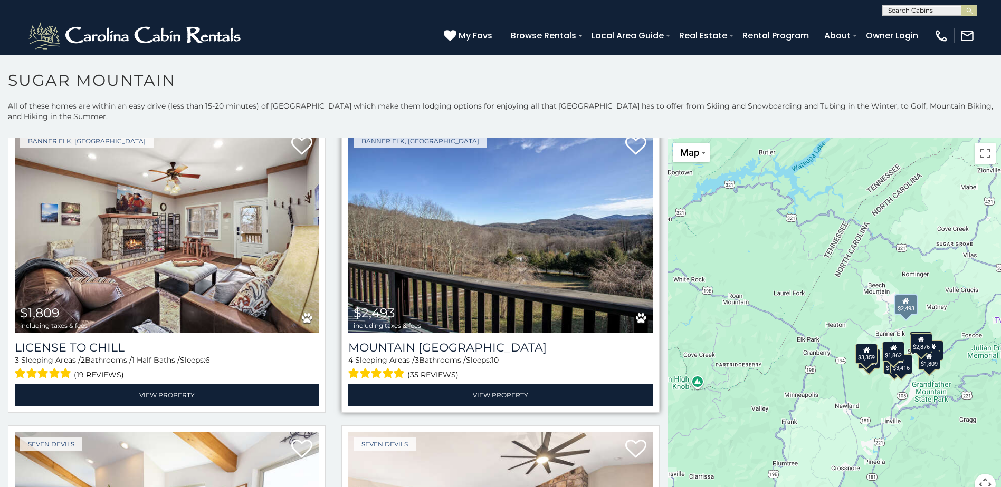
scroll to position [1156, 0]
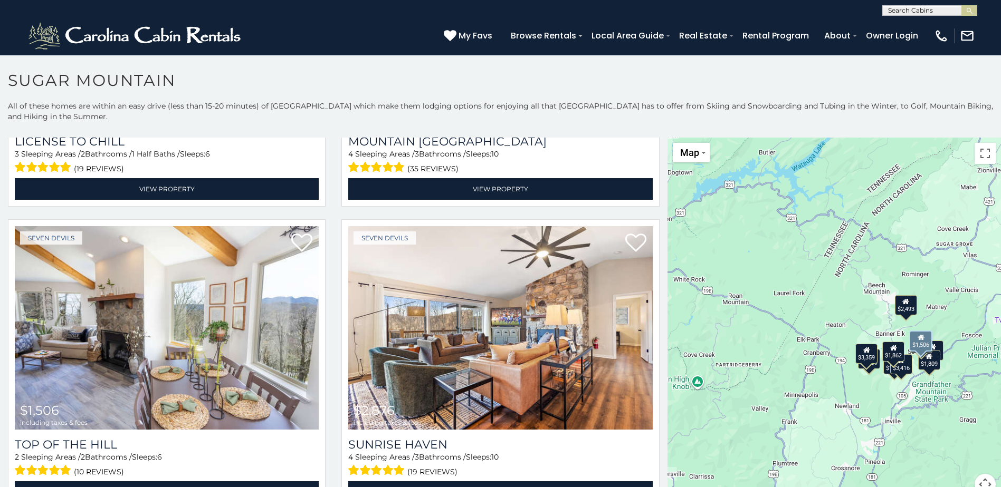
click at [328, 389] on div "Seven Devils $1,506 including taxes & fees Top Of The Hill 2 Sleeping Areas / 2…" at bounding box center [166, 367] width 333 height 297
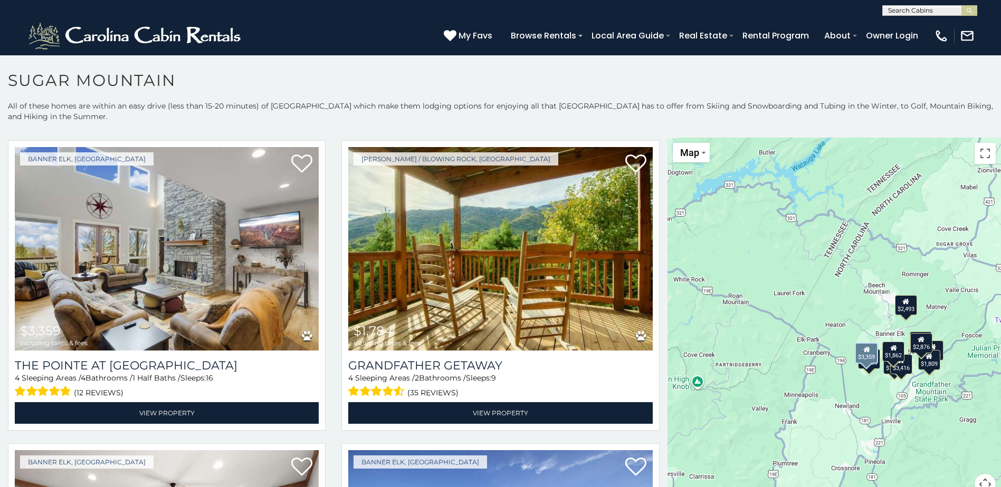
scroll to position [576, 0]
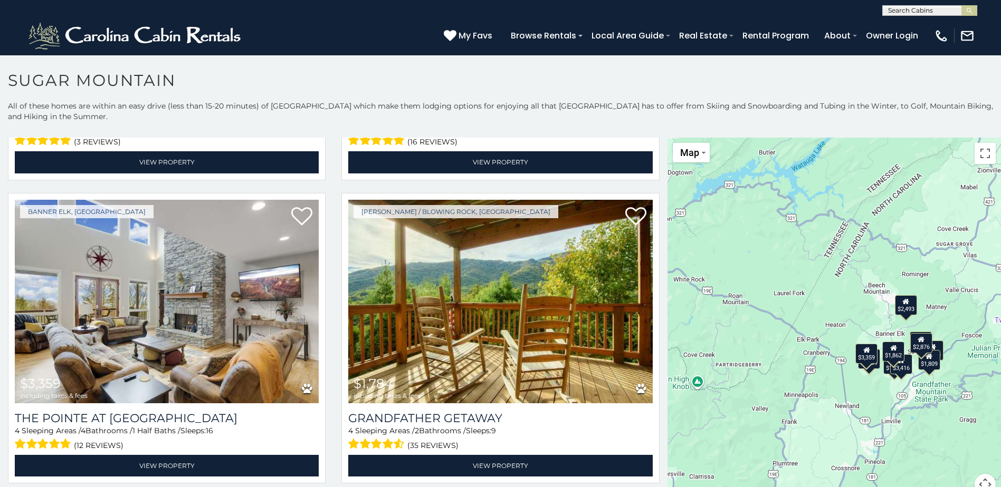
click at [879, 389] on div "$3,416 $1,862 $1,935 $3,339 $3,359 $1,784 $1,809 $2,493 $1,506 $2,876" at bounding box center [833, 323] width 333 height 370
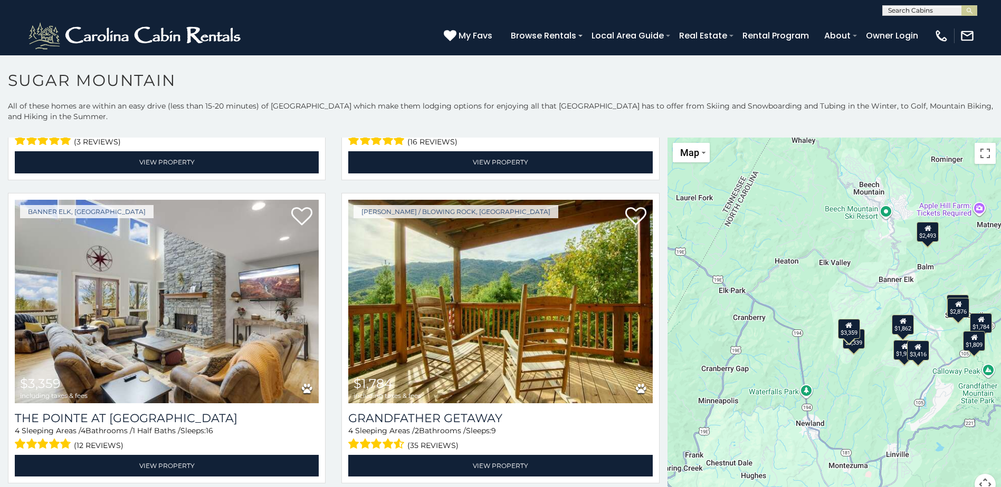
click at [922, 381] on div "$3,416 $1,862 $1,935 $3,339 $3,359 $1,784 $1,809 $2,493 $1,506 $2,876" at bounding box center [833, 323] width 333 height 370
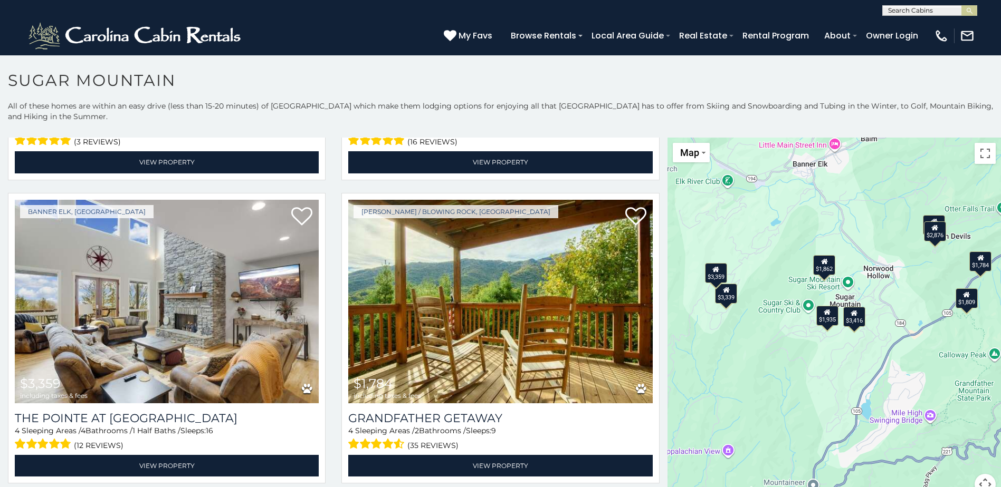
drag, startPoint x: 942, startPoint y: 410, endPoint x: 835, endPoint y: 390, distance: 109.0
click at [835, 390] on div "$3,416 $1,862 $1,935 $3,339 $3,359 $1,784 $1,809 $2,493 $1,506 $2,876" at bounding box center [833, 323] width 333 height 370
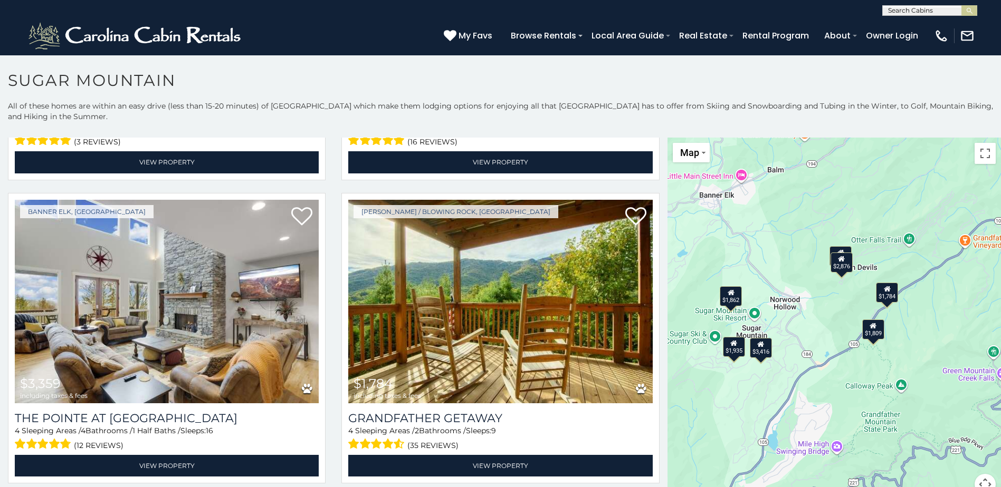
drag, startPoint x: 865, startPoint y: 389, endPoint x: 872, endPoint y: 443, distance: 53.7
click at [872, 443] on div "$3,416 $1,862 $1,935 $3,339 $3,359 $1,784 $1,809 $2,493 $1,506 $2,876" at bounding box center [833, 323] width 333 height 370
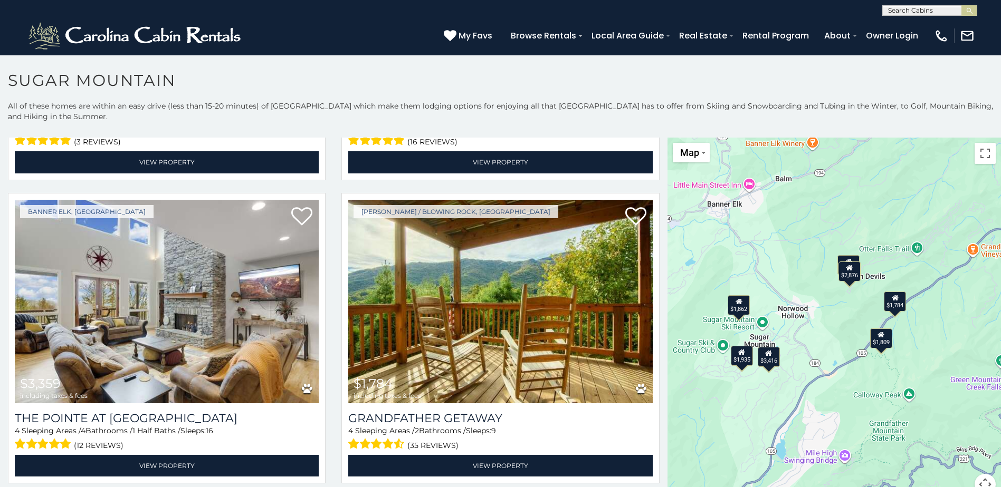
click at [779, 338] on div "$3,416 $1,862 $1,935 $3,339 $3,359 $1,784 $1,809 $2,493 $1,506 $2,876" at bounding box center [833, 323] width 333 height 370
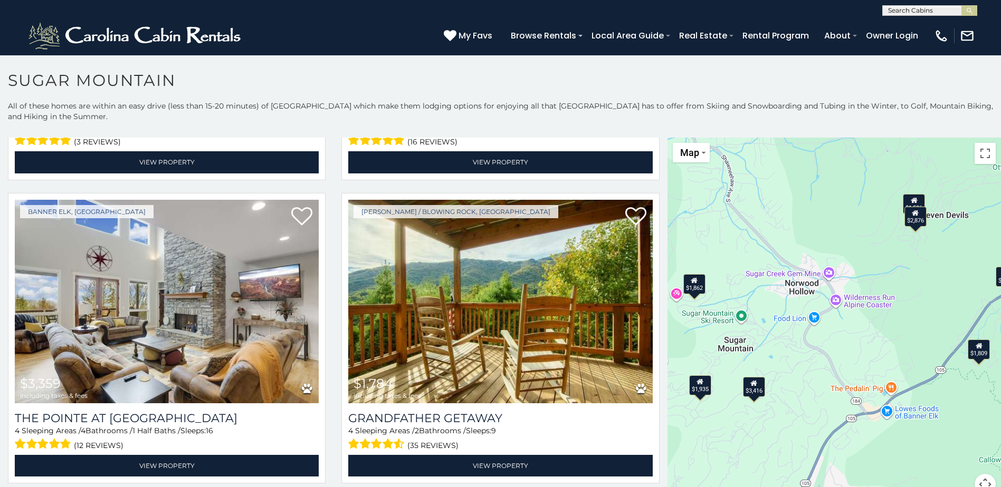
drag, startPoint x: 764, startPoint y: 376, endPoint x: 825, endPoint y: 381, distance: 60.9
click at [825, 381] on div "$3,416 $1,862 $1,935 $3,339 $3,359 $1,784 $1,809 $2,493 $1,506 $2,876" at bounding box center [833, 323] width 333 height 370
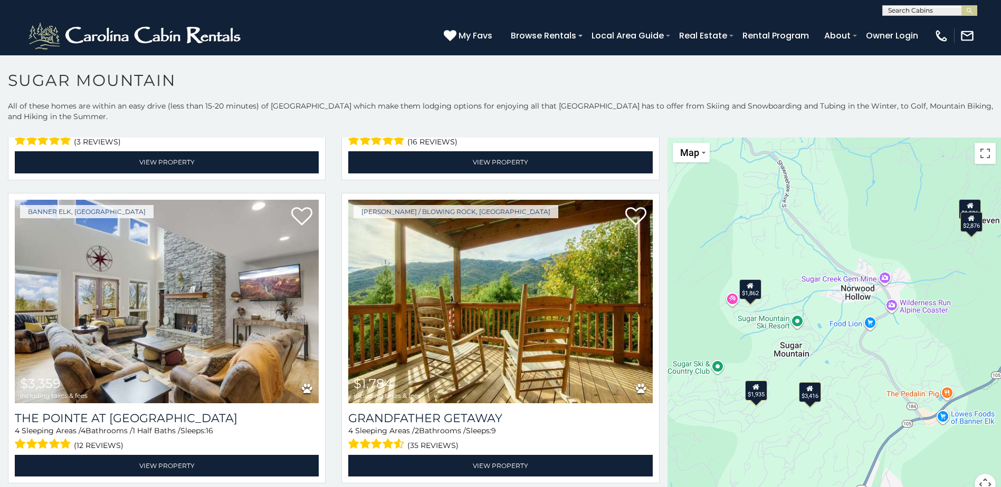
drag, startPoint x: 818, startPoint y: 352, endPoint x: 807, endPoint y: 339, distance: 17.6
click at [816, 352] on div "$3,416 $1,862 $1,935 $3,339 $3,359 $1,784 $1,809 $2,493 $1,506 $2,876" at bounding box center [833, 323] width 333 height 370
click at [807, 339] on div "$3,416 $1,862 $1,935 $3,339 $3,359 $1,784 $1,809 $2,493 $1,506 $2,876" at bounding box center [833, 323] width 333 height 370
click at [816, 335] on div "$3,416 $1,862 $1,935 $3,339 $3,359 $1,784 $1,809 $2,493 $1,506 $2,876" at bounding box center [833, 323] width 333 height 370
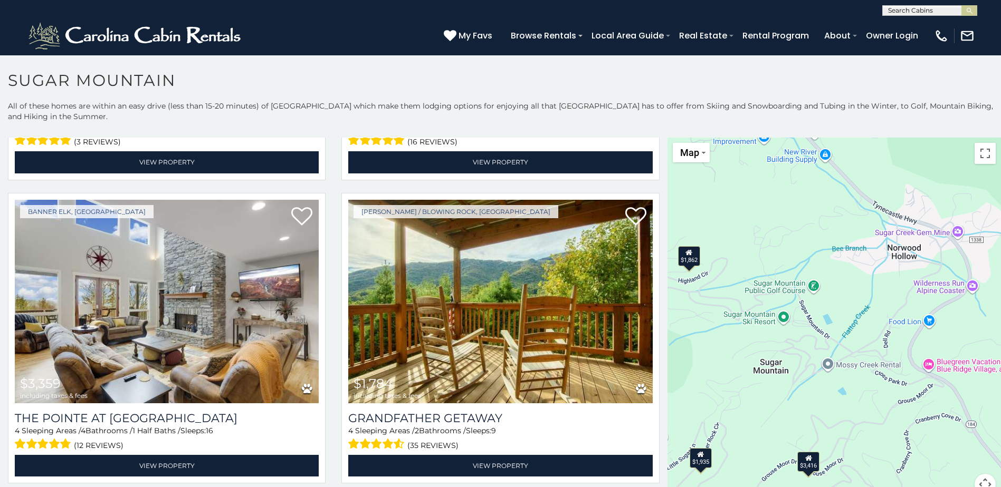
drag, startPoint x: 809, startPoint y: 335, endPoint x: 822, endPoint y: 339, distance: 13.2
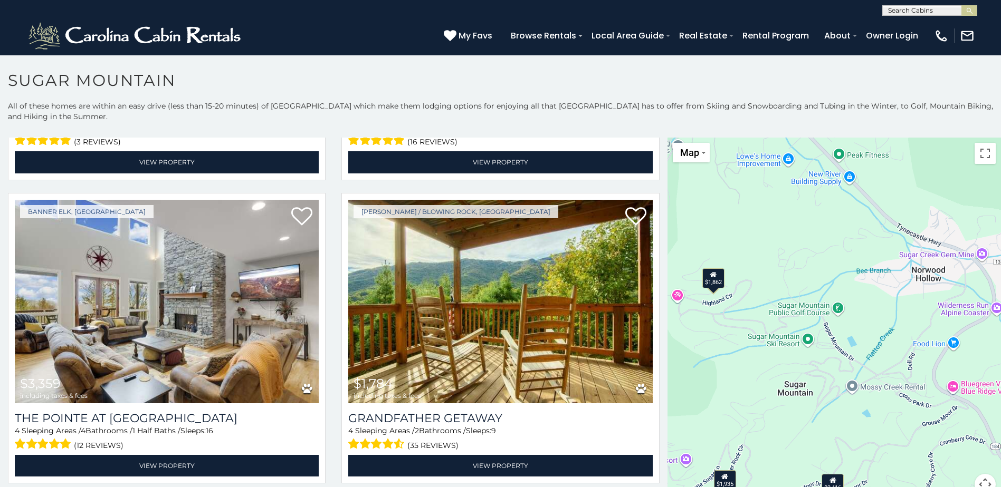
drag, startPoint x: 820, startPoint y: 331, endPoint x: 844, endPoint y: 354, distance: 33.2
click at [844, 354] on div "$3,416 $1,862 $1,935 $3,339 $3,359 $1,784 $1,809 $2,493 $1,506 $2,876" at bounding box center [833, 323] width 333 height 370
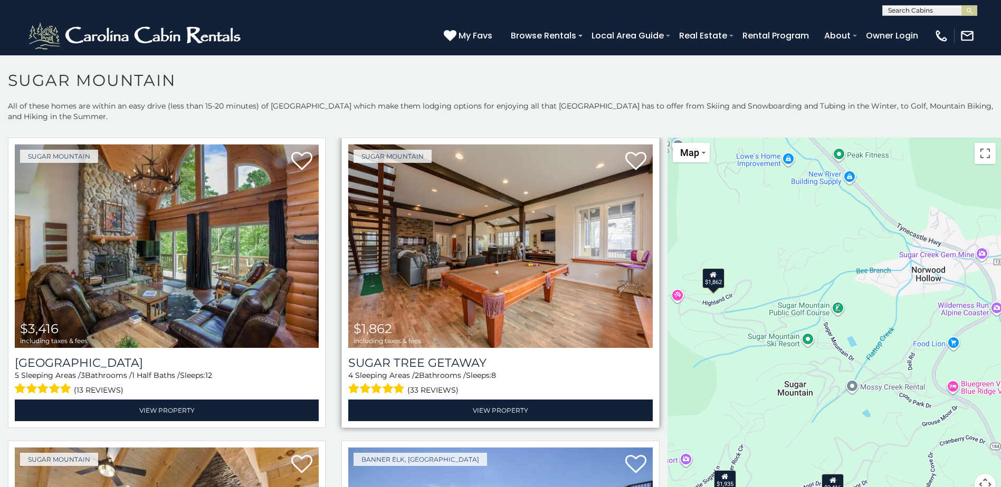
scroll to position [0, 0]
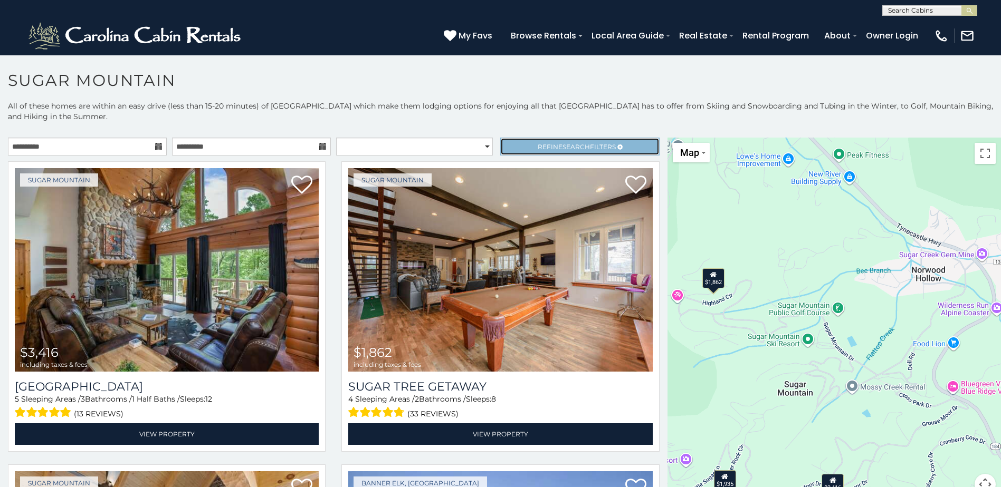
click at [548, 155] on link "Refine Search Filters" at bounding box center [579, 147] width 159 height 18
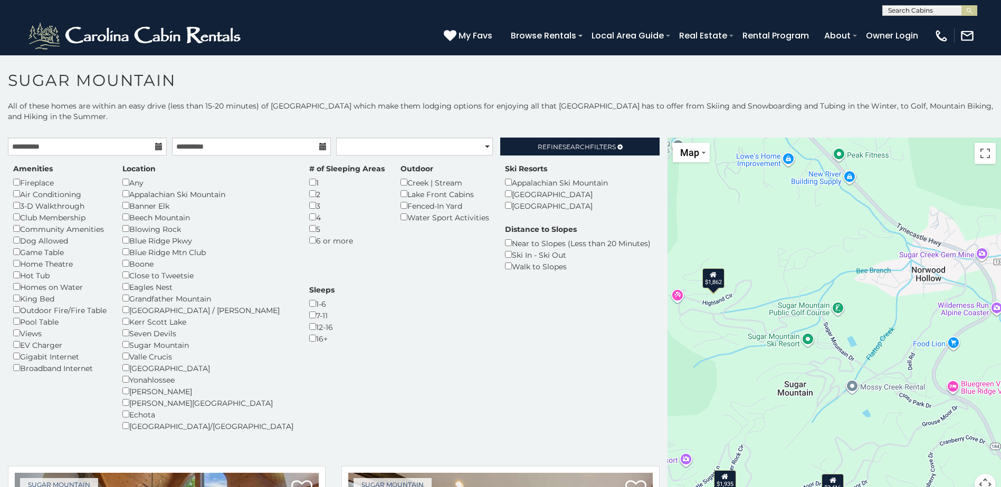
click at [28, 300] on div "King Bed" at bounding box center [59, 299] width 93 height 12
click at [617, 145] on icon at bounding box center [619, 147] width 5 height 6
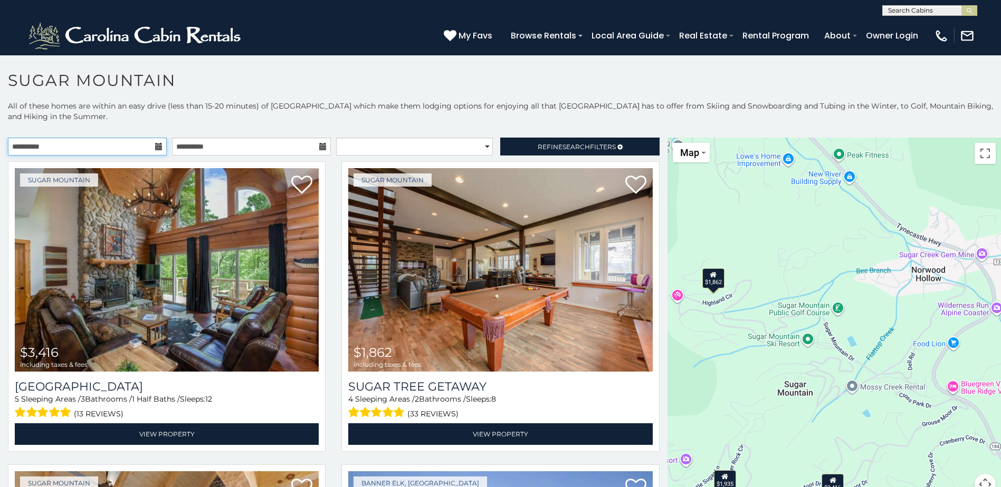
click at [64, 149] on input "**********" at bounding box center [87, 147] width 159 height 18
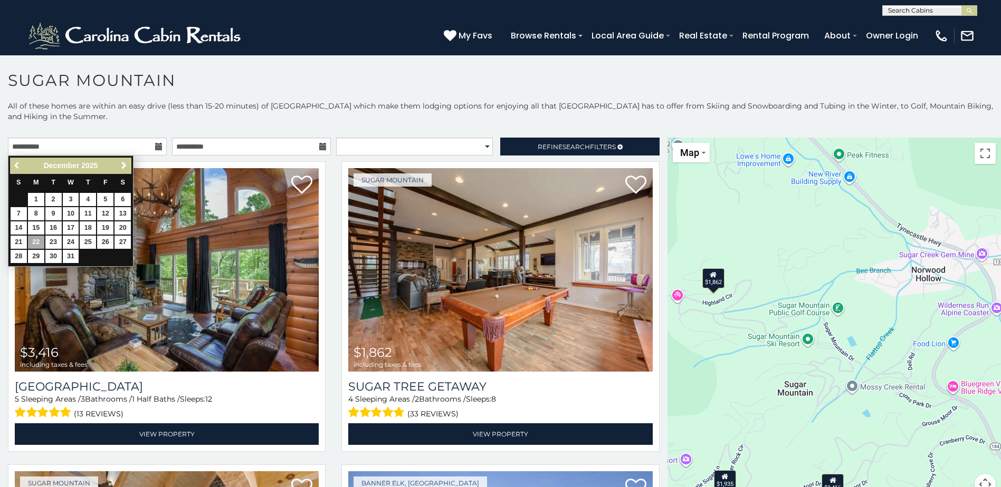
click at [11, 166] on link "Previous" at bounding box center [17, 165] width 13 height 13
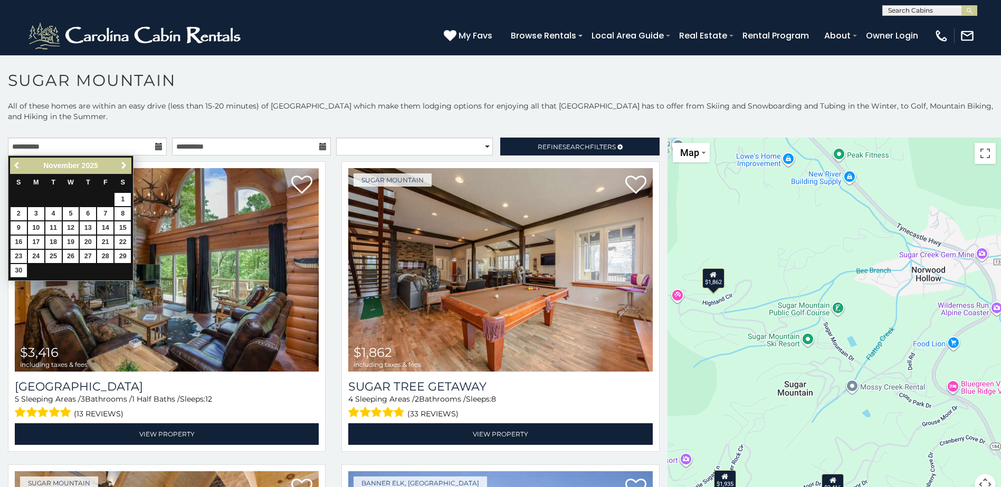
click at [11, 166] on link "Previous" at bounding box center [17, 165] width 13 height 13
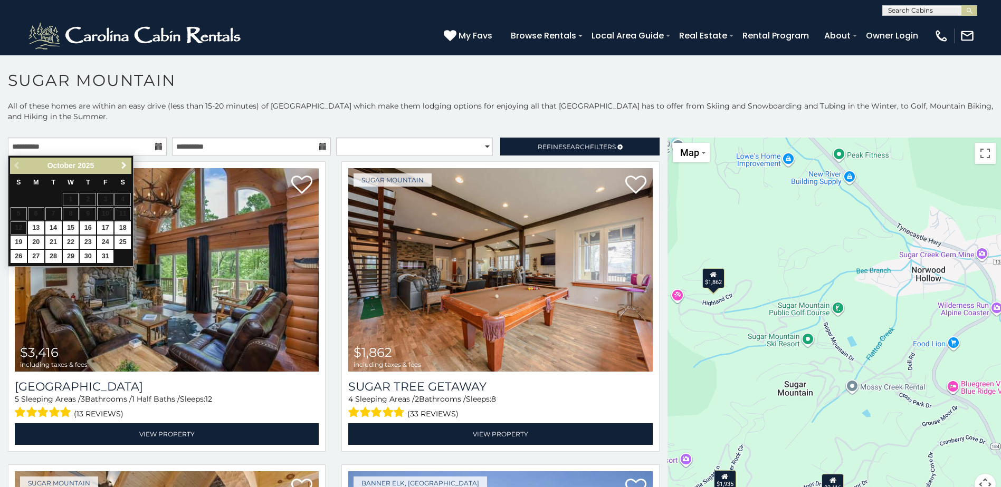
click at [117, 165] on link "Next" at bounding box center [123, 165] width 13 height 13
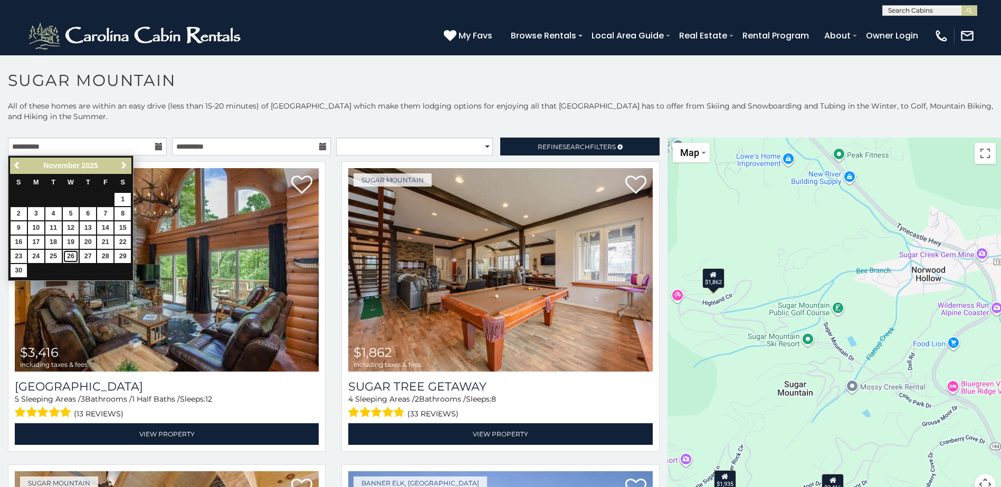
click at [69, 262] on link "26" at bounding box center [71, 256] width 16 height 13
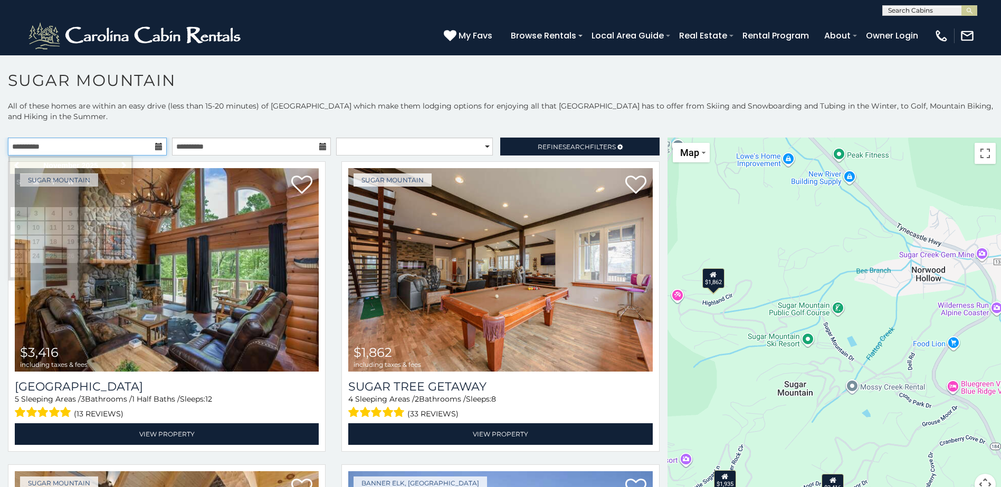
click at [48, 146] on input "**********" at bounding box center [87, 147] width 159 height 18
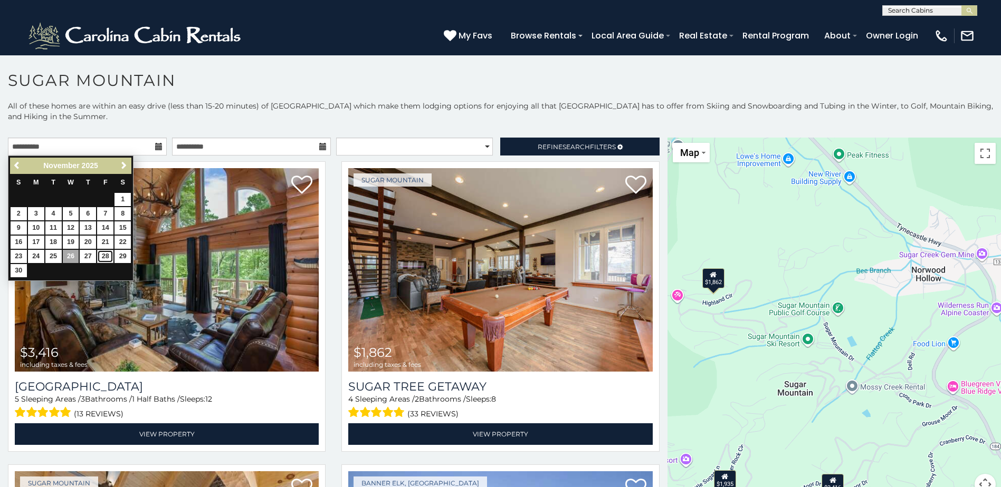
click at [110, 257] on link "28" at bounding box center [105, 256] width 16 height 13
type input "**********"
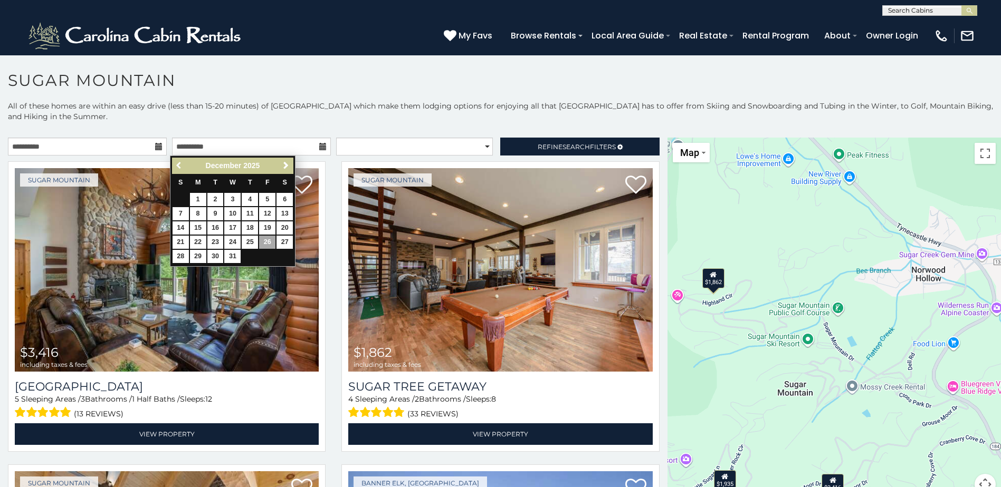
click at [174, 166] on link "Previous" at bounding box center [179, 165] width 13 height 13
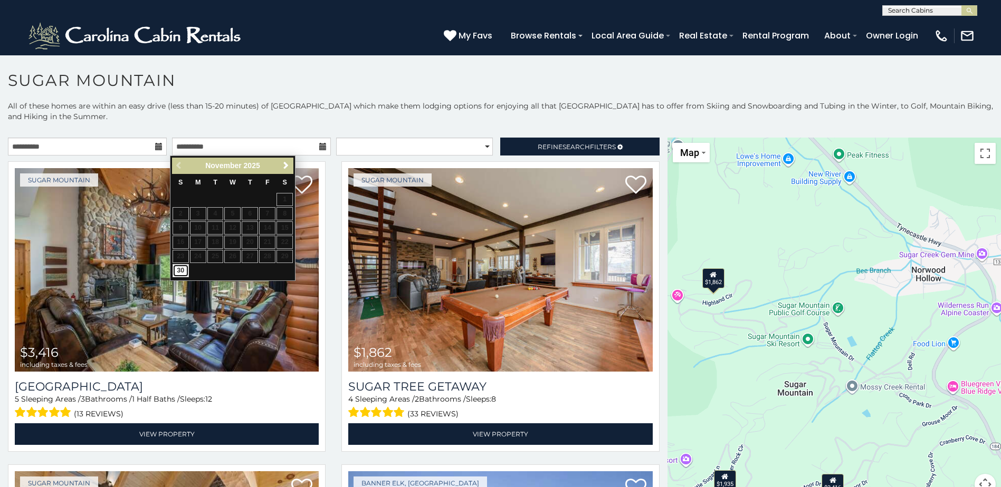
click at [183, 272] on link "30" at bounding box center [181, 270] width 16 height 13
type input "**********"
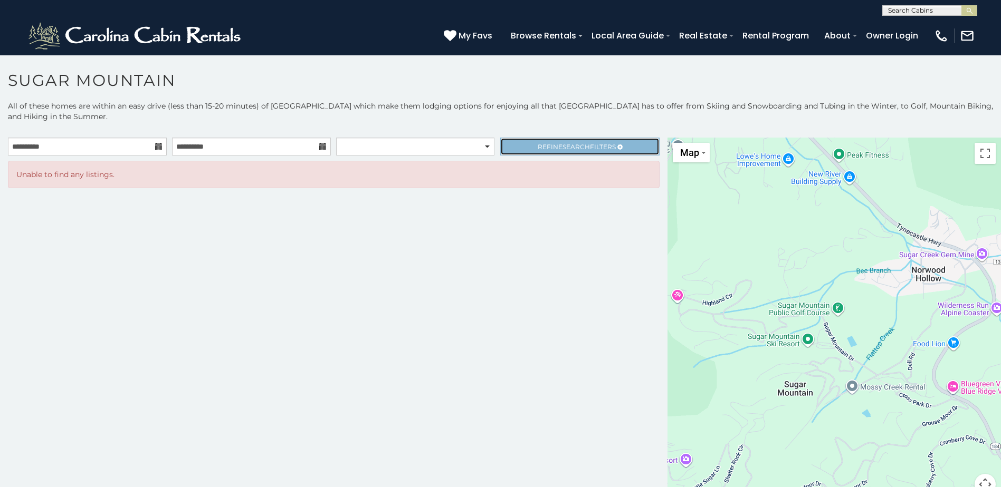
click at [551, 150] on span "Refine Search Filters" at bounding box center [577, 147] width 78 height 8
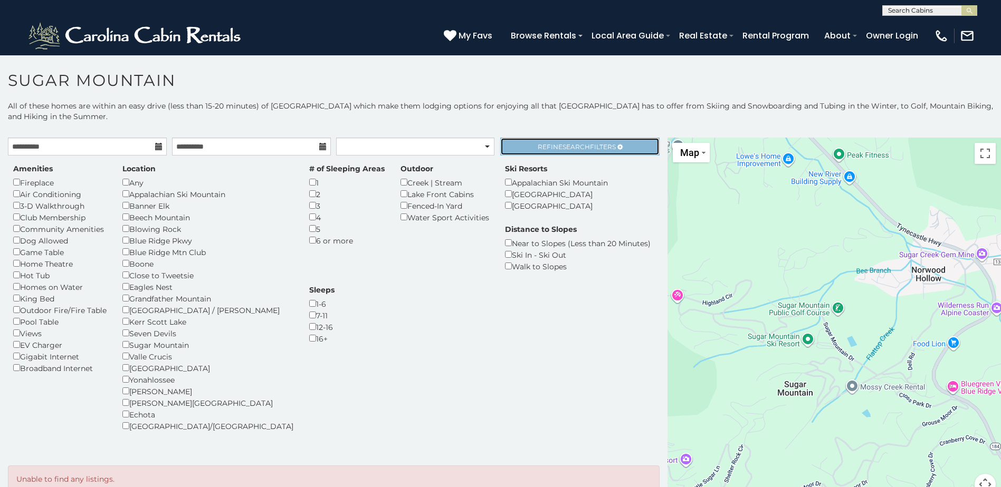
click at [551, 150] on span "Refine Search Filters" at bounding box center [577, 147] width 78 height 8
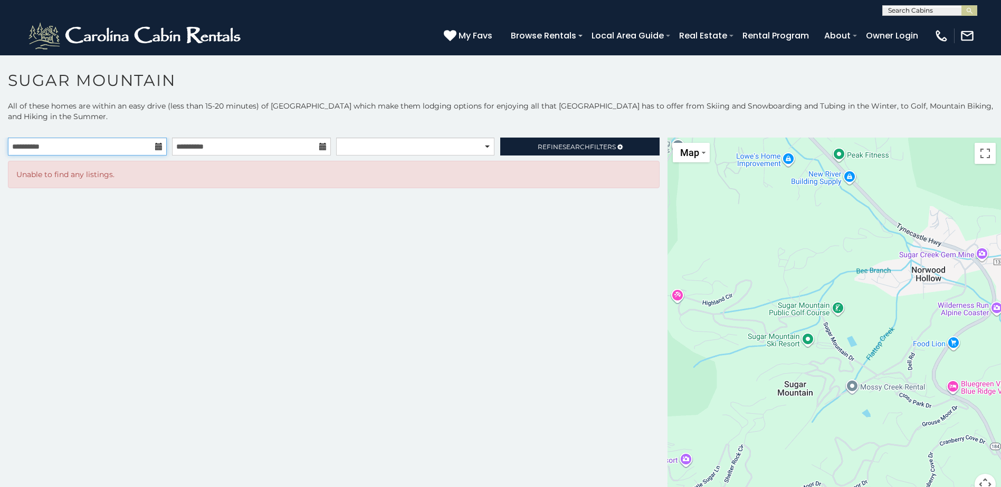
click at [40, 142] on input "**********" at bounding box center [87, 147] width 159 height 18
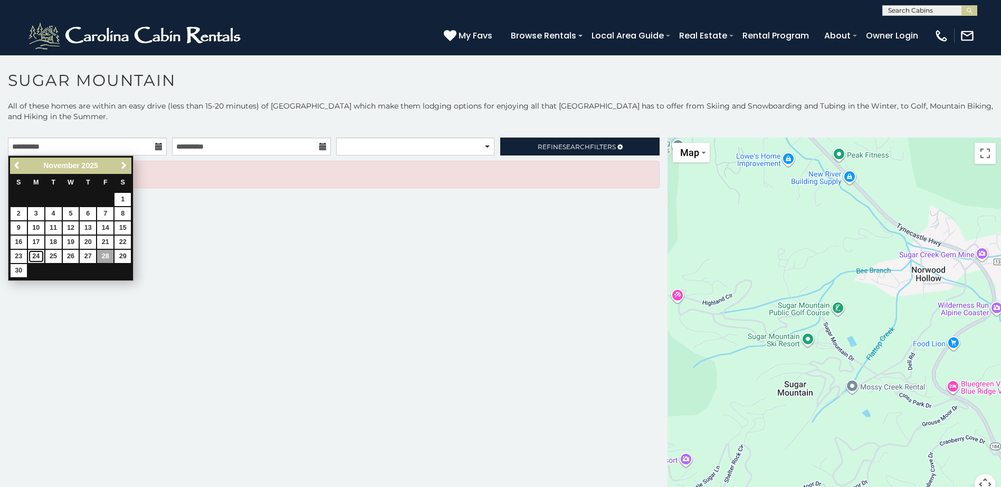
click at [33, 254] on link "24" at bounding box center [36, 256] width 16 height 13
type input "**********"
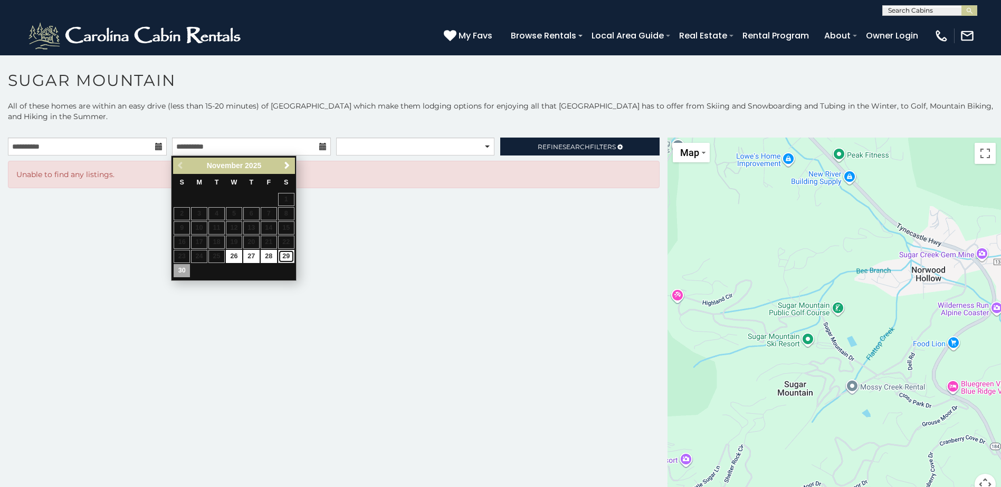
click at [283, 254] on link "29" at bounding box center [286, 256] width 16 height 13
type input "**********"
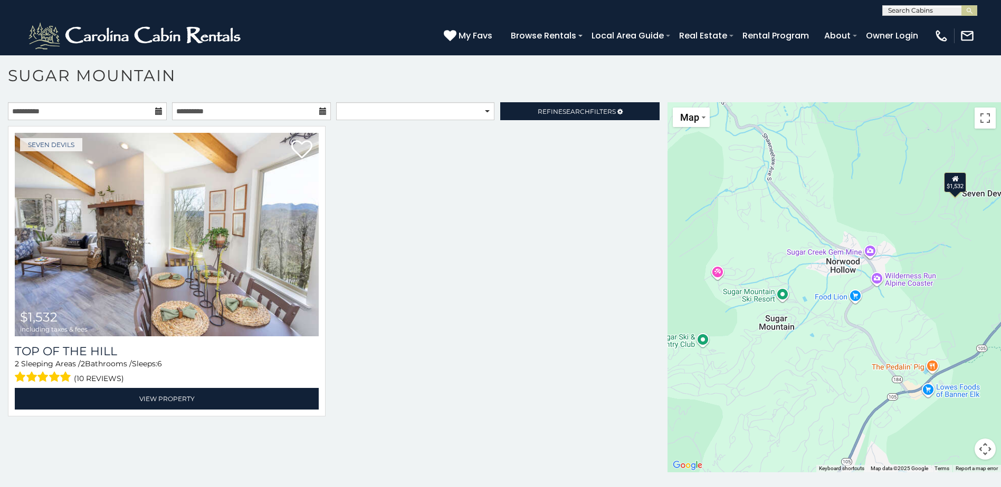
scroll to position [6, 0]
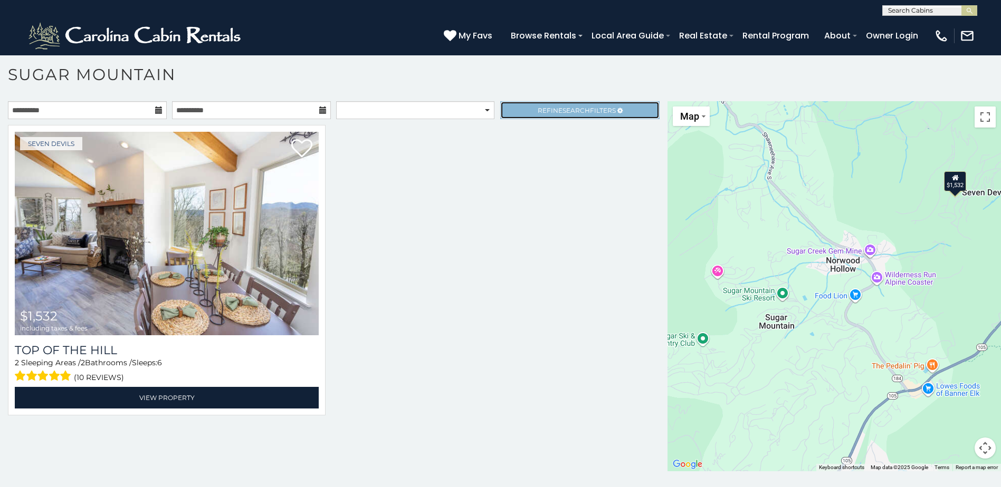
click at [579, 104] on link "Refine Search Filters" at bounding box center [579, 110] width 159 height 18
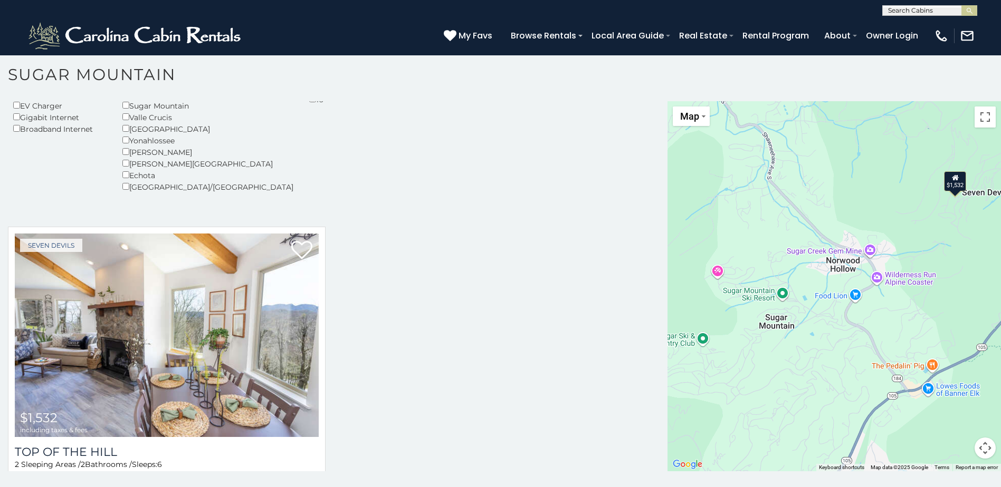
scroll to position [211, 0]
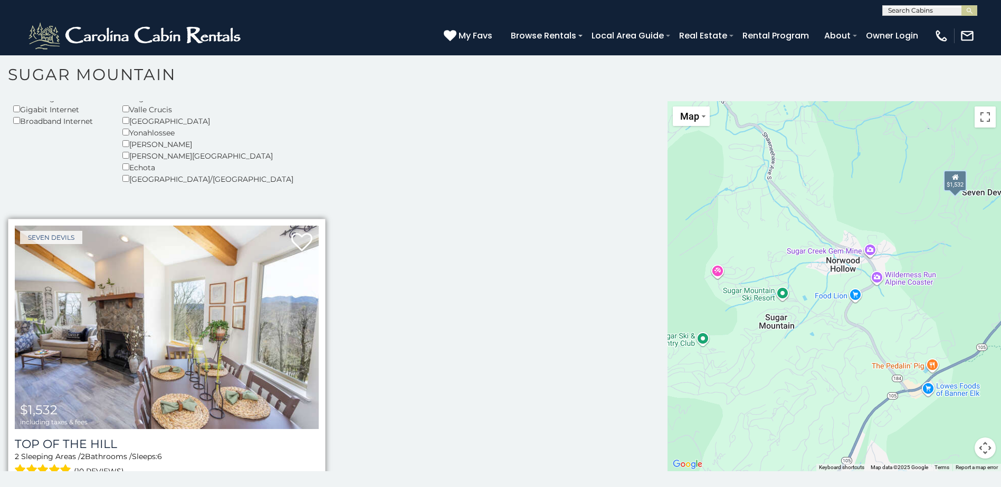
click at [96, 325] on img at bounding box center [167, 328] width 304 height 204
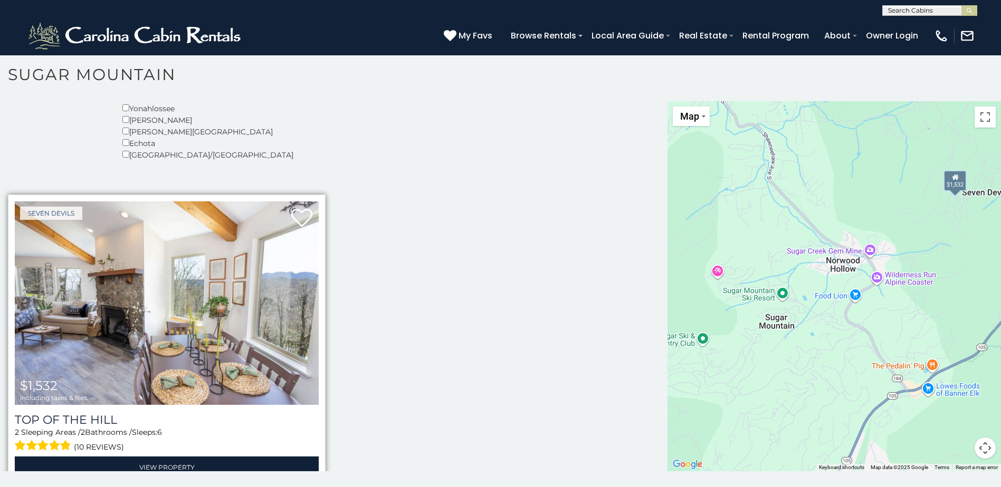
scroll to position [259, 0]
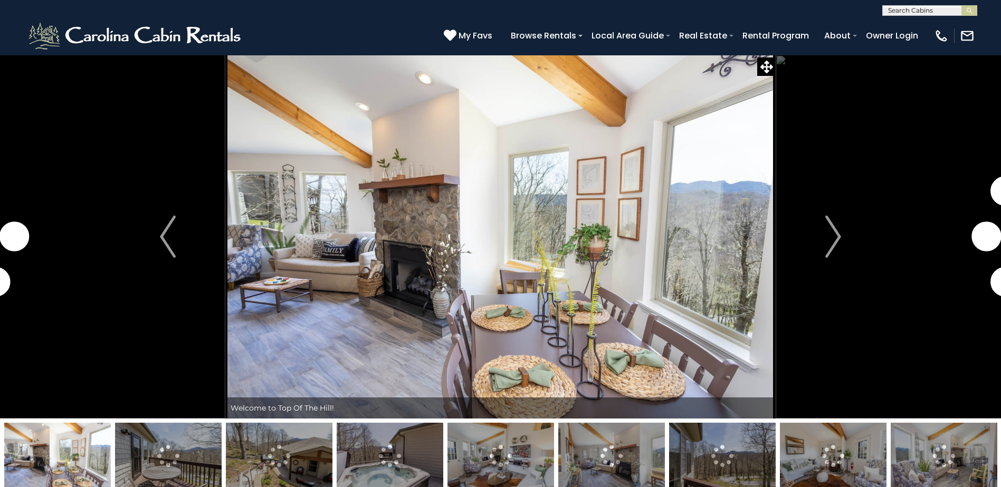
click at [450, 253] on img at bounding box center [500, 237] width 550 height 364
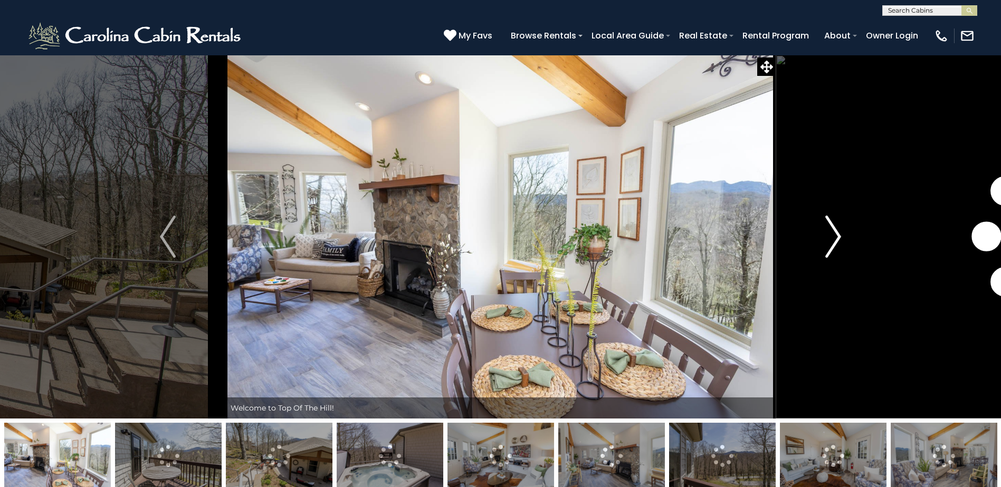
click at [834, 235] on img "Next" at bounding box center [833, 237] width 16 height 42
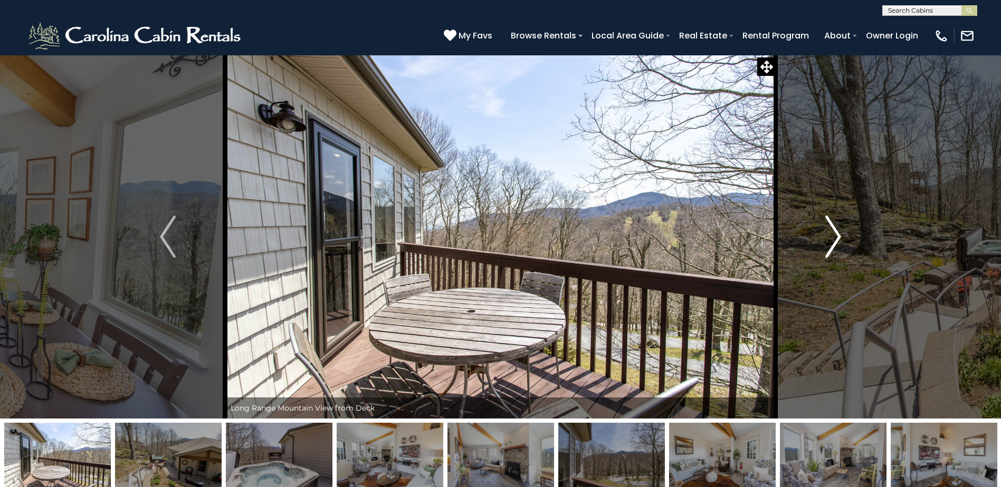
click at [834, 235] on img "Next" at bounding box center [833, 237] width 16 height 42
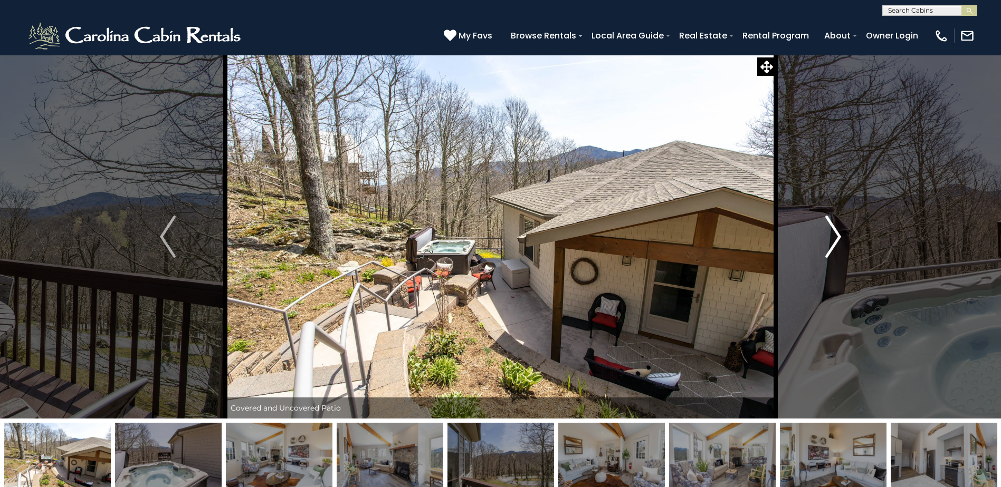
click at [834, 235] on img "Next" at bounding box center [833, 237] width 16 height 42
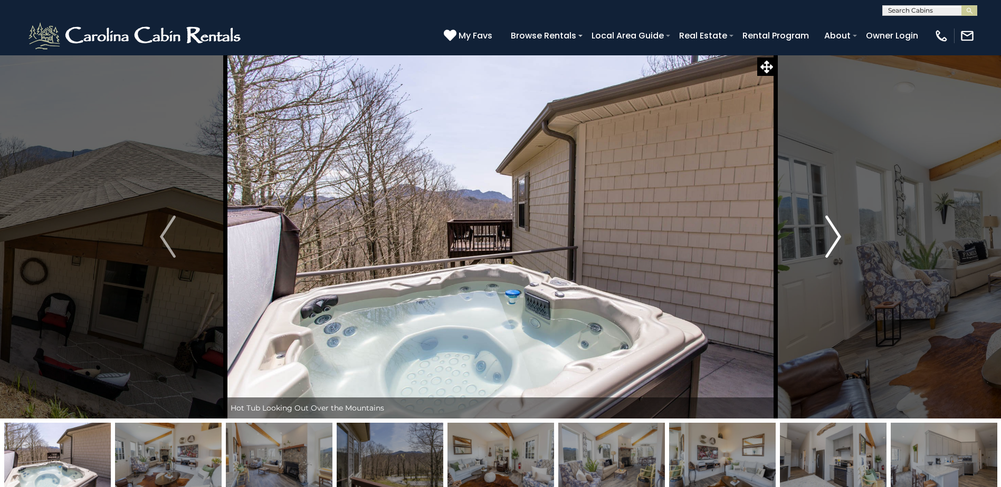
click at [834, 235] on img "Next" at bounding box center [833, 237] width 16 height 42
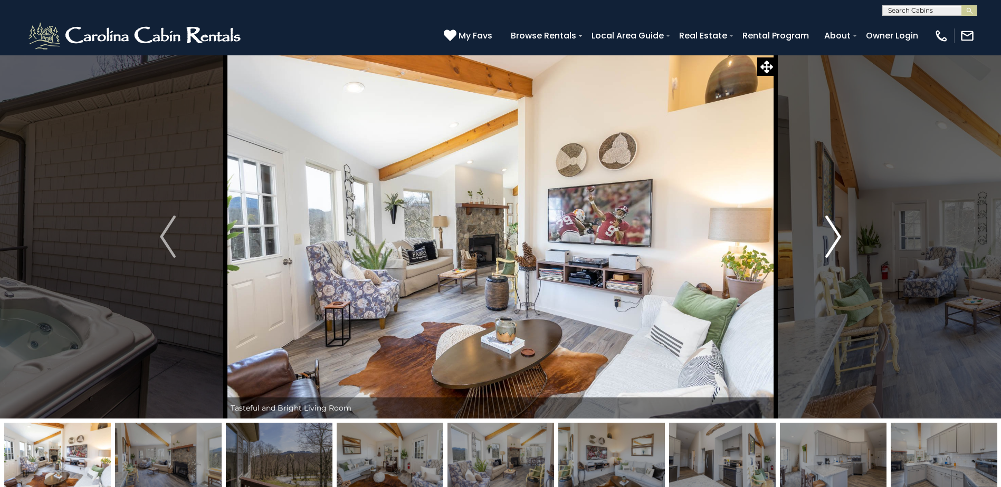
click at [834, 235] on img "Next" at bounding box center [833, 237] width 16 height 42
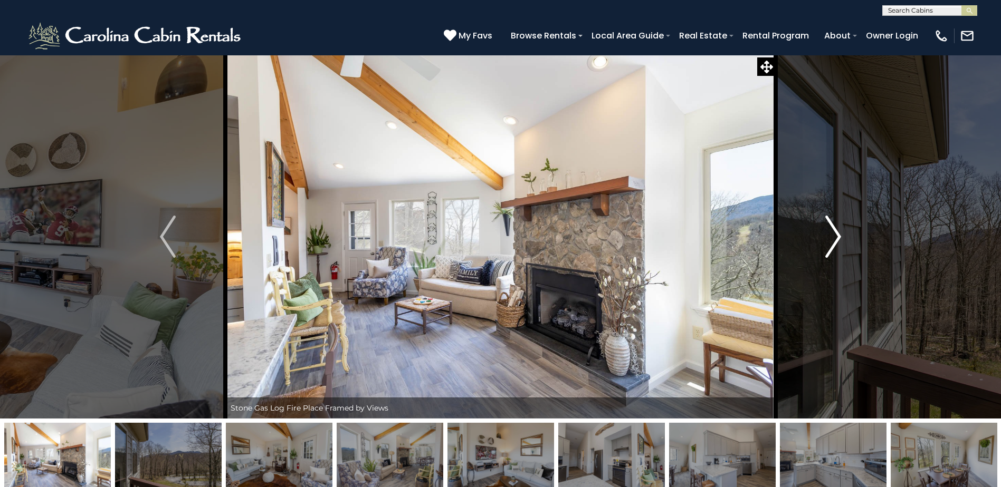
click at [834, 235] on img "Next" at bounding box center [833, 237] width 16 height 42
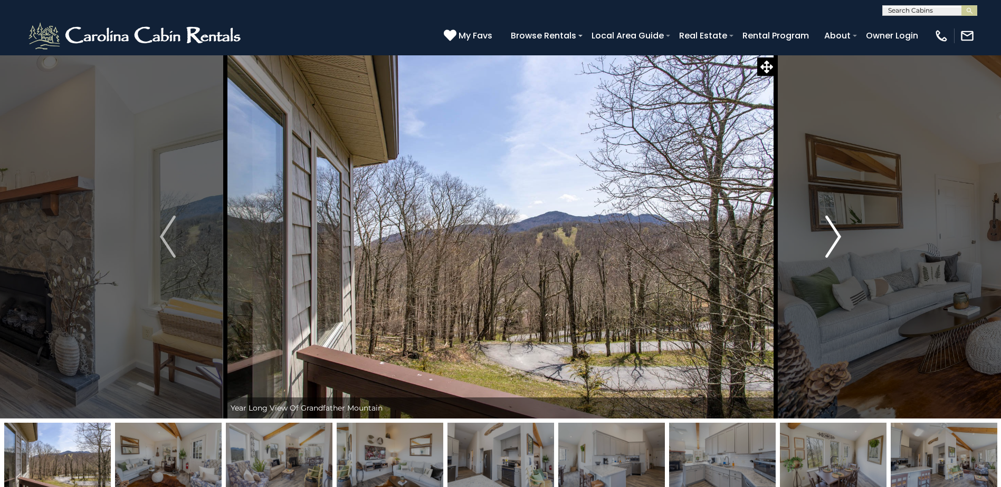
click at [834, 235] on img "Next" at bounding box center [833, 237] width 16 height 42
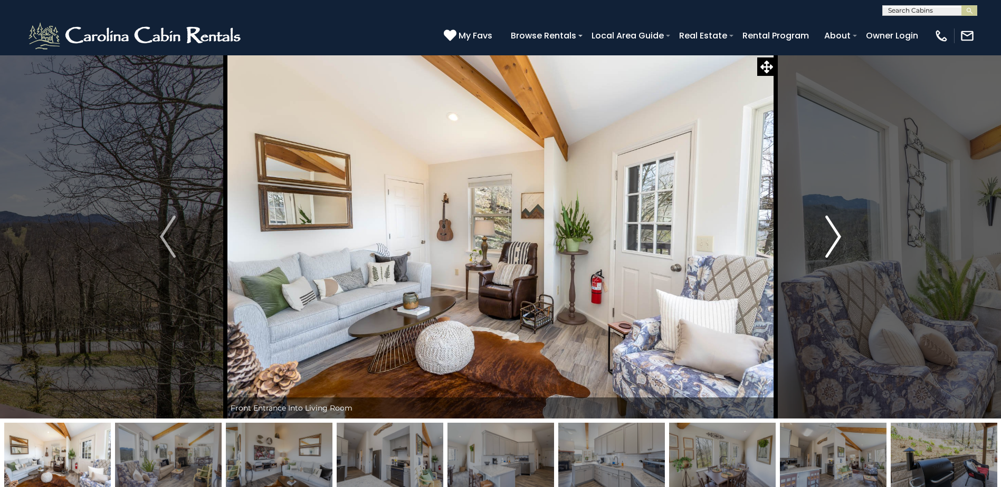
click at [834, 235] on img "Next" at bounding box center [833, 237] width 16 height 42
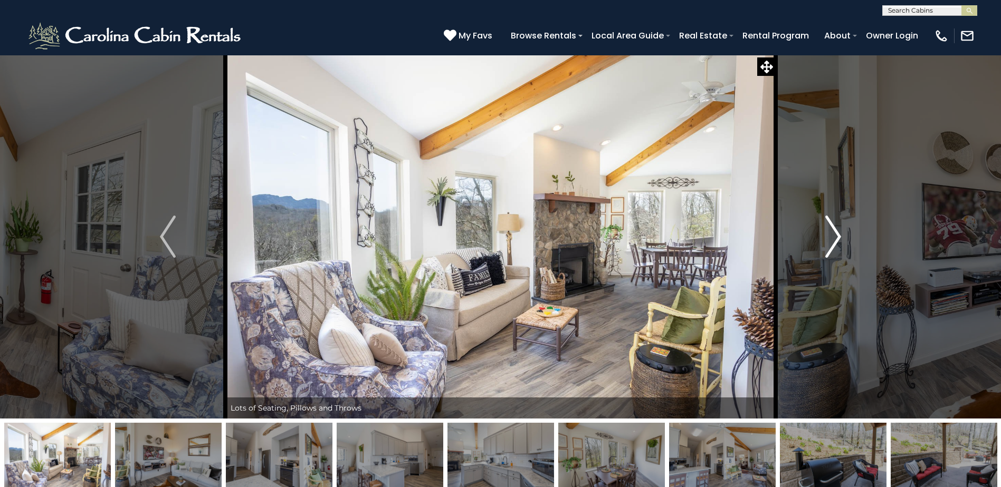
click at [834, 235] on img "Next" at bounding box center [833, 237] width 16 height 42
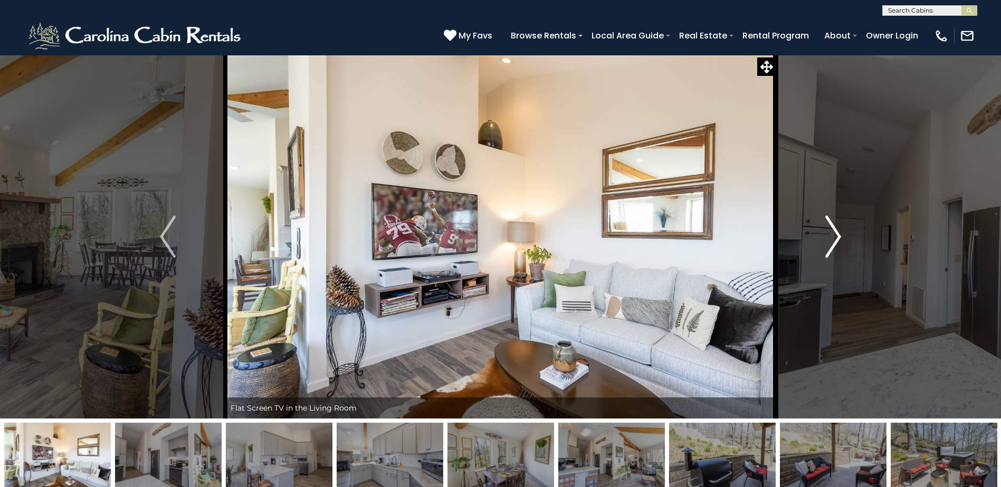
click at [834, 235] on img "Next" at bounding box center [833, 237] width 16 height 42
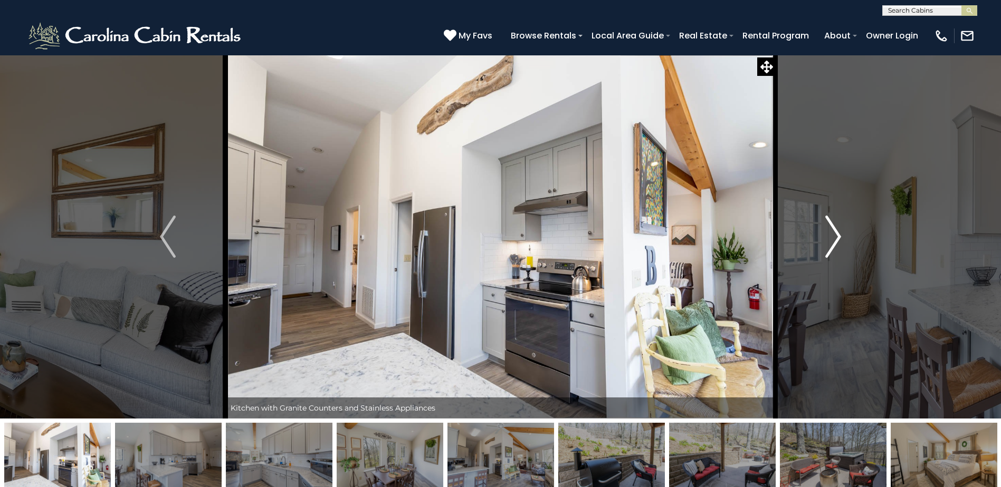
click at [834, 235] on img "Next" at bounding box center [833, 237] width 16 height 42
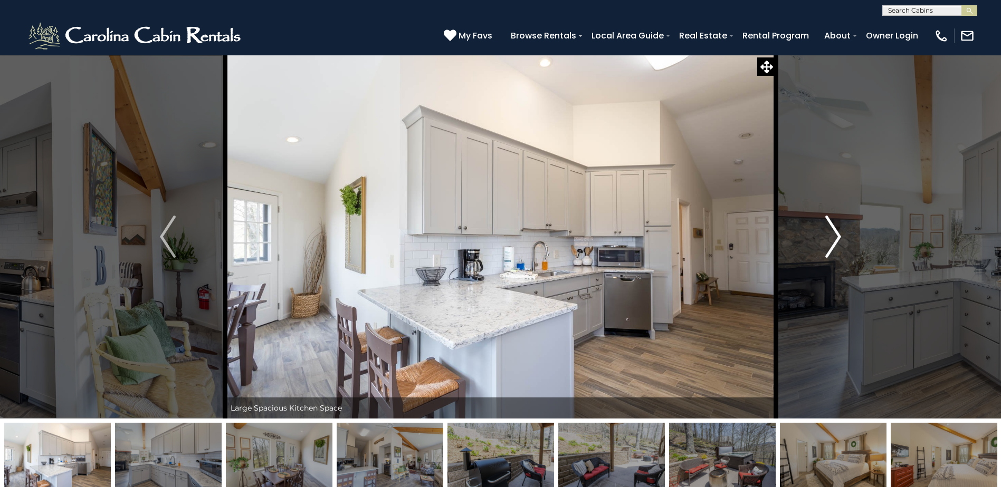
click at [834, 235] on img "Next" at bounding box center [833, 237] width 16 height 42
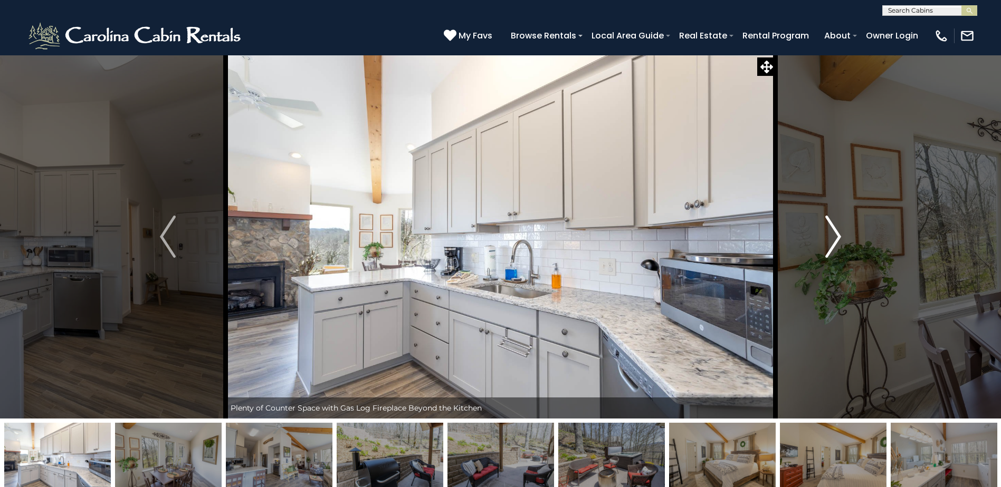
click at [834, 235] on img "Next" at bounding box center [833, 237] width 16 height 42
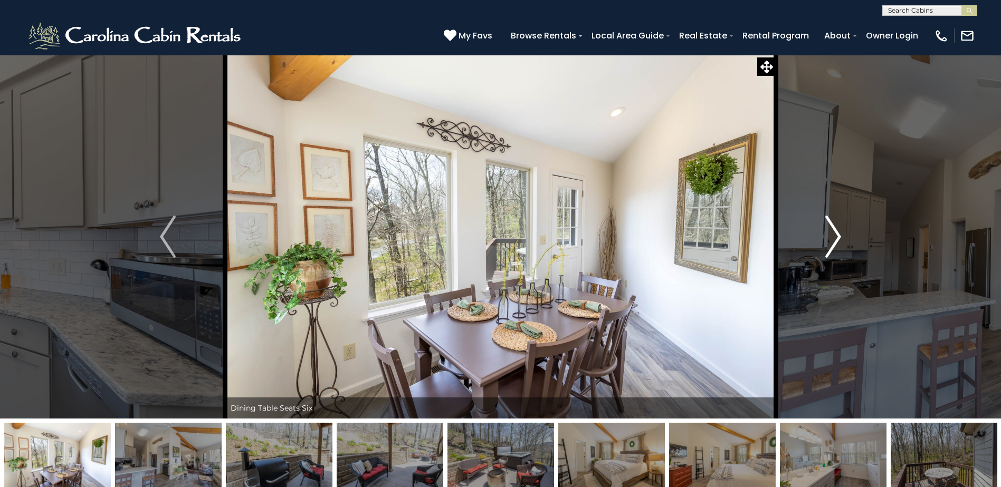
click at [834, 235] on img "Next" at bounding box center [833, 237] width 16 height 42
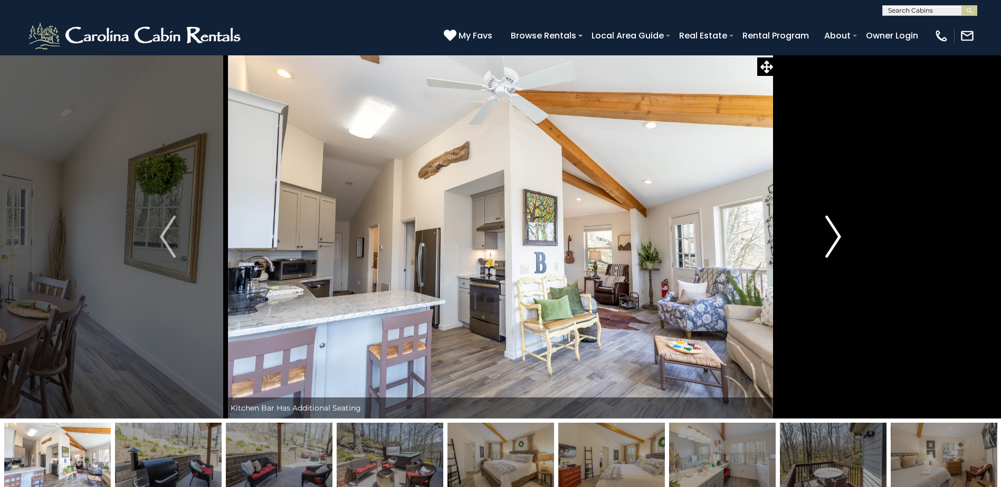
click at [834, 235] on img "Next" at bounding box center [833, 237] width 16 height 42
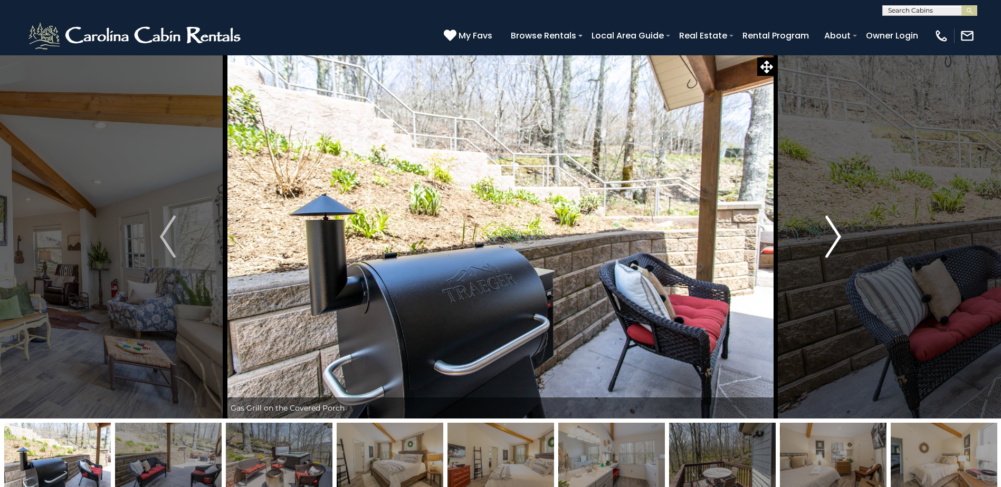
click at [834, 235] on img "Next" at bounding box center [833, 237] width 16 height 42
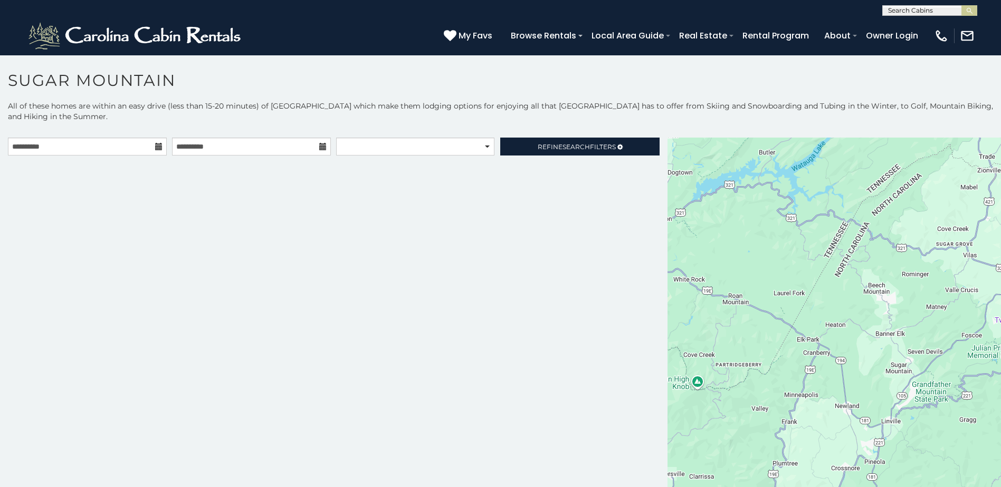
scroll to position [6, 0]
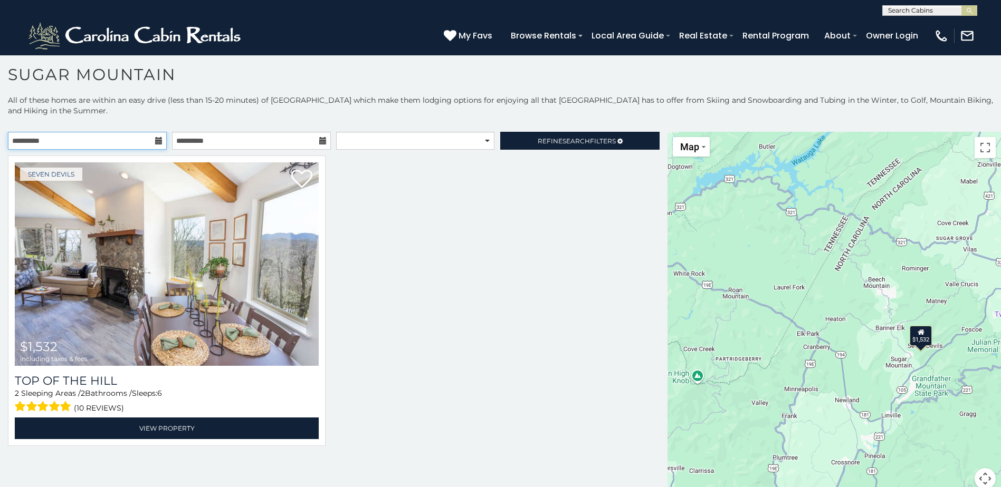
click at [88, 148] on input "**********" at bounding box center [87, 141] width 159 height 18
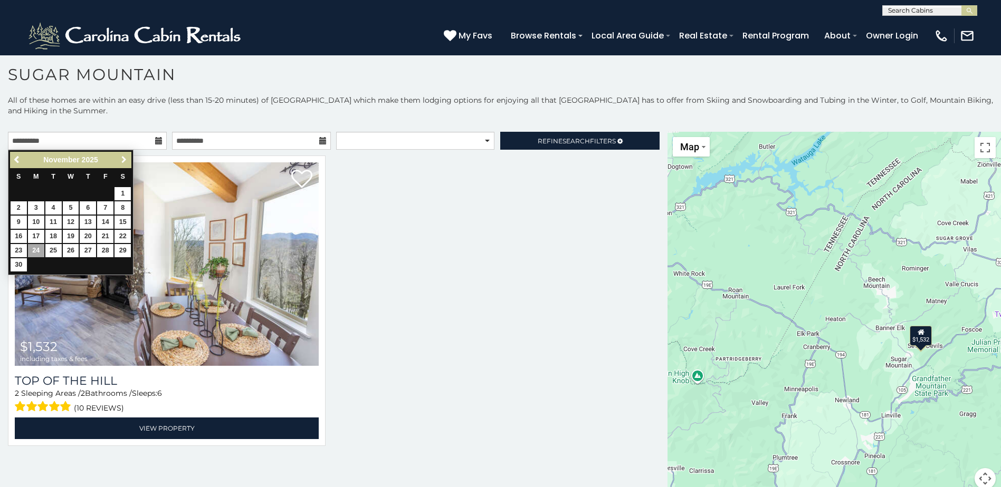
click at [119, 154] on link "Next" at bounding box center [123, 160] width 13 height 13
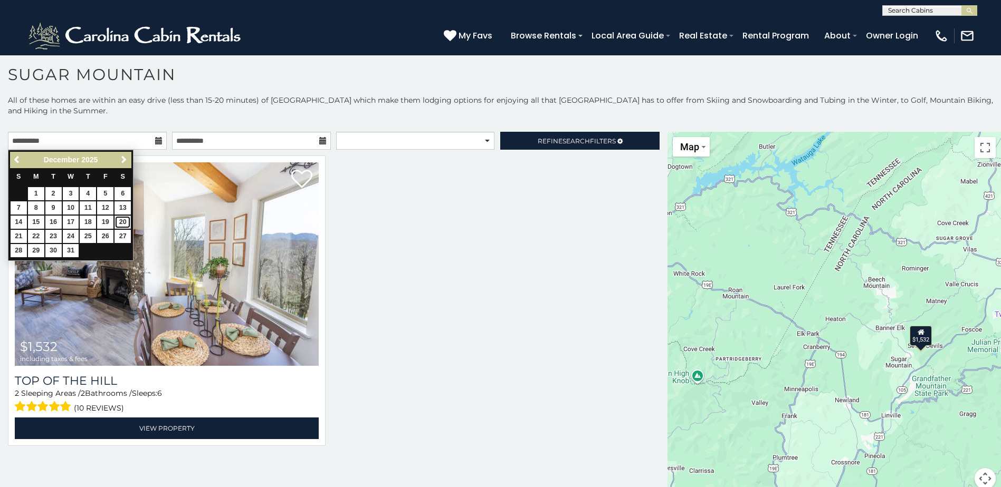
click at [126, 225] on link "20" at bounding box center [122, 222] width 16 height 13
type input "**********"
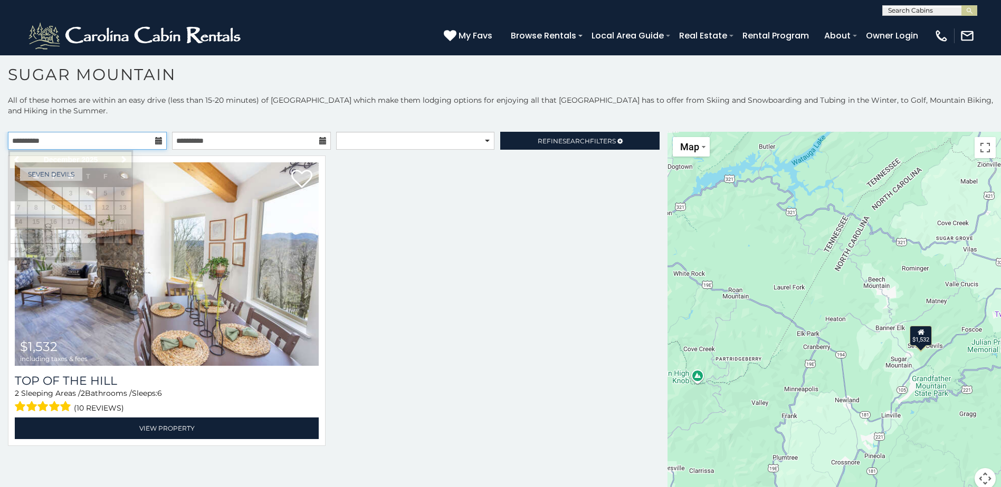
click at [40, 142] on input "**********" at bounding box center [87, 141] width 159 height 18
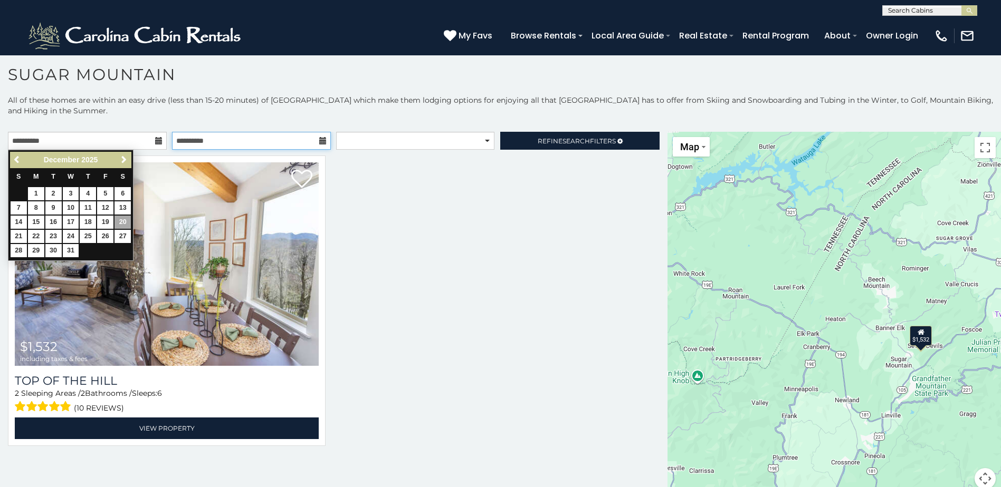
click at [209, 146] on input "**********" at bounding box center [251, 141] width 159 height 18
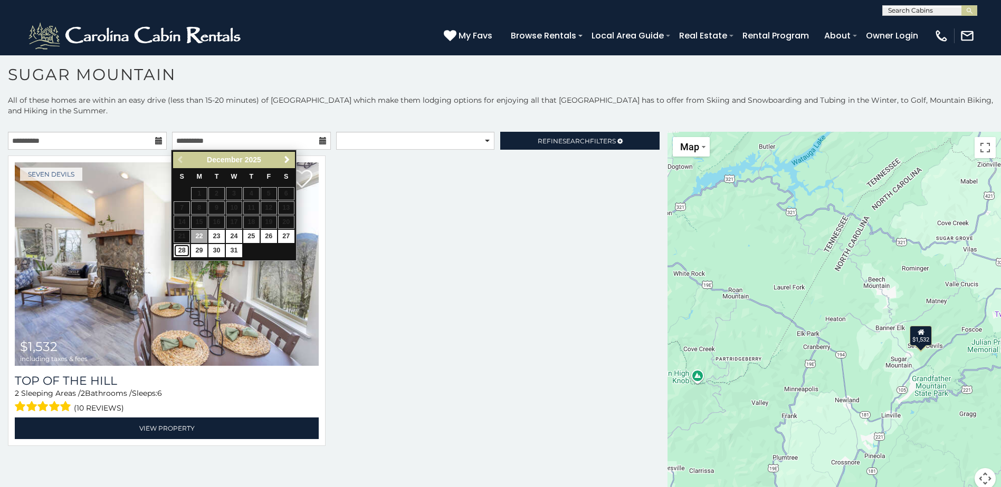
click at [185, 253] on link "28" at bounding box center [182, 250] width 16 height 13
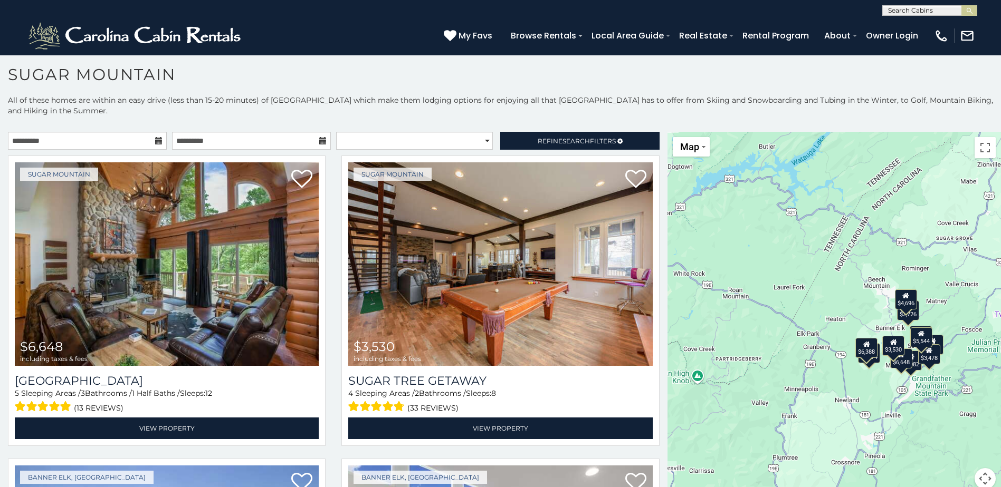
click at [162, 111] on p "All of these homes are within an easy drive (less than 15-20 minutes) of [GEOGR…" at bounding box center [500, 111] width 1001 height 32
click at [336, 120] on p "All of these homes are within an easy drive (less than 15-20 minutes) of [GEOGR…" at bounding box center [500, 111] width 1001 height 32
click at [221, 146] on input "**********" at bounding box center [251, 141] width 159 height 18
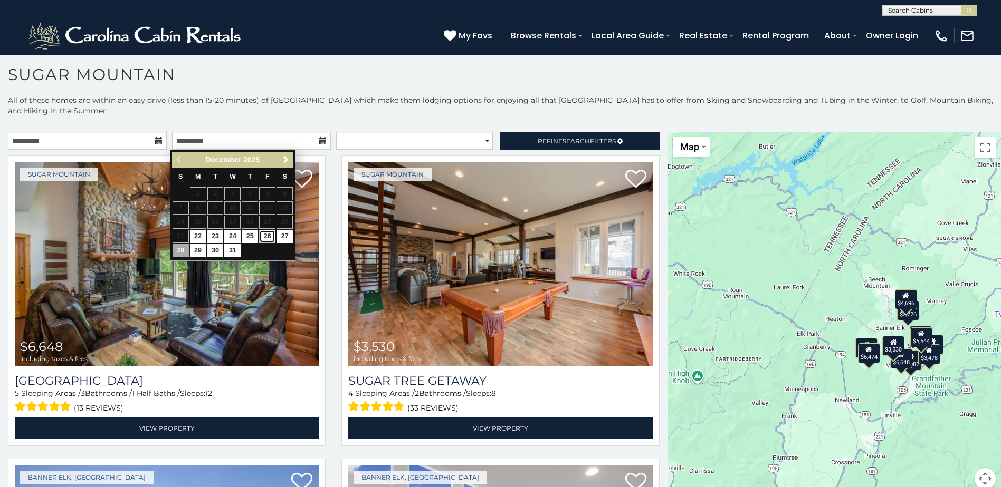
click at [272, 233] on link "26" at bounding box center [267, 236] width 16 height 13
type input "**********"
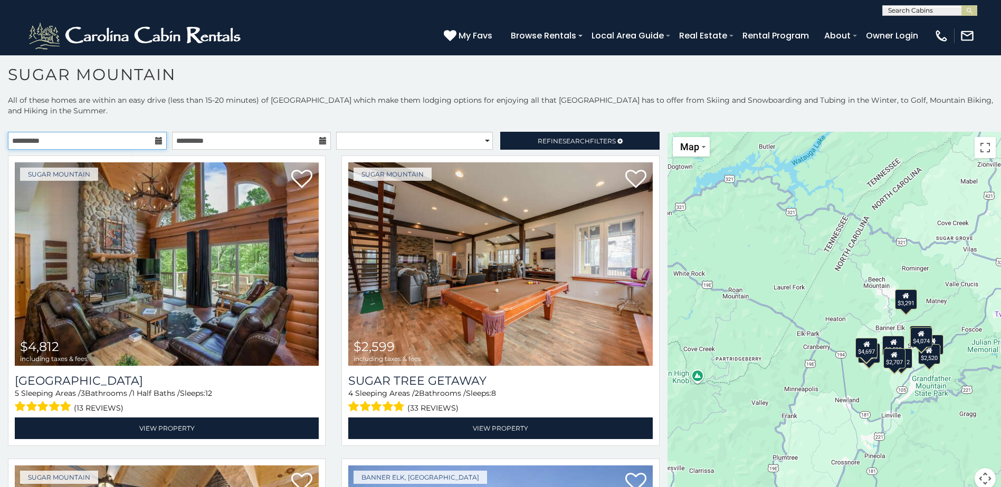
click at [130, 145] on input "**********" at bounding box center [87, 141] width 159 height 18
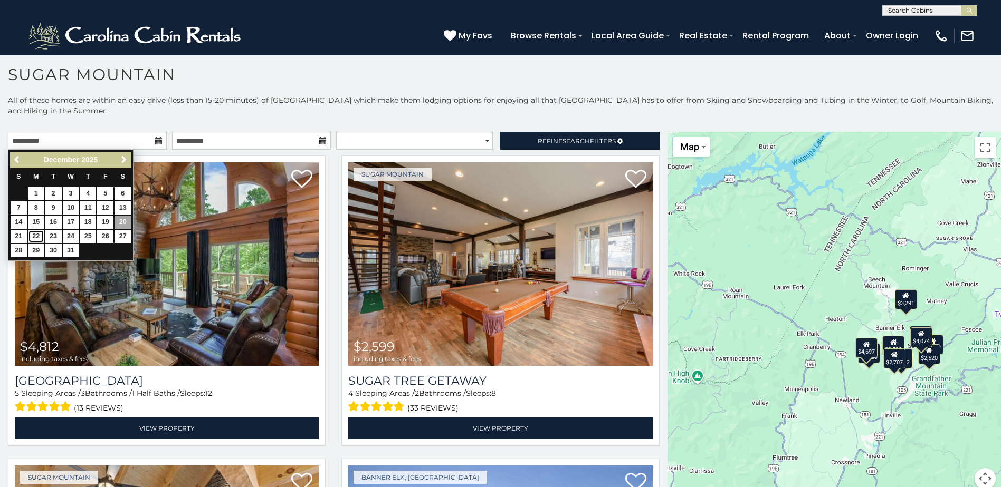
click at [32, 235] on link "22" at bounding box center [36, 236] width 16 height 13
type input "**********"
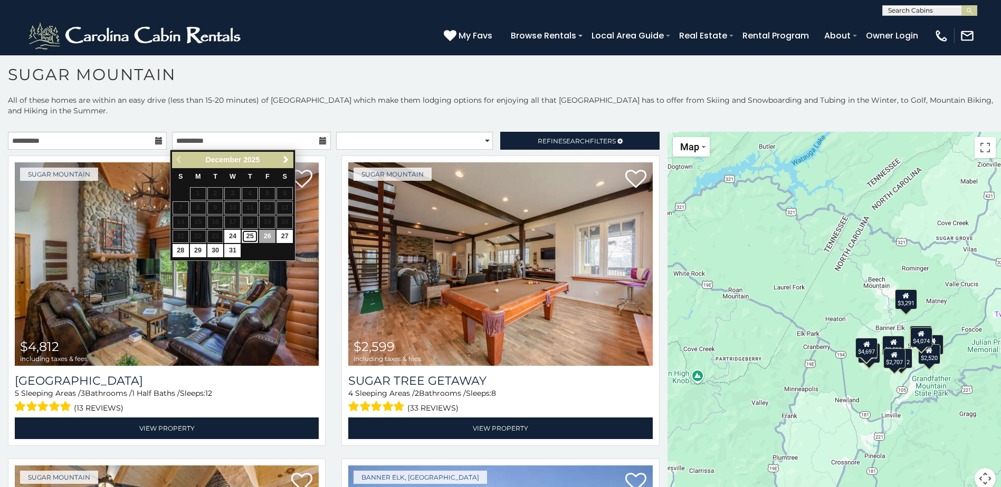
click at [248, 235] on link "25" at bounding box center [250, 236] width 16 height 13
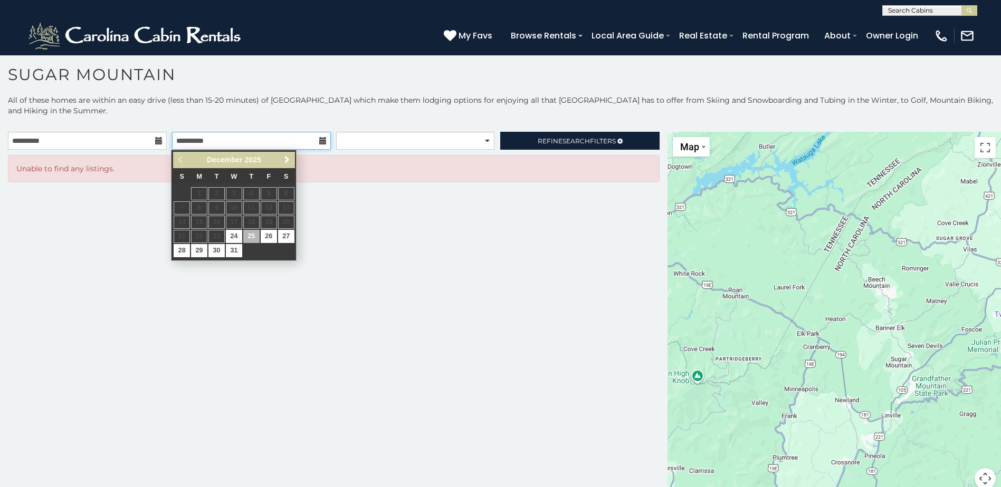
click at [258, 149] on input "**********" at bounding box center [251, 141] width 159 height 18
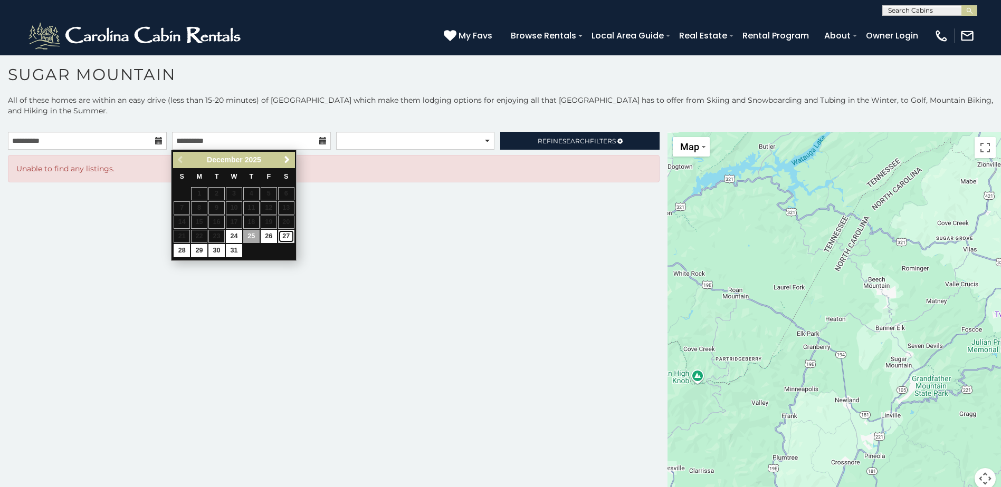
click at [280, 240] on link "27" at bounding box center [286, 236] width 16 height 13
type input "**********"
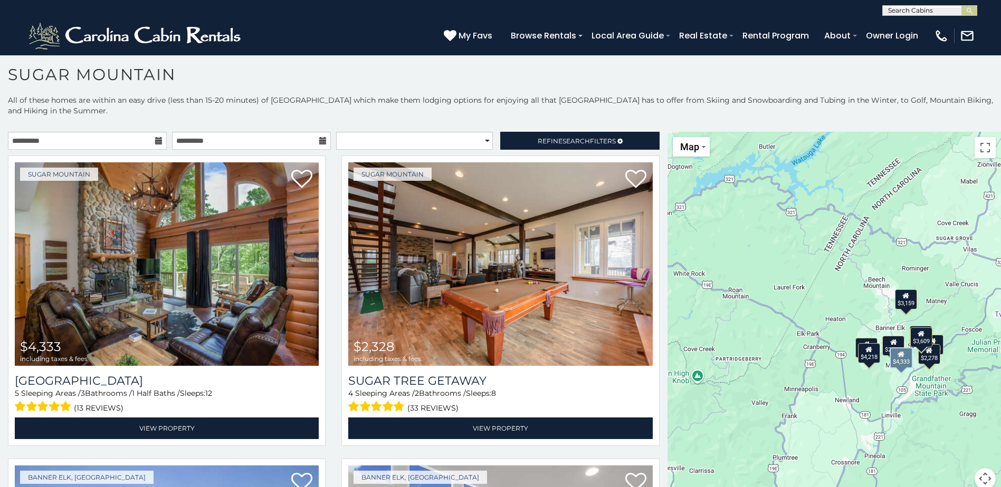
click at [327, 247] on div "Sugar Mountain $4,333 including taxes & fees [GEOGRAPHIC_DATA] 5 Sleeping Areas…" at bounding box center [166, 304] width 333 height 297
click at [437, 142] on select "**********" at bounding box center [414, 141] width 157 height 18
click at [336, 132] on select "**********" at bounding box center [414, 141] width 157 height 18
click at [384, 139] on select "**********" at bounding box center [414, 141] width 157 height 18
select select "*********"
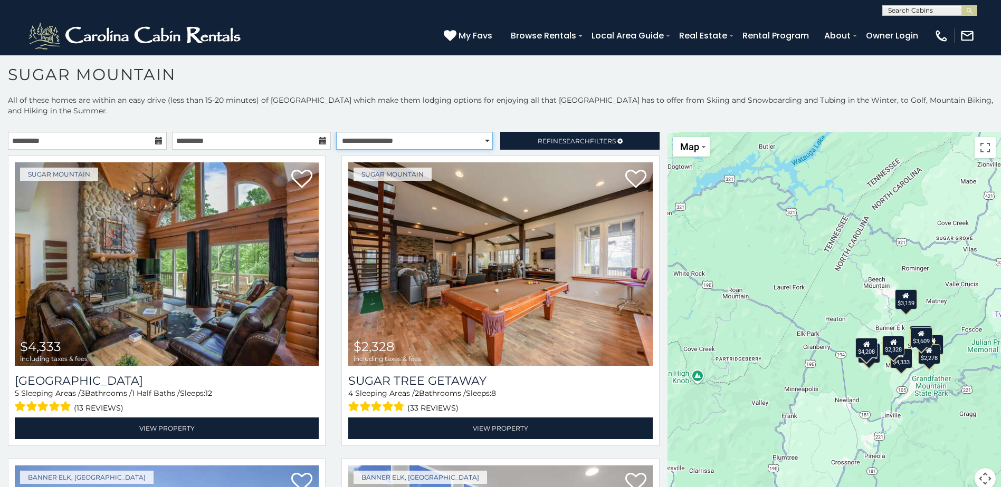
click at [336, 132] on select "**********" at bounding box center [414, 141] width 157 height 18
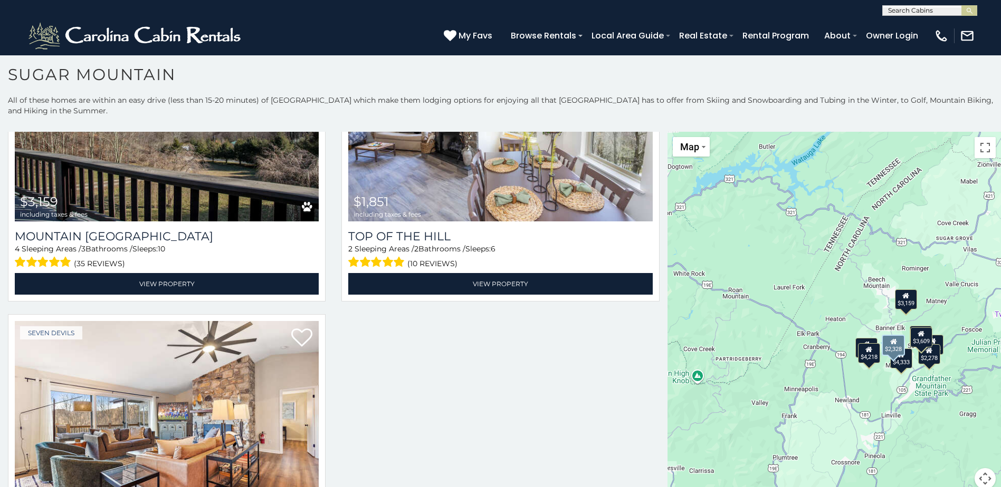
scroll to position [1156, 0]
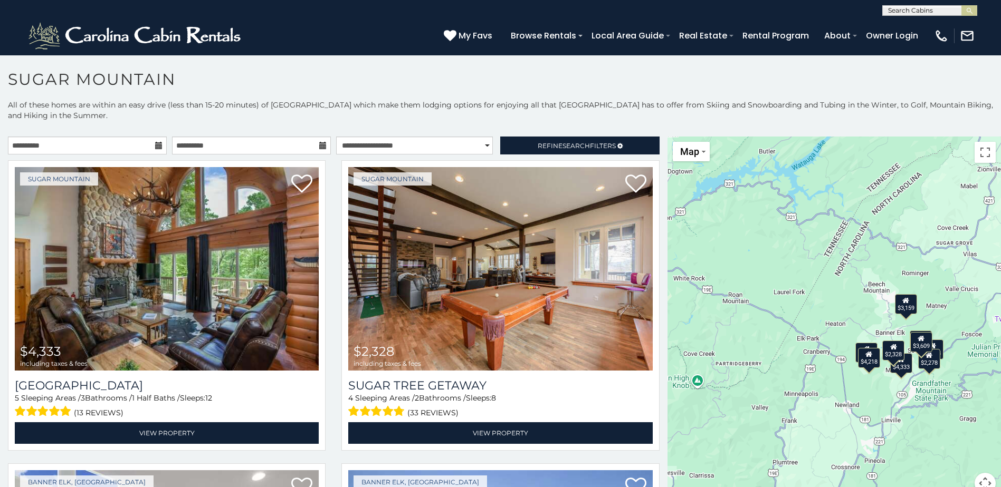
scroll to position [0, 0]
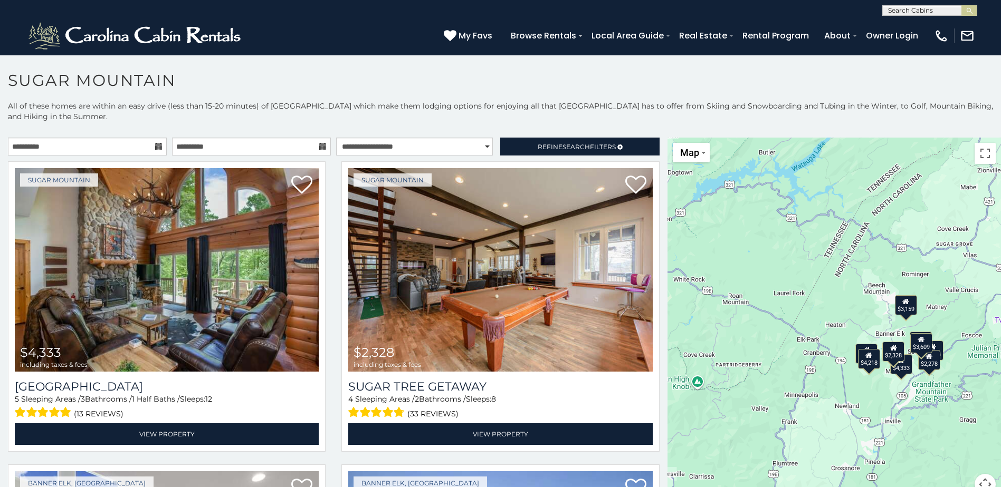
click at [925, 395] on div "$4,333 $2,328 $4,208 $4,218 $2,183 $2,278 $3,159 $1,851 $3,609" at bounding box center [833, 323] width 333 height 370
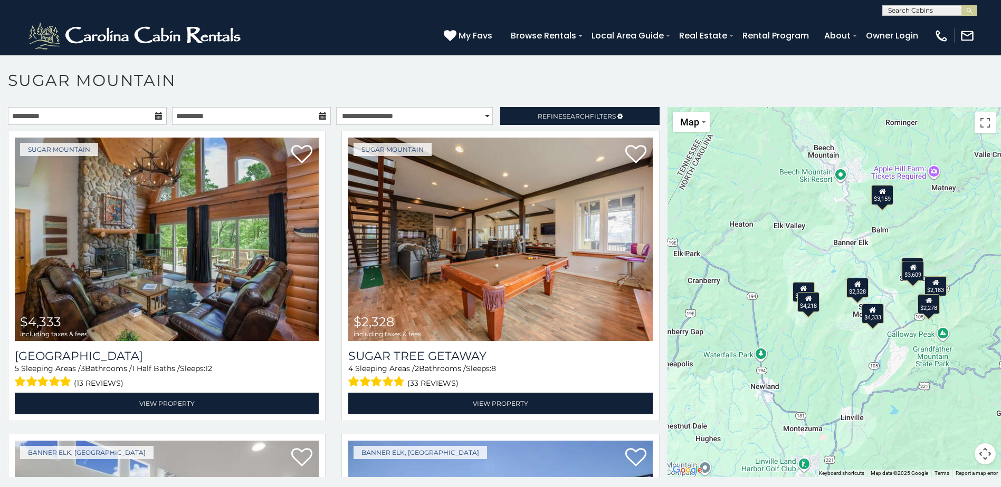
scroll to position [6, 0]
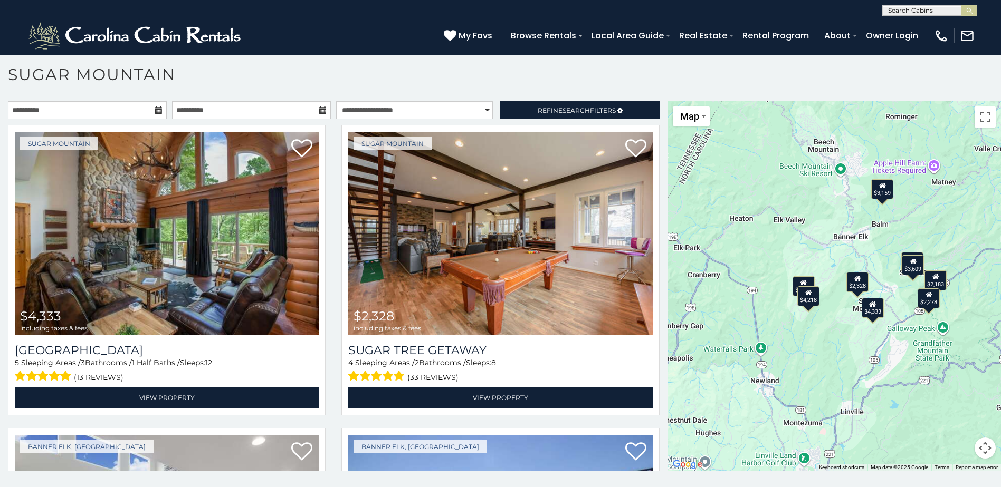
click at [875, 370] on div "$4,333 $2,328 $4,208 $4,218 $2,183 $2,278 $3,159 $1,851 $3,609" at bounding box center [833, 286] width 333 height 370
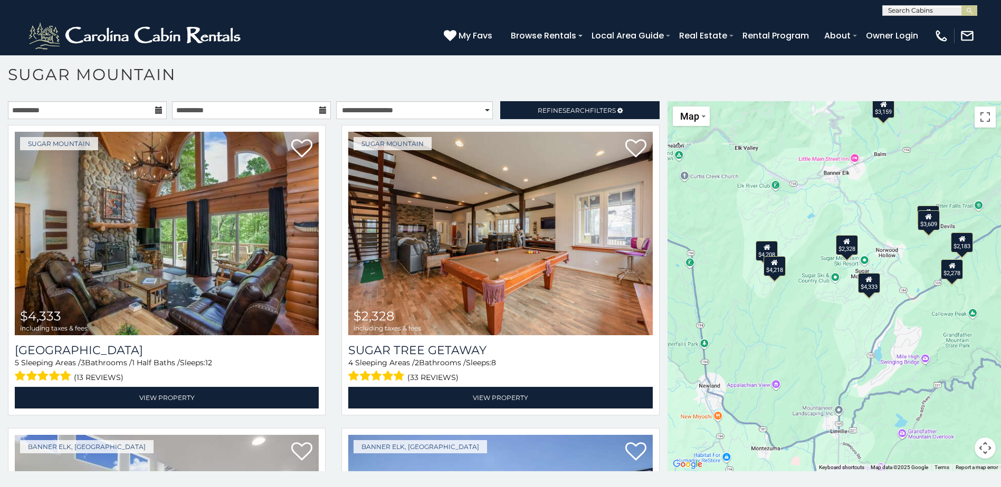
click at [875, 370] on div "$4,333 $2,328 $4,208 $4,218 $2,183 $2,278 $3,159 $1,851 $3,609" at bounding box center [833, 286] width 333 height 370
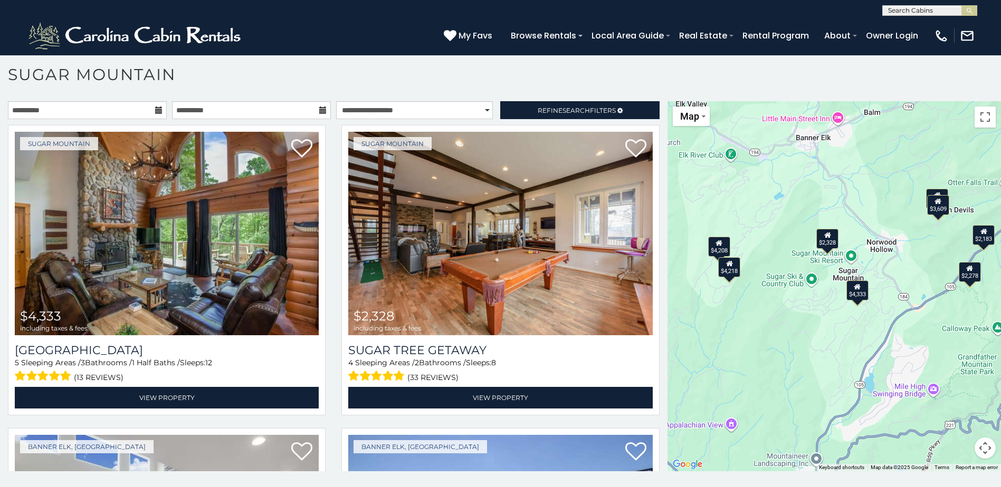
drag, startPoint x: 799, startPoint y: 325, endPoint x: 794, endPoint y: 375, distance: 49.3
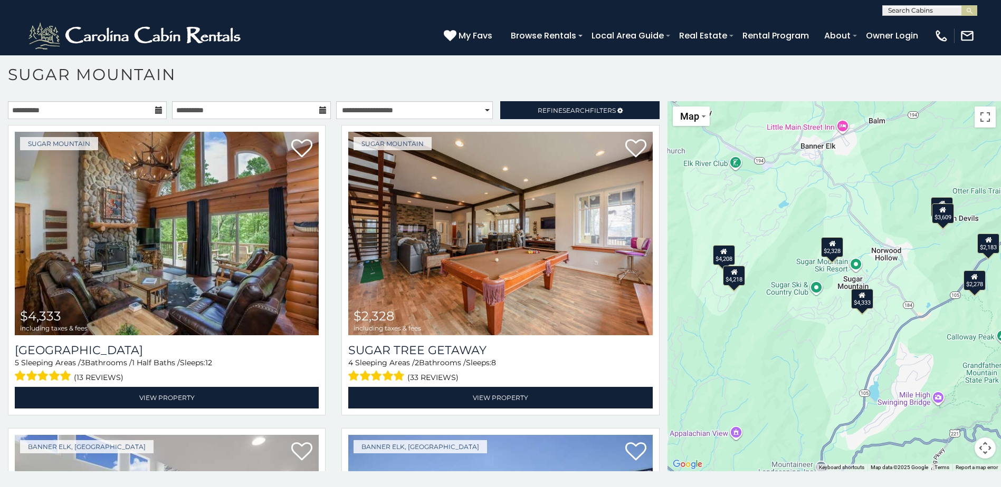
click at [830, 282] on div "$4,333 $2,328 $4,208 $4,218 $2,183 $2,278 $3,159 $1,851 $3,609" at bounding box center [833, 286] width 333 height 370
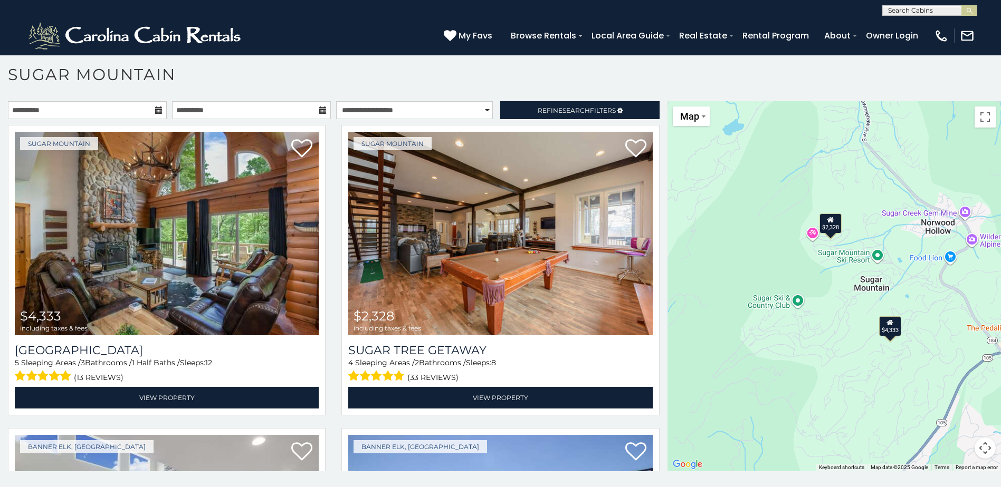
click at [825, 305] on div "$4,333 $2,328 $4,208 $4,218 $2,183 $2,278 $3,159 $1,851 $3,609" at bounding box center [833, 286] width 333 height 370
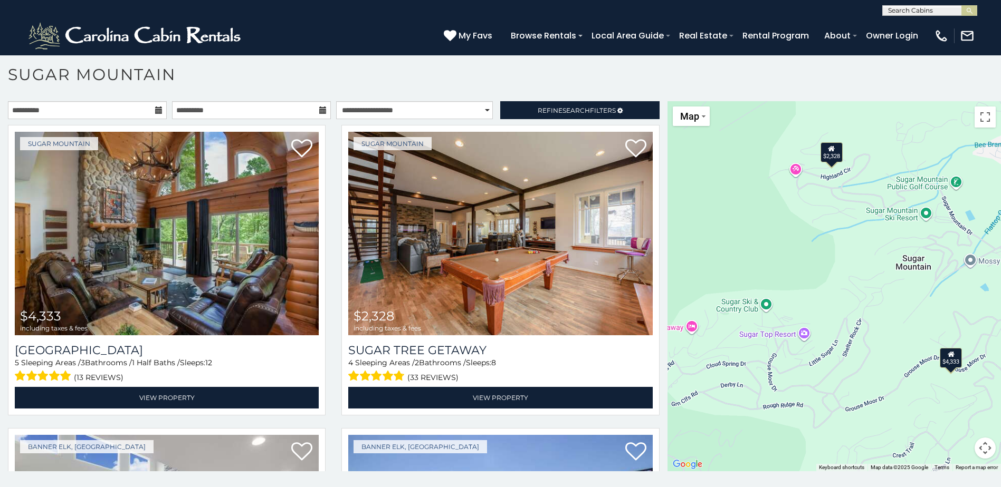
click at [822, 303] on div "$4,333 $2,328 $4,208 $4,218 $2,183 $2,278 $3,159 $1,851 $3,609" at bounding box center [833, 286] width 333 height 370
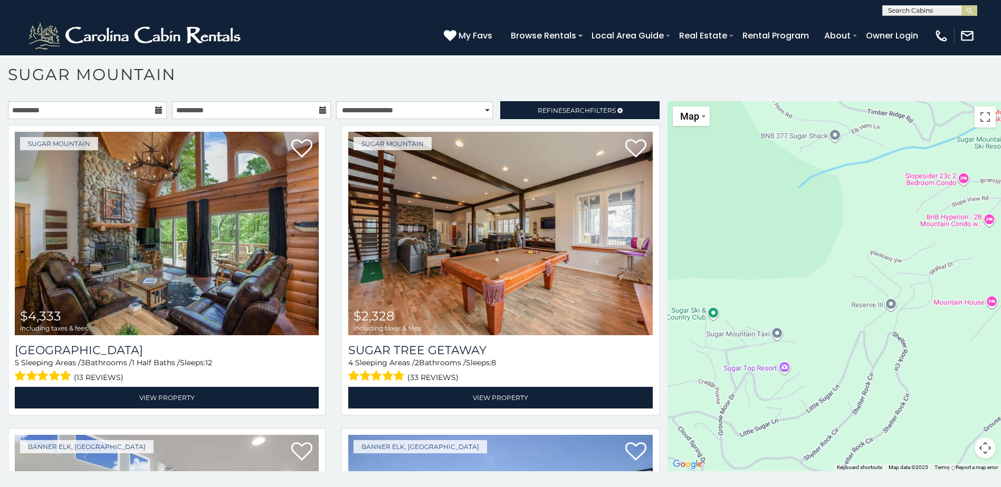
click at [822, 303] on div "$4,333 $2,328 $4,208 $4,218 $2,183 $2,278 $3,159 $1,851 $3,609" at bounding box center [833, 286] width 333 height 370
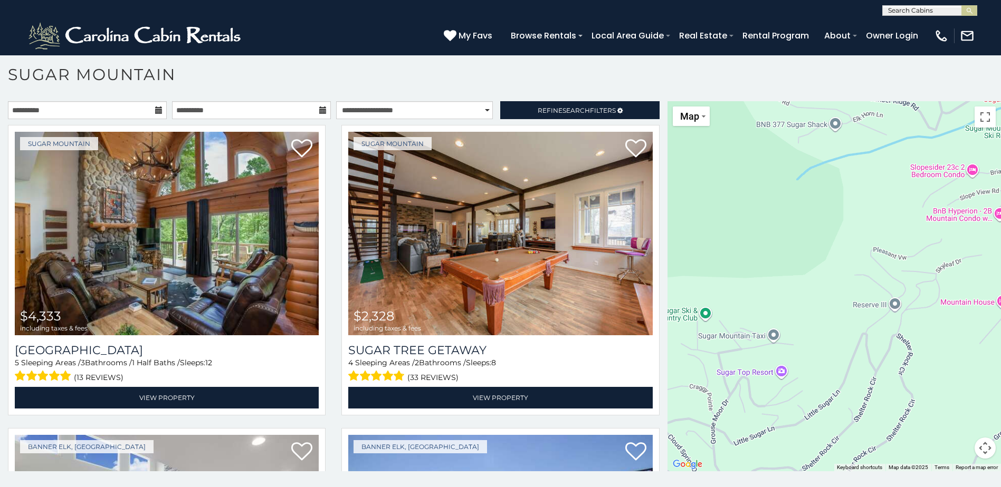
click at [822, 303] on div "$4,333 $2,328 $4,208 $4,218 $2,183 $2,278 $3,159 $1,851 $3,609" at bounding box center [833, 286] width 333 height 370
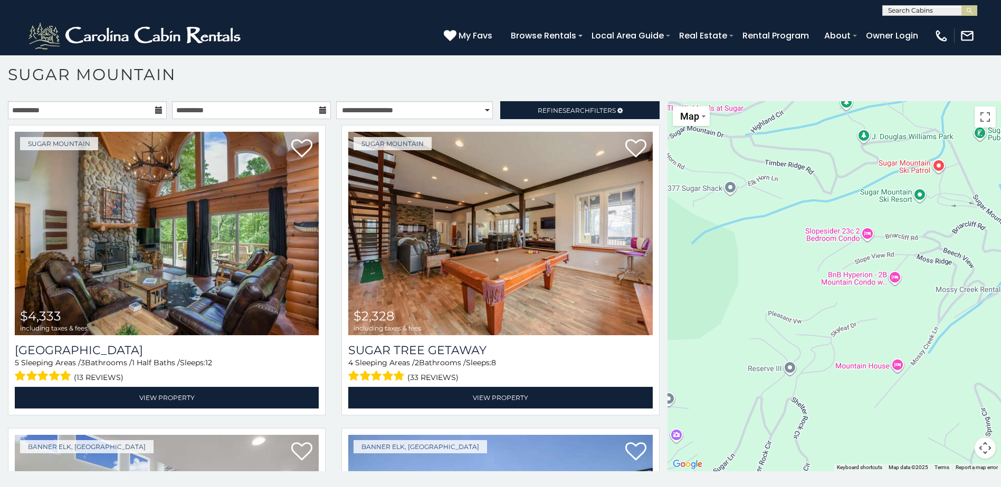
drag, startPoint x: 822, startPoint y: 338, endPoint x: 717, endPoint y: 400, distance: 122.3
click at [717, 400] on div "$4,333 $2,328 $4,208 $4,218 $2,183 $2,278 $3,159 $1,851 $3,609" at bounding box center [833, 286] width 333 height 370
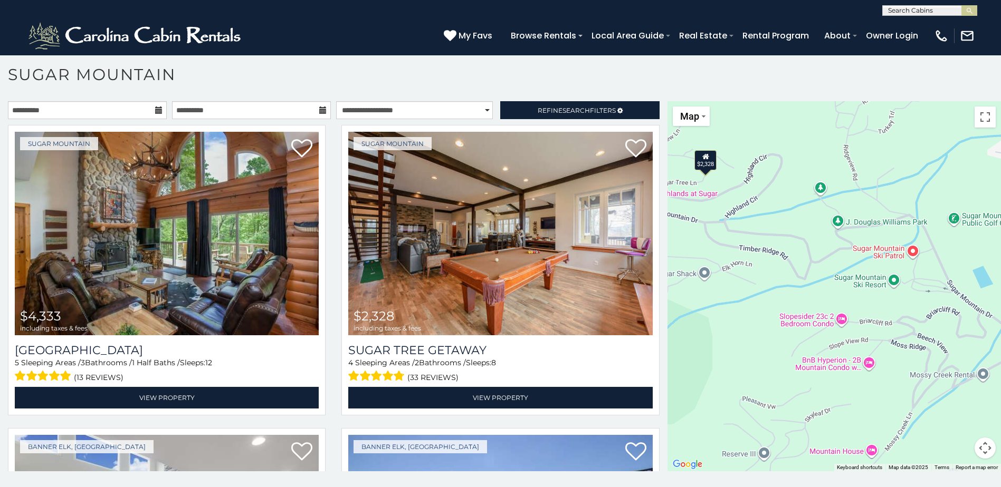
drag, startPoint x: 772, startPoint y: 313, endPoint x: 748, endPoint y: 395, distance: 85.3
click at [748, 395] on div "$4,333 $2,328 $4,208 $4,218 $2,183 $2,278 $3,159 $1,851 $3,609" at bounding box center [833, 286] width 333 height 370
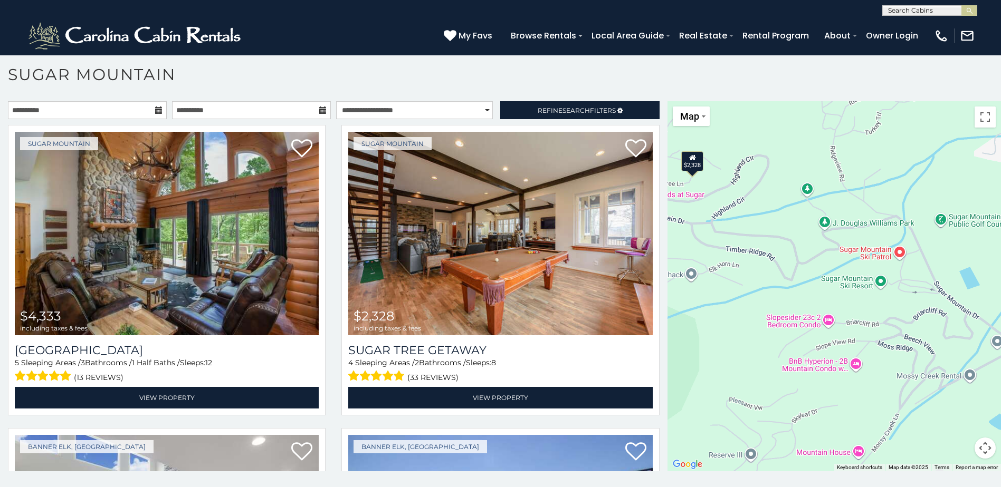
drag, startPoint x: 820, startPoint y: 265, endPoint x: 818, endPoint y: 305, distance: 40.1
click at [818, 305] on div "$4,333 $2,328 $4,208 $4,218 $2,183 $2,278 $3,159 $1,851 $3,609" at bounding box center [833, 286] width 333 height 370
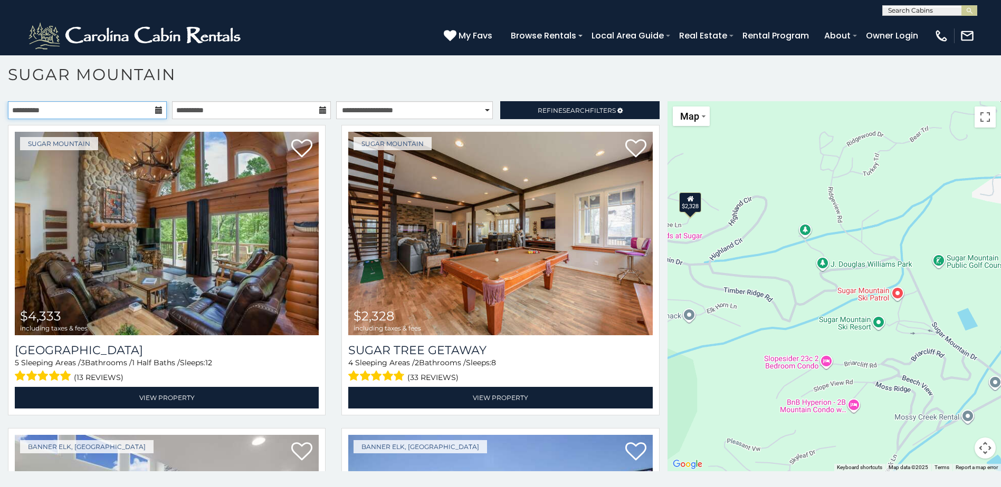
click at [58, 111] on input "**********" at bounding box center [87, 110] width 159 height 18
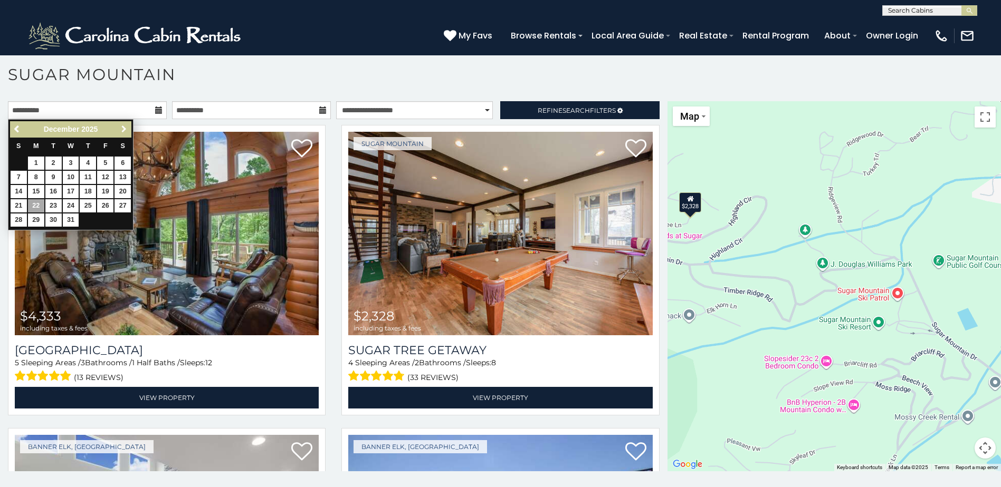
click at [120, 127] on span "Next" at bounding box center [124, 129] width 8 height 8
click at [18, 125] on span "Previous" at bounding box center [17, 129] width 8 height 8
click at [39, 221] on link "29" at bounding box center [36, 220] width 16 height 13
type input "**********"
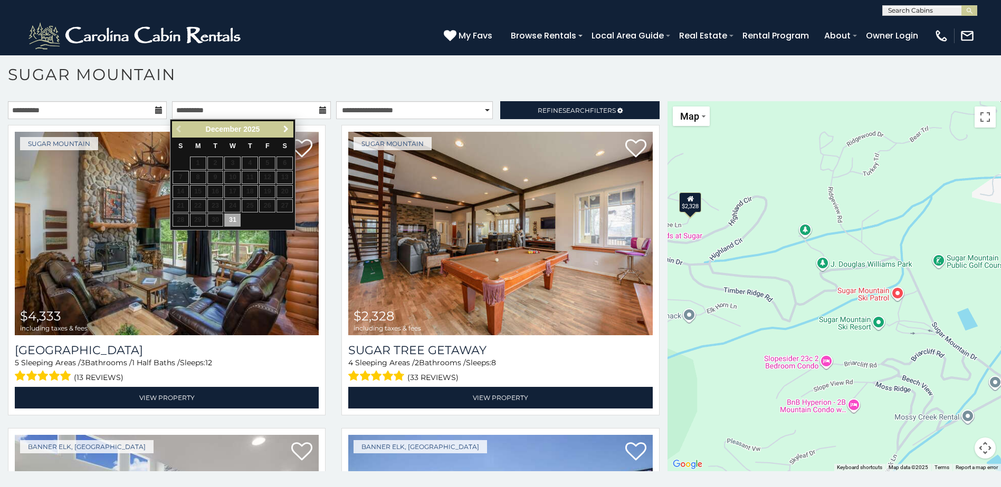
click at [282, 128] on span "Next" at bounding box center [286, 129] width 8 height 8
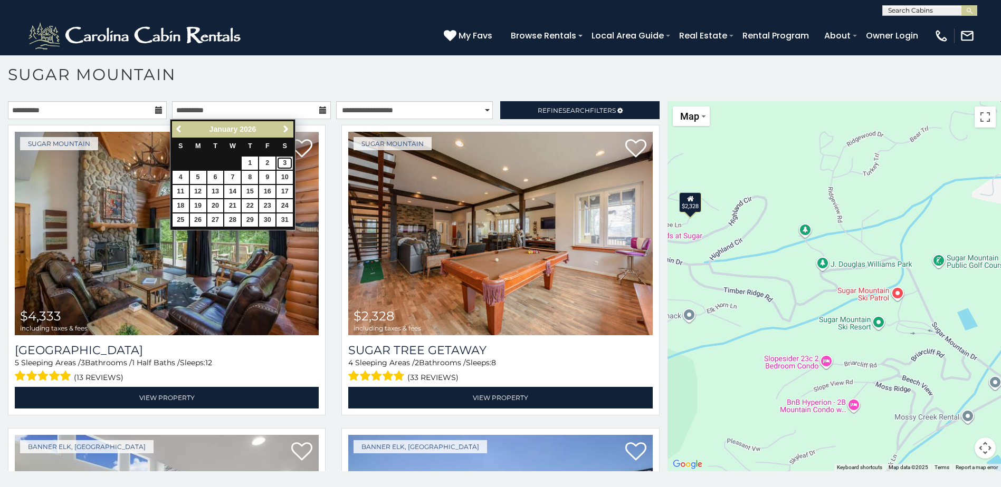
click at [280, 162] on link "3" at bounding box center [284, 163] width 16 height 13
type input "**********"
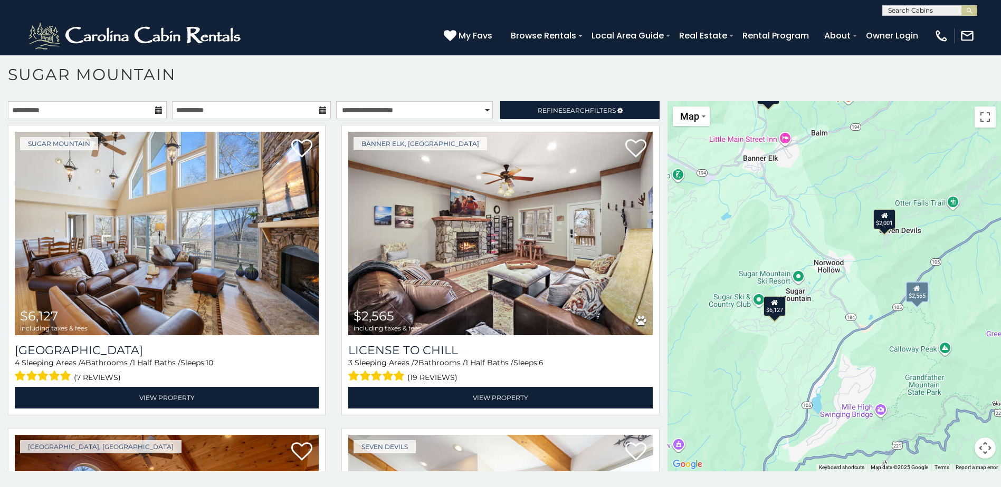
click at [333, 352] on div "Banner Elk, [GEOGRAPHIC_DATA] $2,565 including taxes & fees License to [GEOGRAP…" at bounding box center [499, 273] width 333 height 297
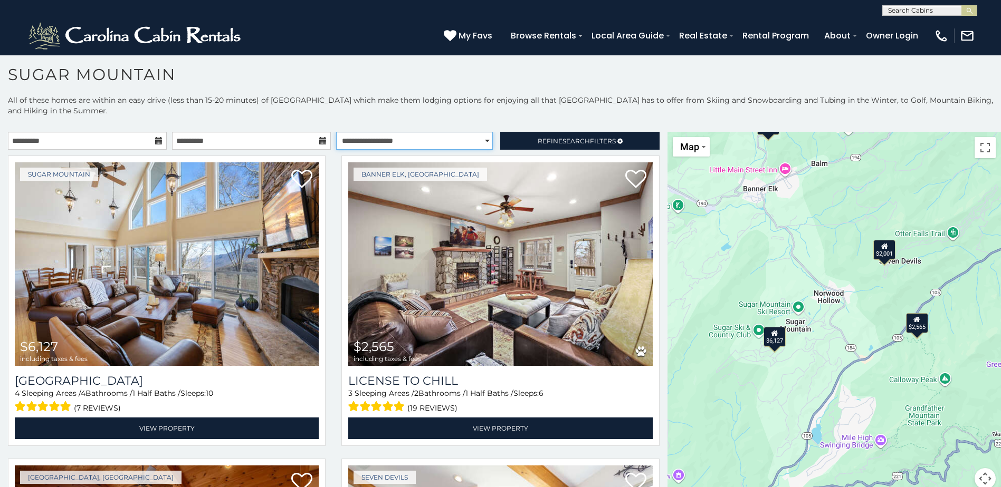
click at [417, 144] on select "**********" at bounding box center [414, 141] width 157 height 18
select select "*****"
click at [336, 132] on select "**********" at bounding box center [414, 141] width 157 height 18
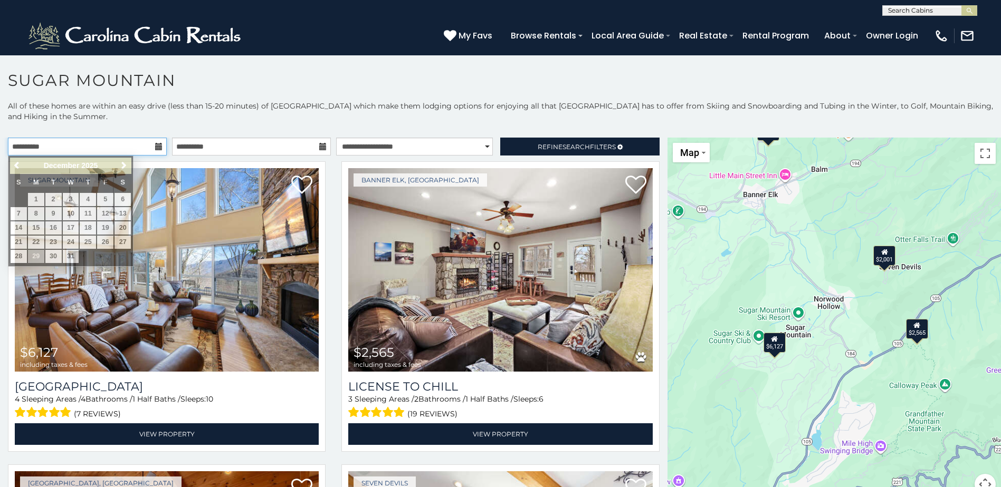
click at [126, 147] on input "**********" at bounding box center [87, 147] width 159 height 18
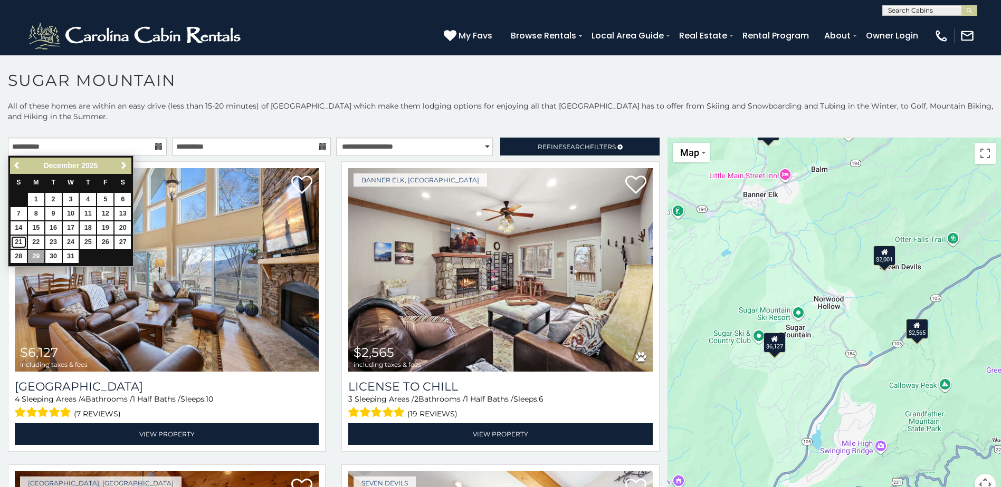
click at [15, 239] on link "21" at bounding box center [19, 242] width 16 height 13
type input "**********"
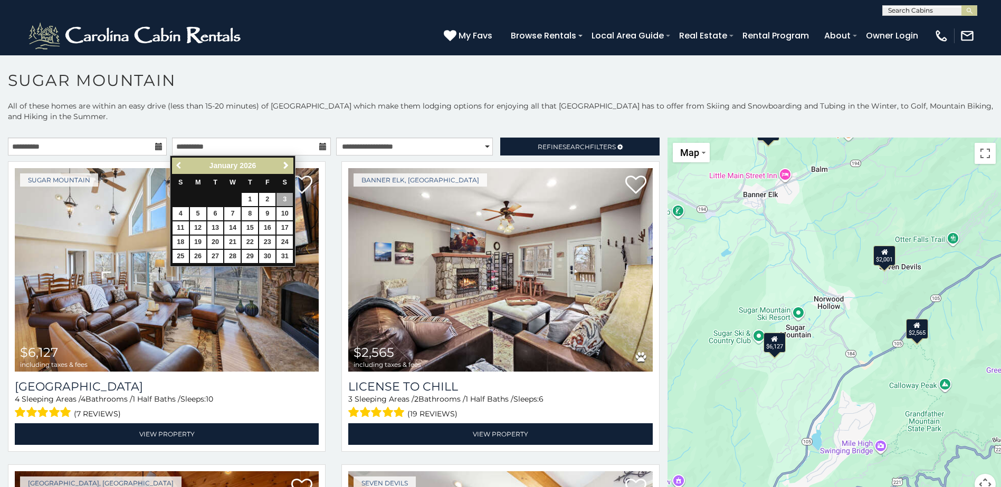
click at [179, 166] on span "Previous" at bounding box center [179, 165] width 8 height 8
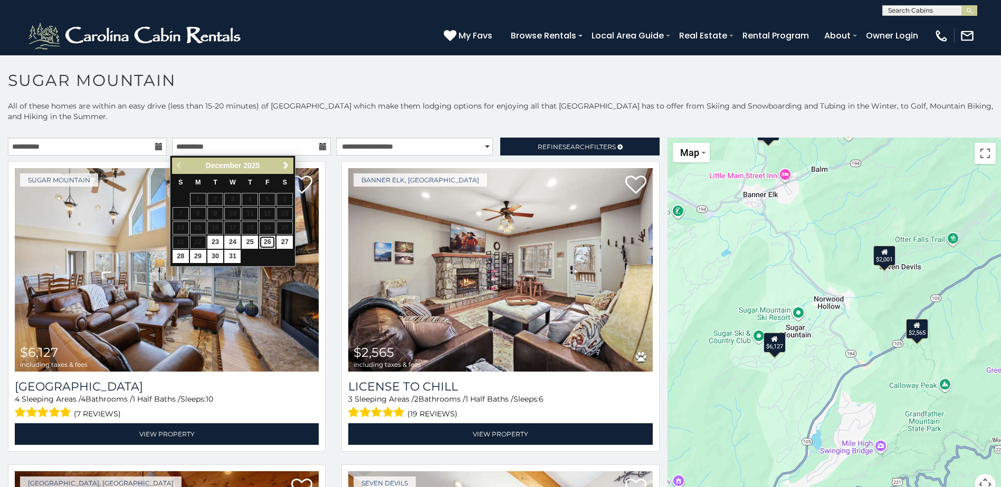
click at [266, 240] on link "26" at bounding box center [267, 242] width 16 height 13
type input "**********"
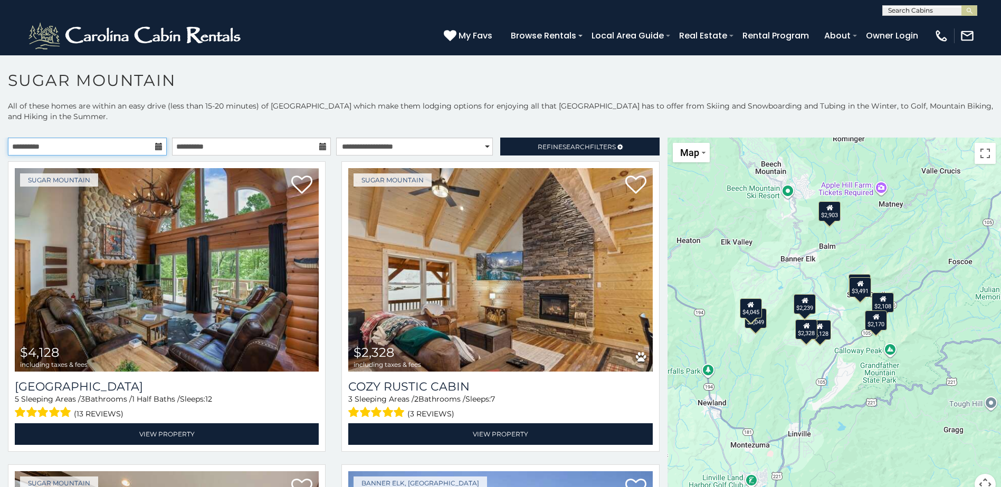
click at [78, 146] on input "**********" at bounding box center [87, 147] width 159 height 18
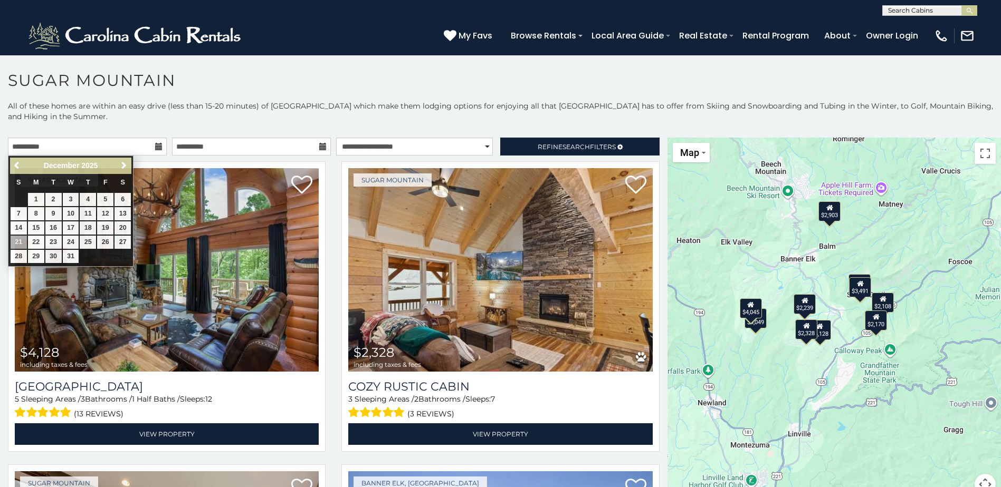
click at [218, 111] on p "All of these homes are within an easy drive (less than 15-20 minutes) of [GEOGR…" at bounding box center [500, 117] width 1001 height 32
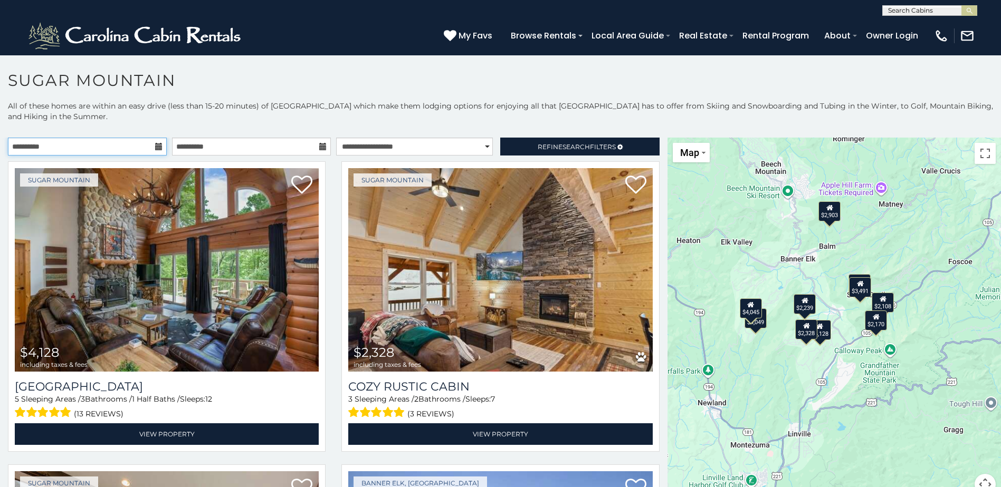
click at [90, 139] on input "**********" at bounding box center [87, 147] width 159 height 18
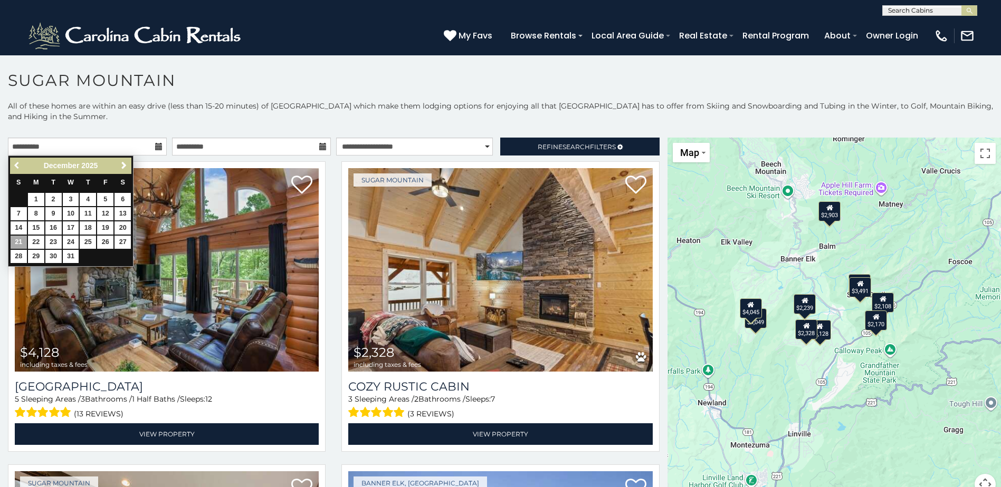
click at [20, 166] on span "Previous" at bounding box center [17, 165] width 8 height 8
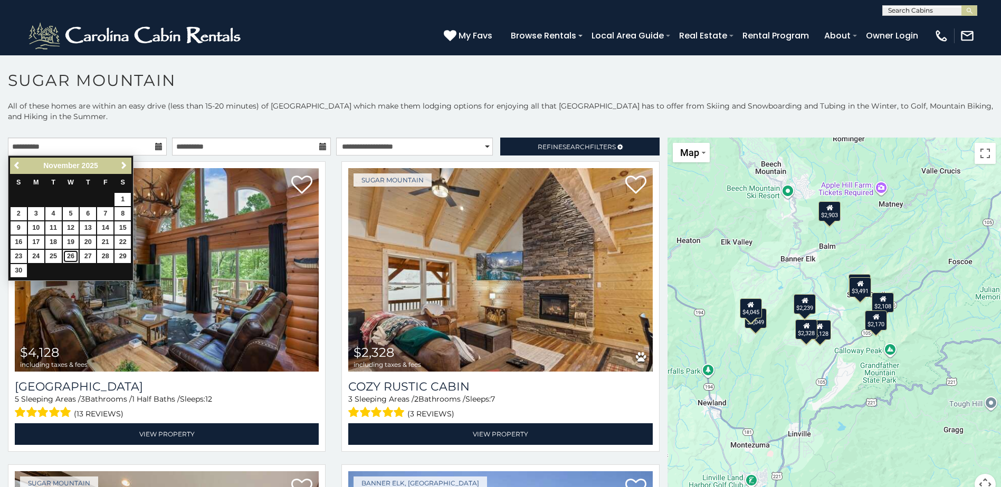
click at [66, 255] on link "26" at bounding box center [71, 256] width 16 height 13
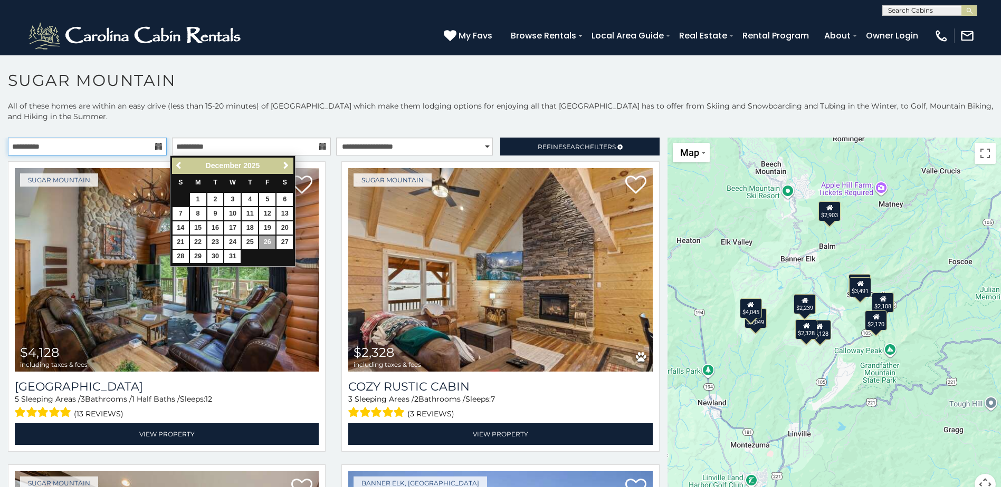
click at [87, 150] on input "**********" at bounding box center [87, 147] width 159 height 18
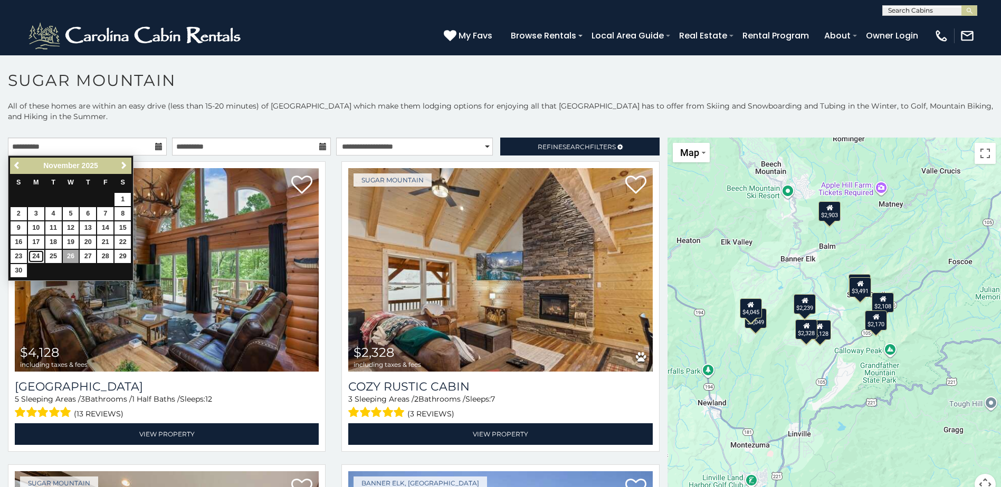
click at [32, 252] on link "24" at bounding box center [36, 256] width 16 height 13
type input "**********"
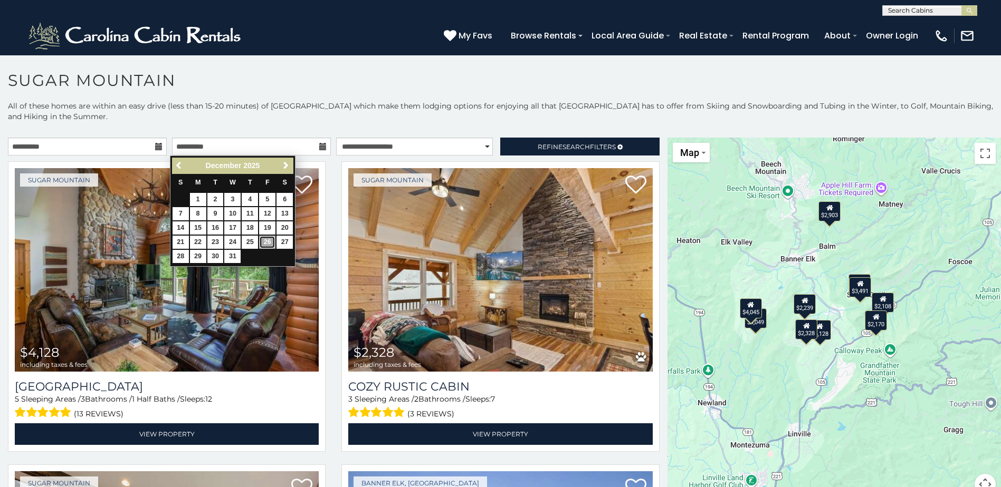
click at [269, 243] on link "26" at bounding box center [267, 242] width 16 height 13
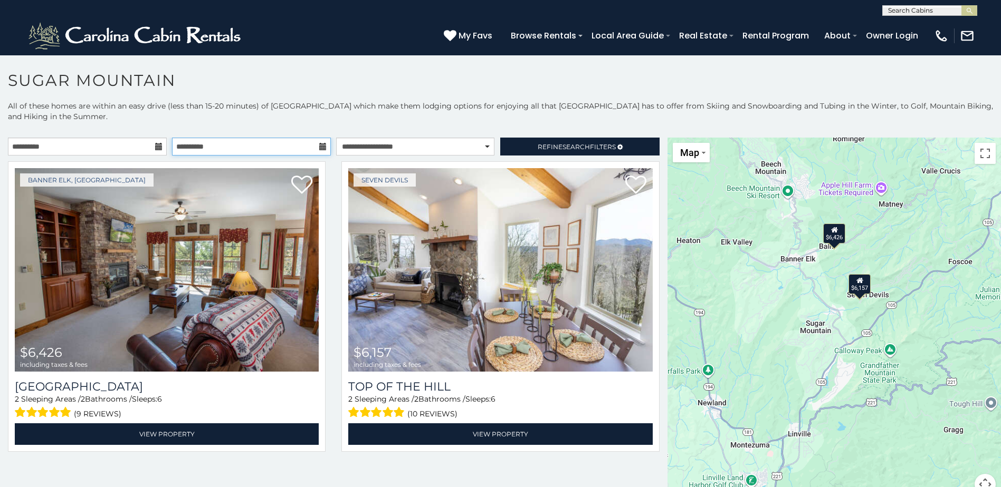
click at [244, 154] on input "**********" at bounding box center [251, 147] width 159 height 18
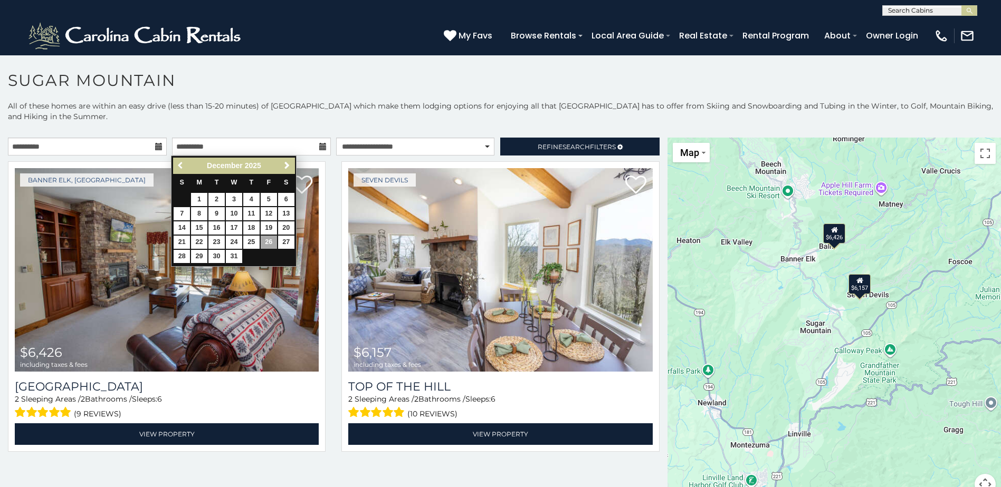
click at [180, 166] on span "Previous" at bounding box center [181, 165] width 8 height 8
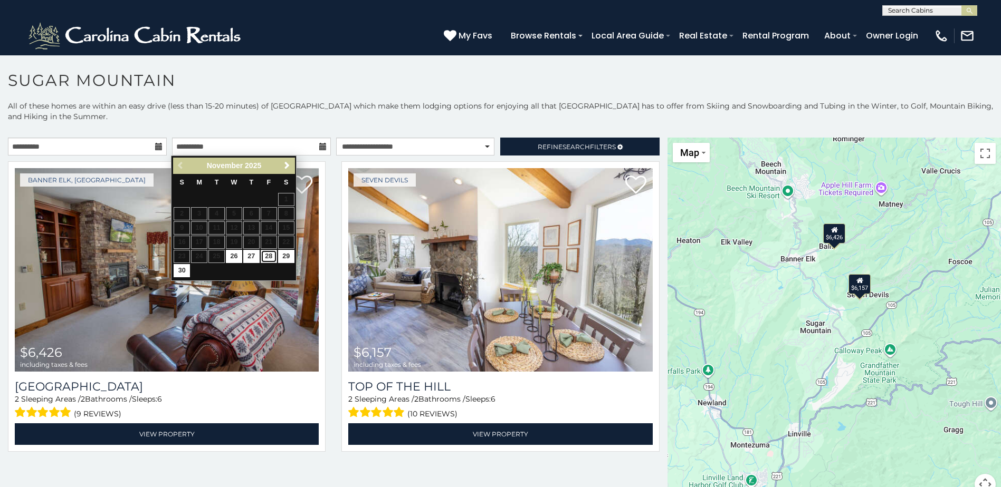
click at [262, 255] on link "28" at bounding box center [269, 256] width 16 height 13
type input "**********"
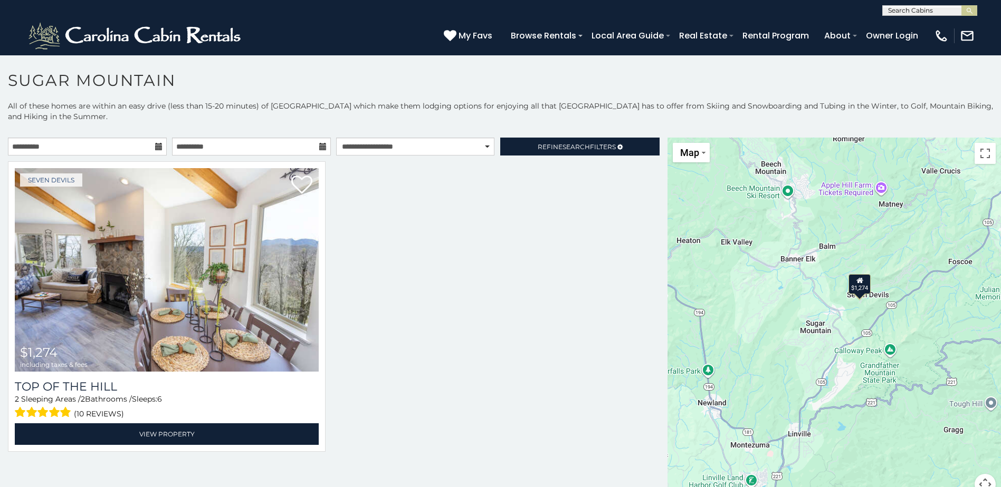
click at [403, 273] on div at bounding box center [333, 312] width 667 height 303
click at [811, 324] on div "$1,274" at bounding box center [833, 323] width 333 height 370
click at [812, 332] on div "$1,274" at bounding box center [833, 323] width 333 height 370
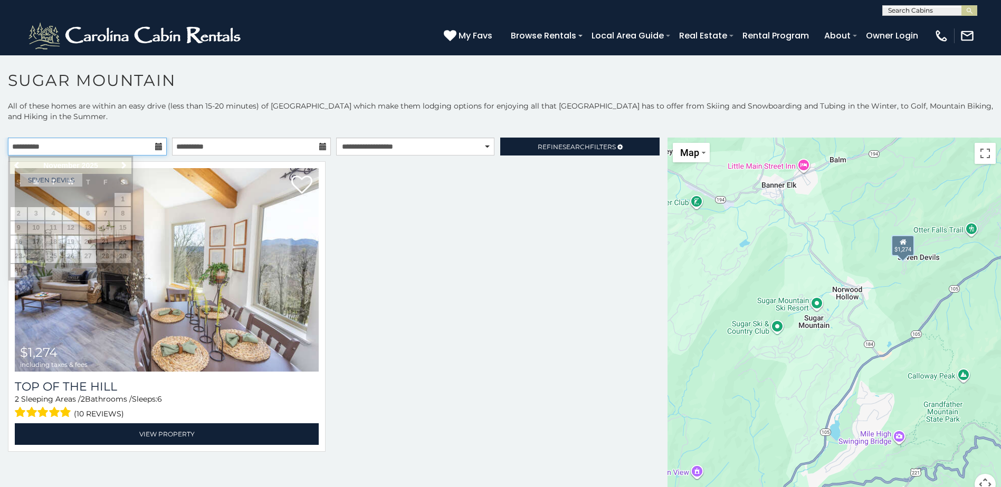
click at [90, 149] on input "**********" at bounding box center [87, 147] width 159 height 18
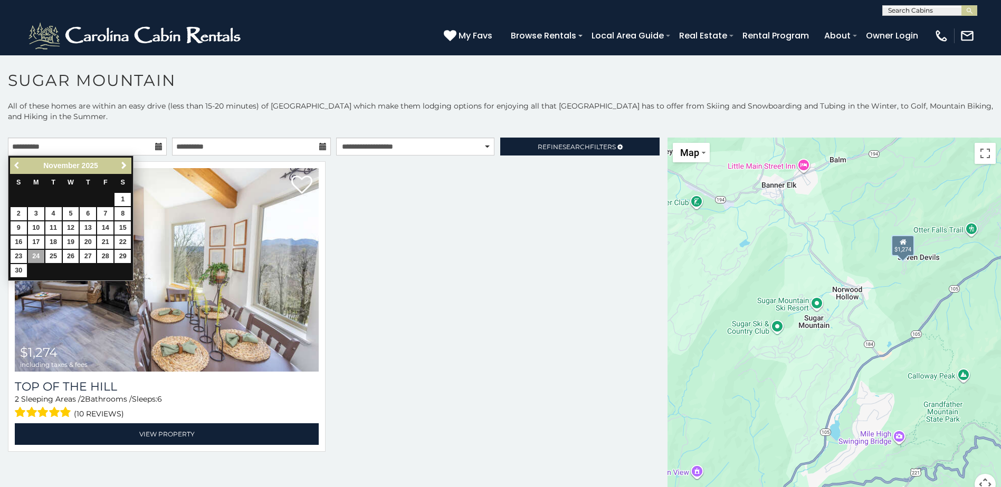
click at [17, 170] on link "Previous" at bounding box center [17, 165] width 13 height 13
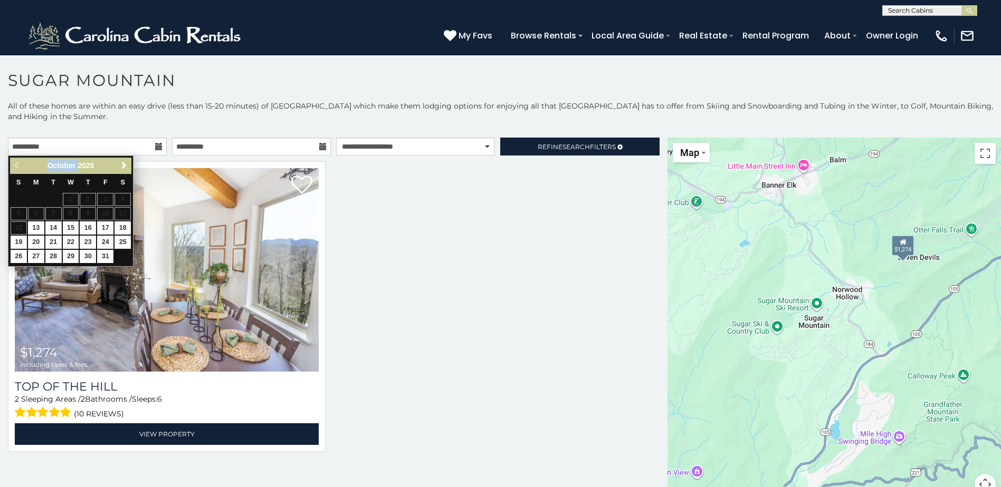
click at [17, 170] on div "Previous Next [DATE]" at bounding box center [70, 166] width 121 height 16
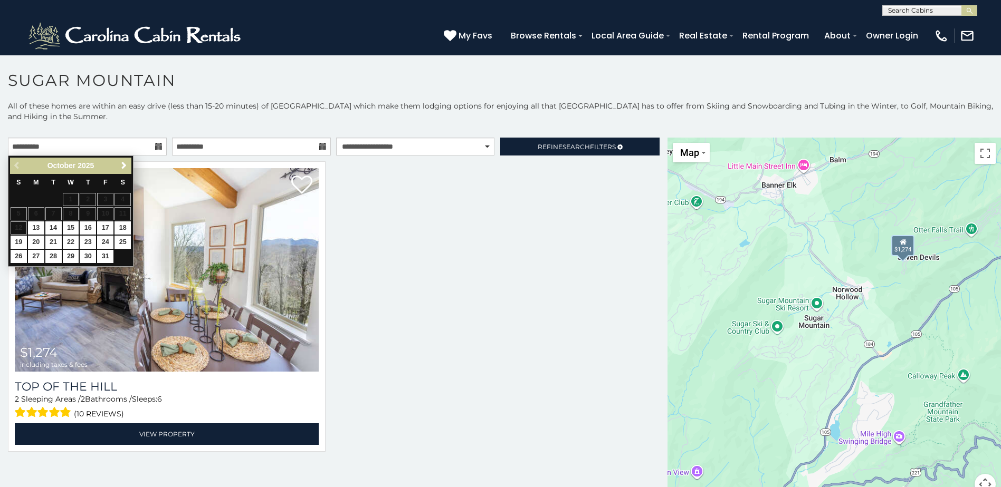
click at [17, 170] on div "Previous Next [DATE]" at bounding box center [70, 166] width 121 height 16
click at [36, 232] on link "13" at bounding box center [36, 228] width 16 height 13
type input "**********"
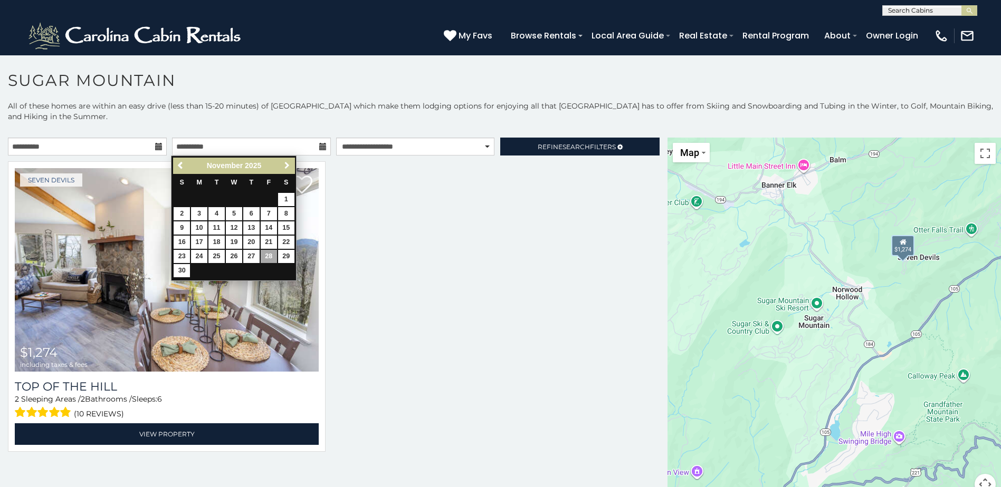
click at [285, 165] on span "Next" at bounding box center [287, 165] width 8 height 8
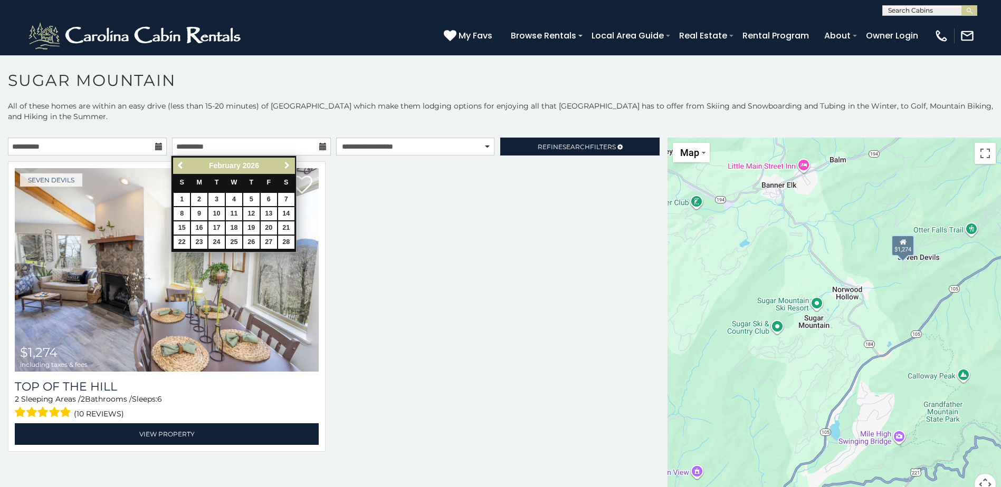
click at [285, 165] on span "Next" at bounding box center [287, 165] width 8 height 8
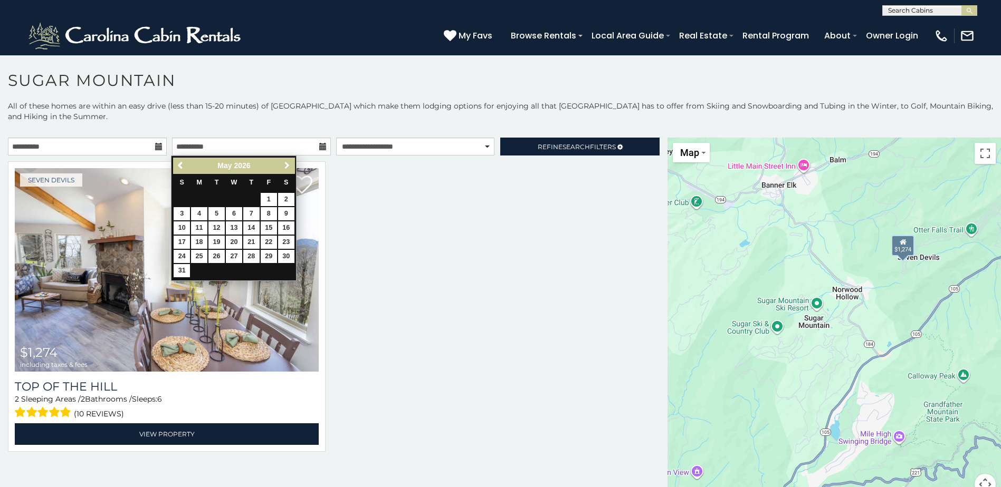
click at [285, 165] on span "Next" at bounding box center [287, 165] width 8 height 8
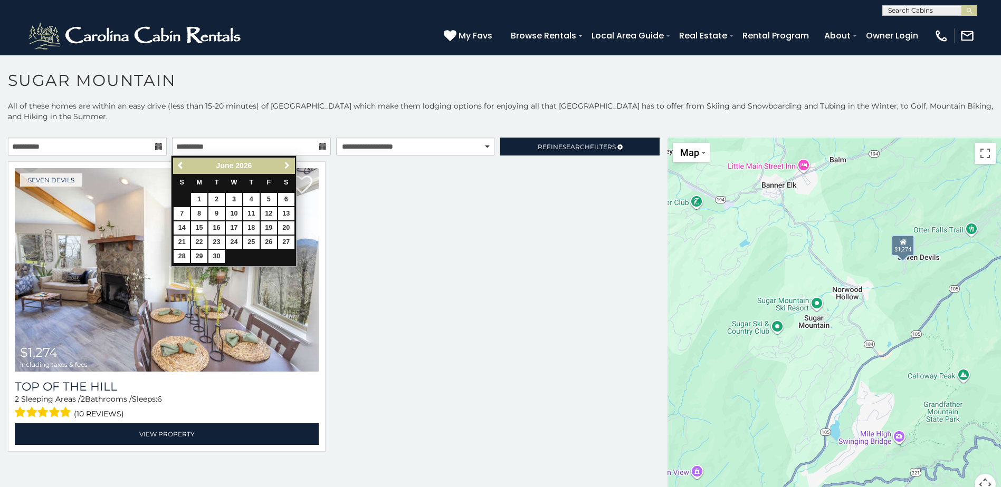
click at [285, 165] on span "Next" at bounding box center [287, 165] width 8 height 8
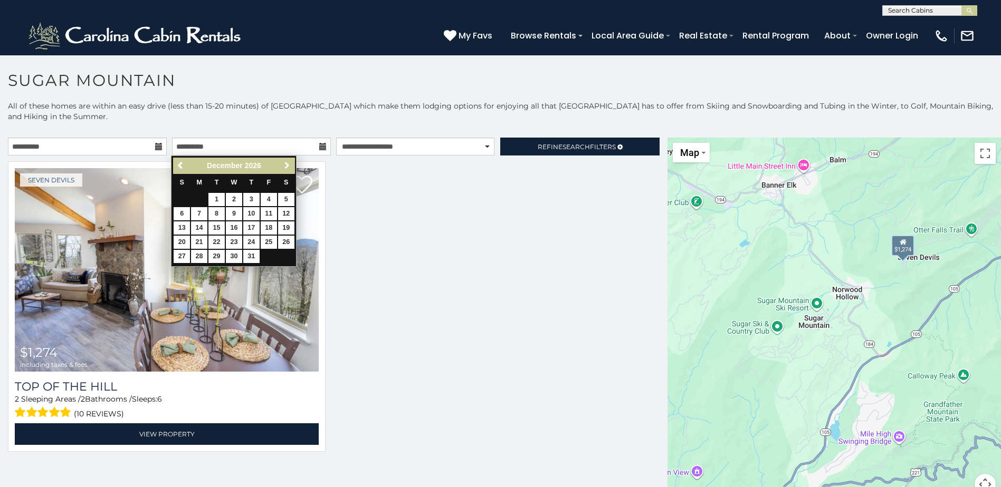
click at [285, 165] on span "Next" at bounding box center [287, 165] width 8 height 8
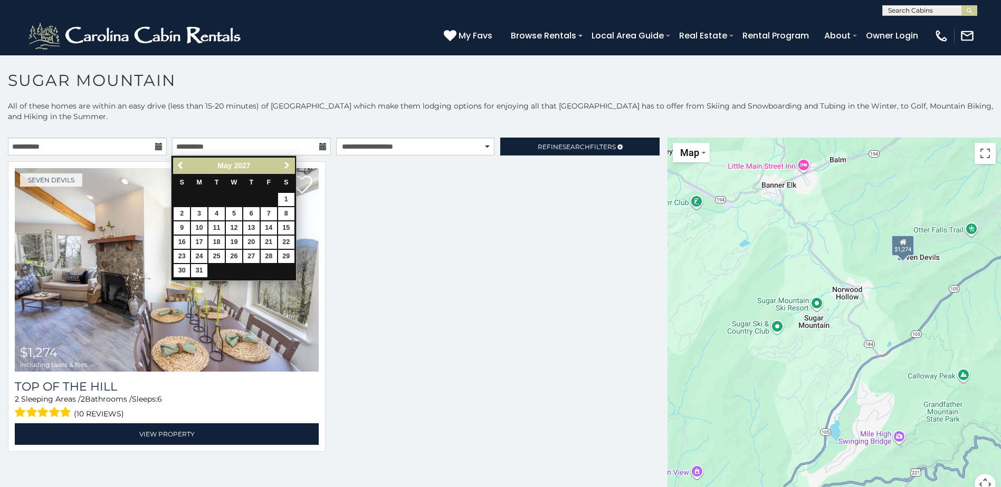
click at [285, 165] on span "Next" at bounding box center [287, 165] width 8 height 8
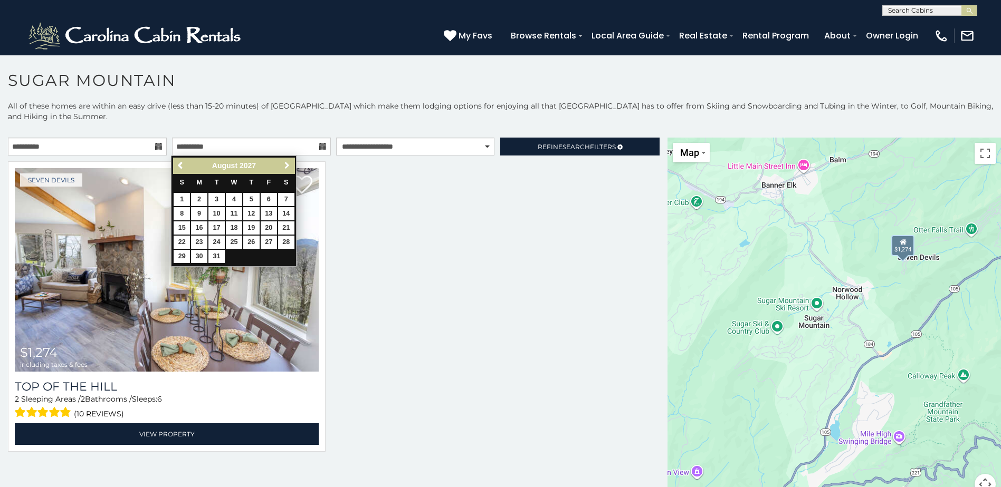
click at [285, 165] on span "Next" at bounding box center [287, 165] width 8 height 8
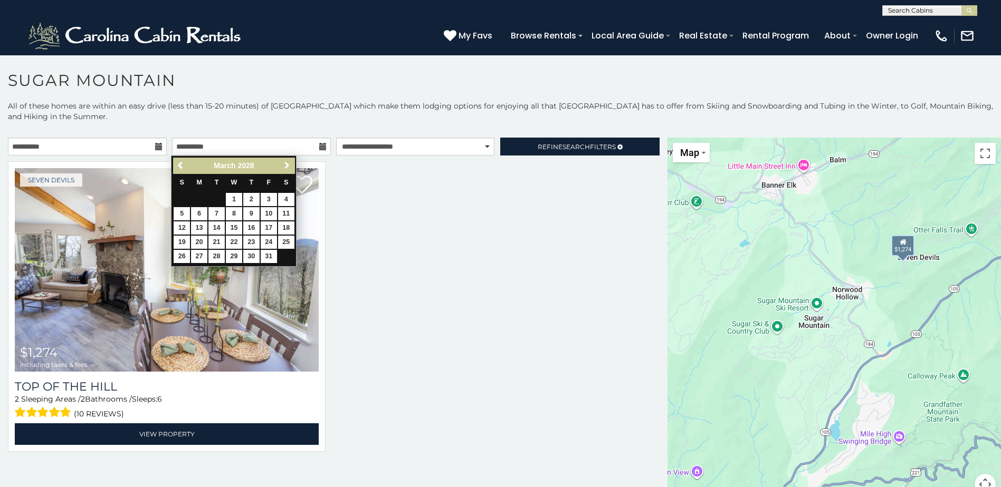
click at [285, 165] on span "Next" at bounding box center [287, 165] width 8 height 8
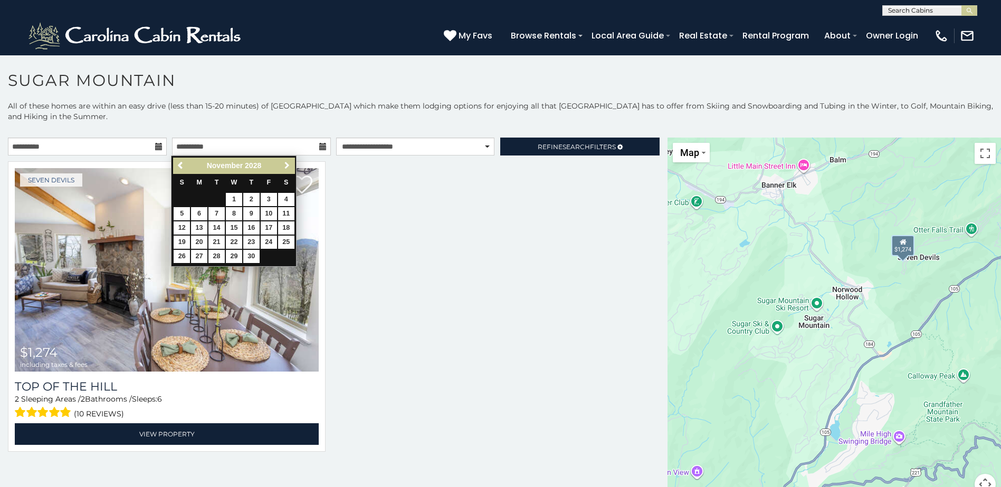
click at [285, 165] on span "Next" at bounding box center [287, 165] width 8 height 8
click at [285, 167] on span "Next" at bounding box center [287, 165] width 8 height 8
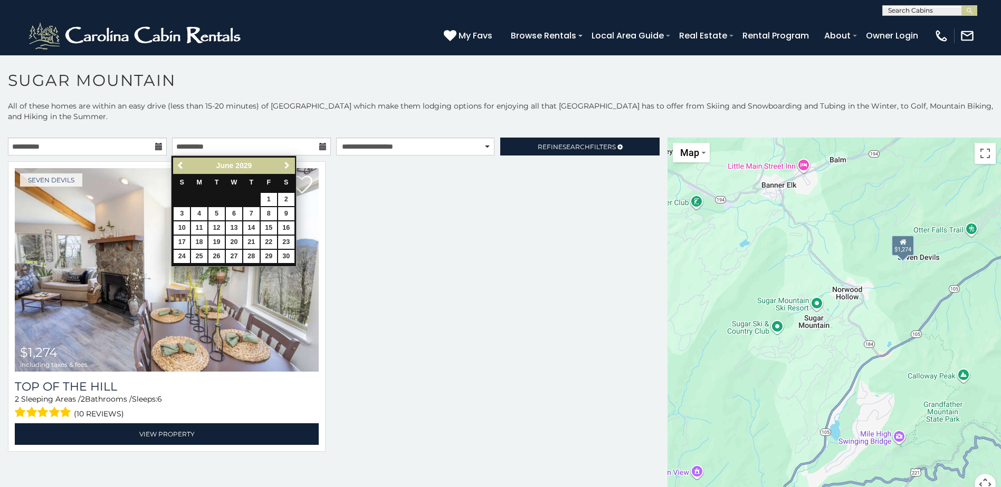
click at [285, 167] on span "Next" at bounding box center [287, 165] width 8 height 8
click at [279, 215] on link "13" at bounding box center [286, 213] width 16 height 13
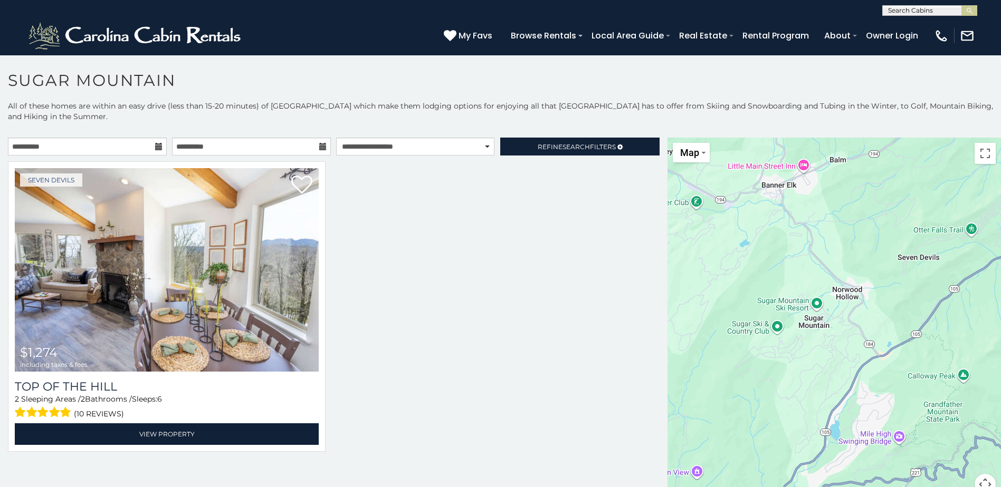
click at [480, 315] on div at bounding box center [333, 312] width 667 height 303
click at [426, 286] on div at bounding box center [333, 312] width 667 height 303
click at [577, 144] on span "Search" at bounding box center [575, 147] width 27 height 8
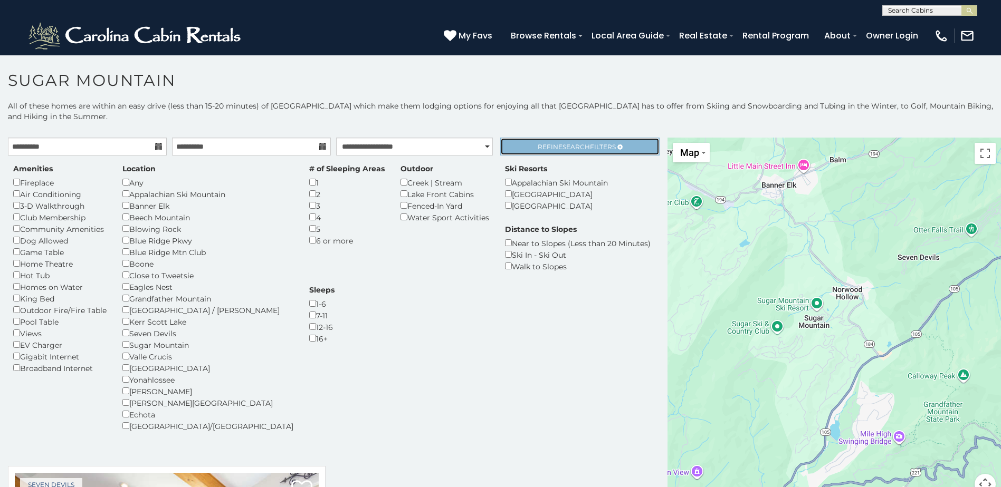
click at [626, 138] on link "Refine Search Filters" at bounding box center [579, 147] width 159 height 18
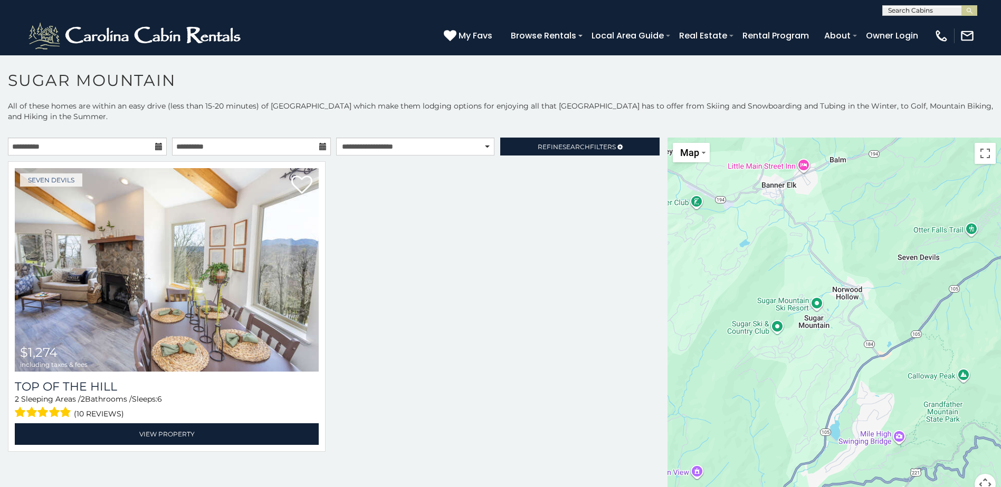
click at [169, 146] on div "**********" at bounding box center [251, 147] width 164 height 18
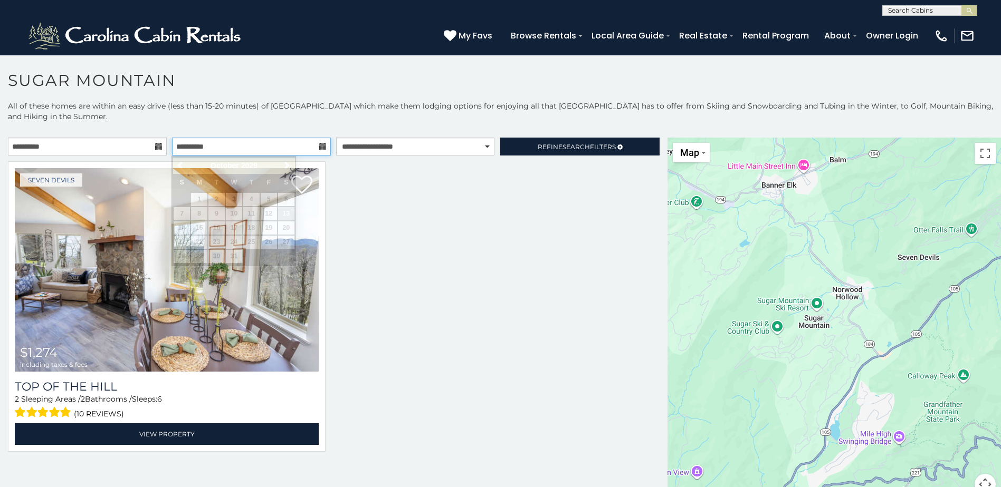
click at [236, 139] on input "**********" at bounding box center [251, 147] width 159 height 18
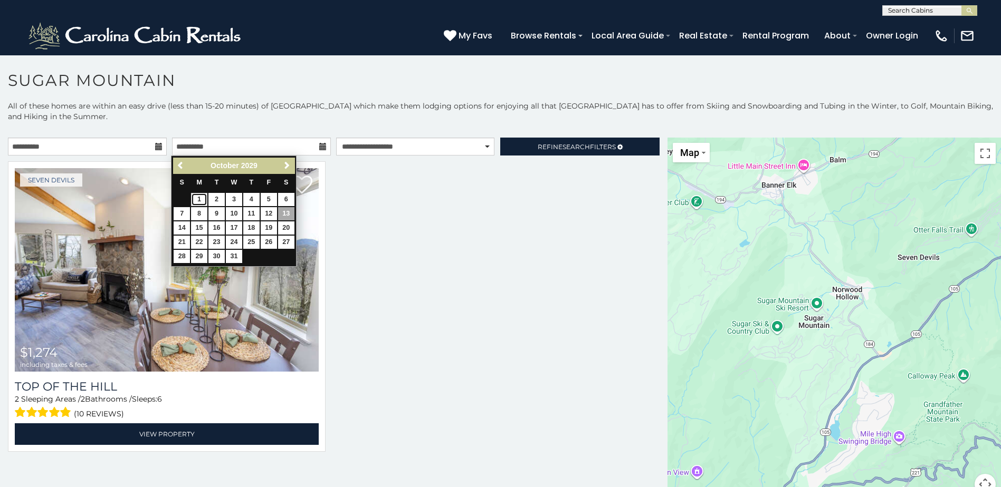
click at [199, 200] on link "1" at bounding box center [199, 199] width 16 height 13
type input "**********"
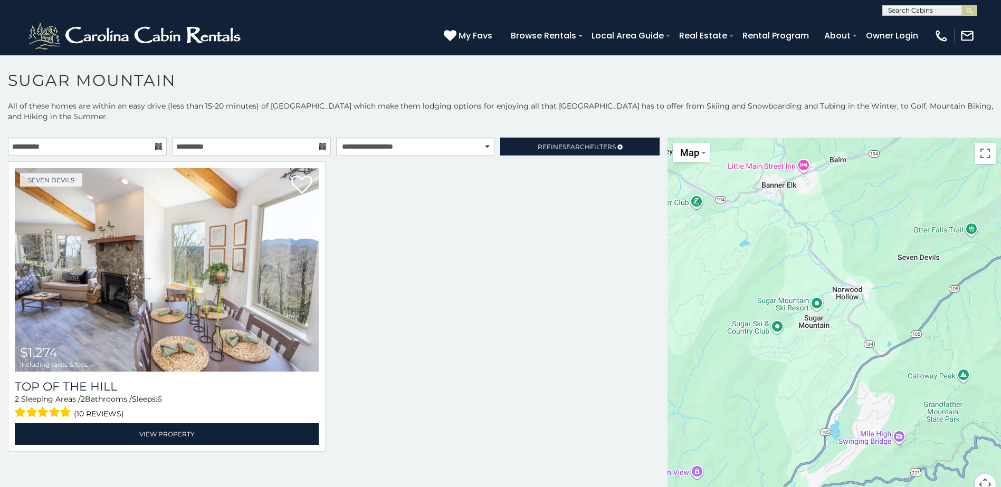
click at [274, 155] on div "**********" at bounding box center [333, 149] width 667 height 23
click at [274, 155] on input "**********" at bounding box center [251, 147] width 159 height 18
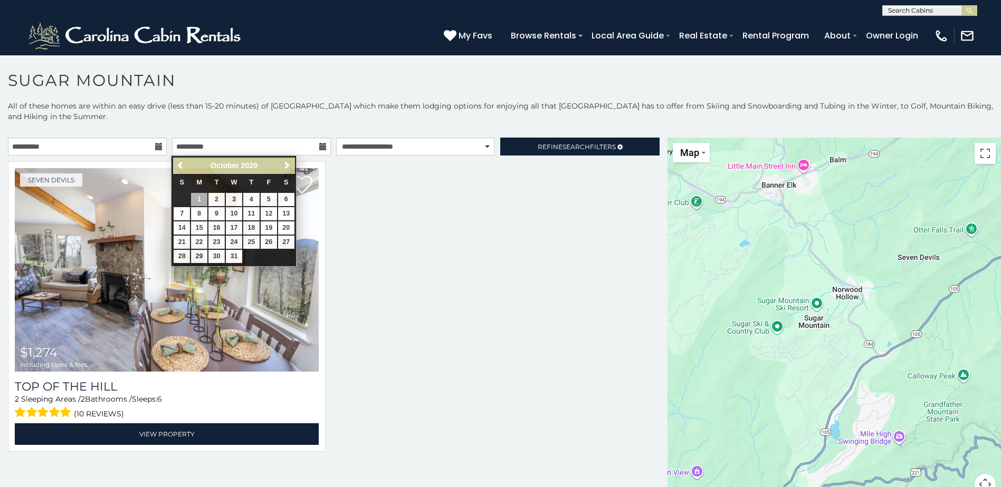
click at [532, 84] on h1 "Sugar Mountain" at bounding box center [500, 86] width 1001 height 30
